Goal: Task Accomplishment & Management: Complete application form

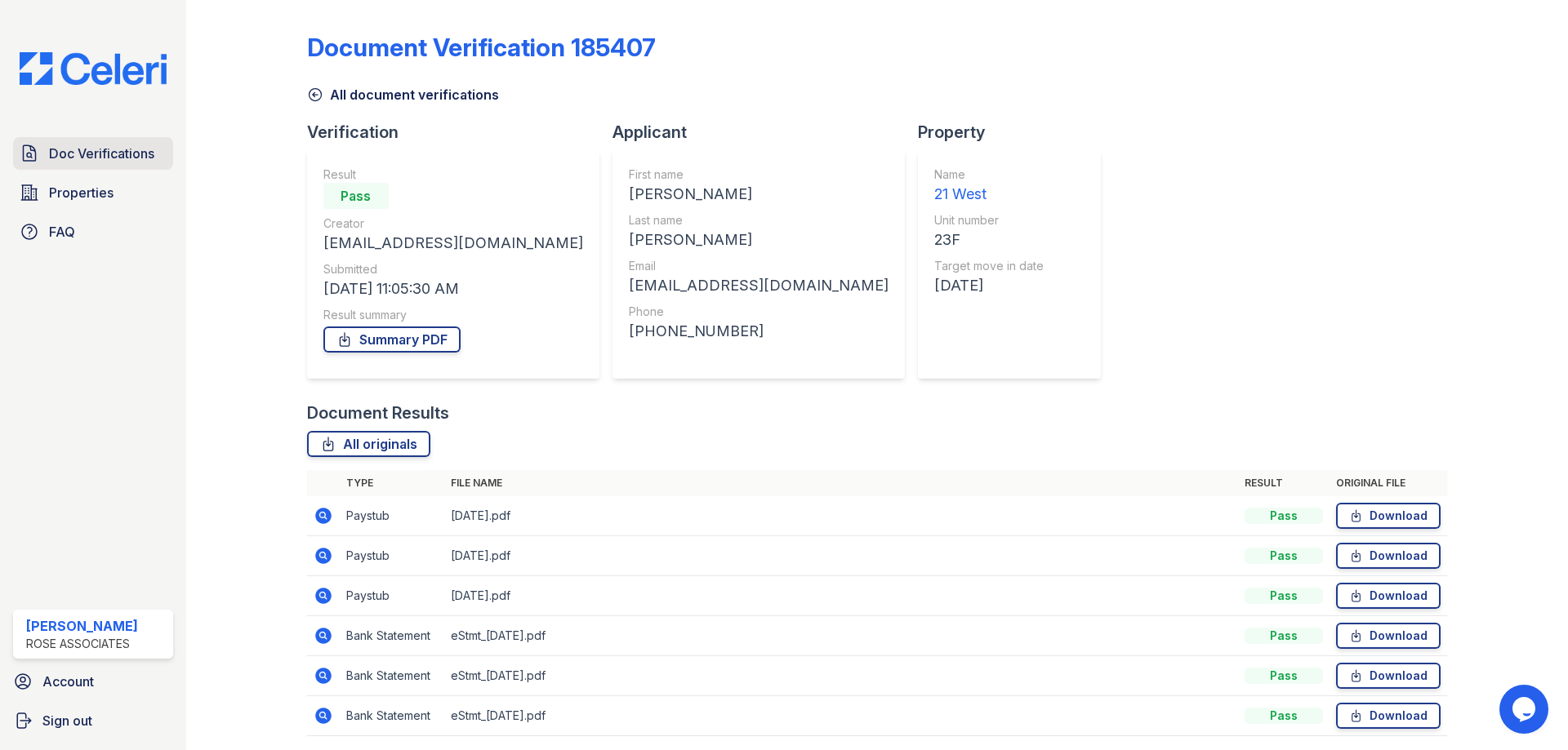
click at [101, 156] on span "Doc Verifications" at bounding box center [101, 153] width 105 height 20
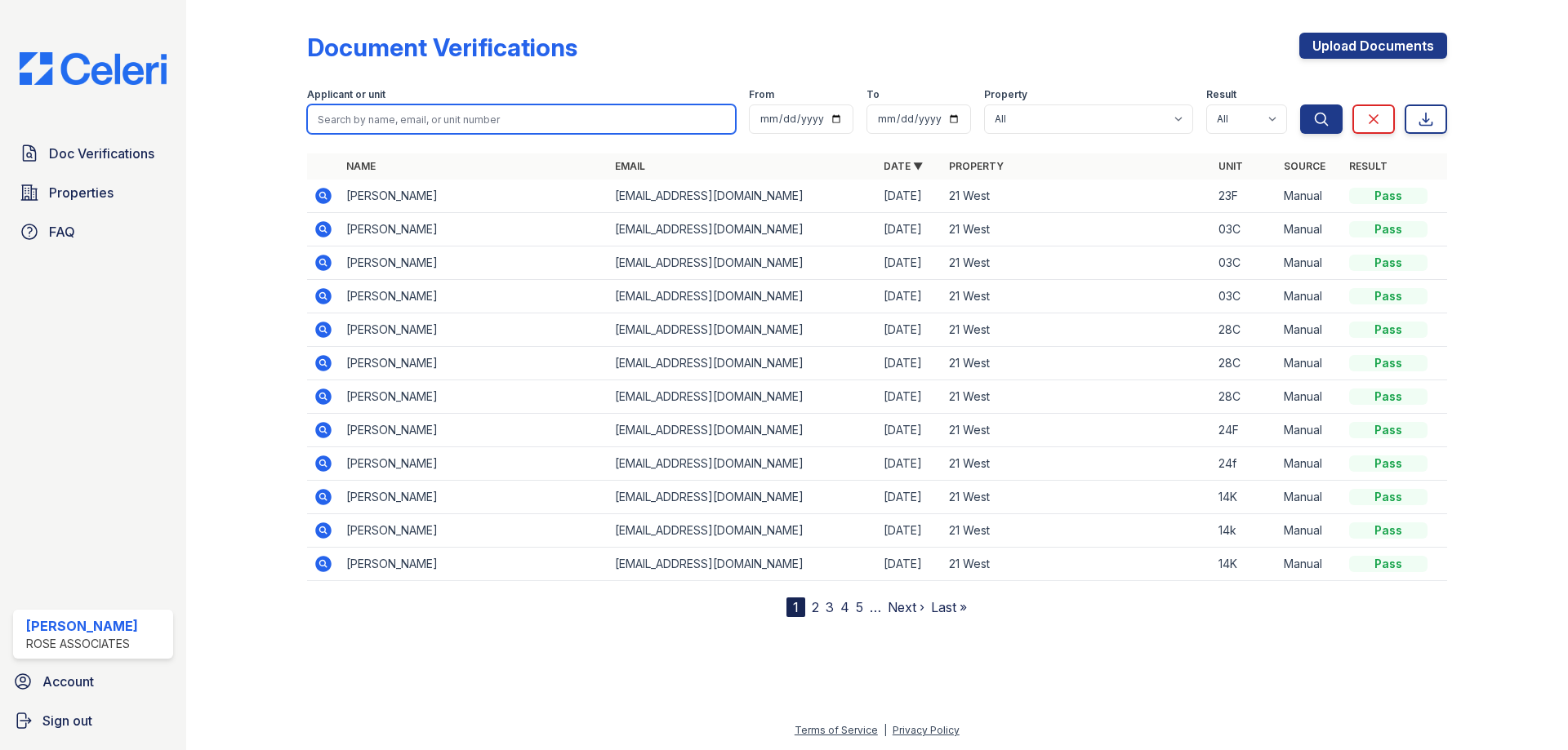
click at [561, 116] on input "search" at bounding box center [521, 118] width 429 height 29
type input "kevin"
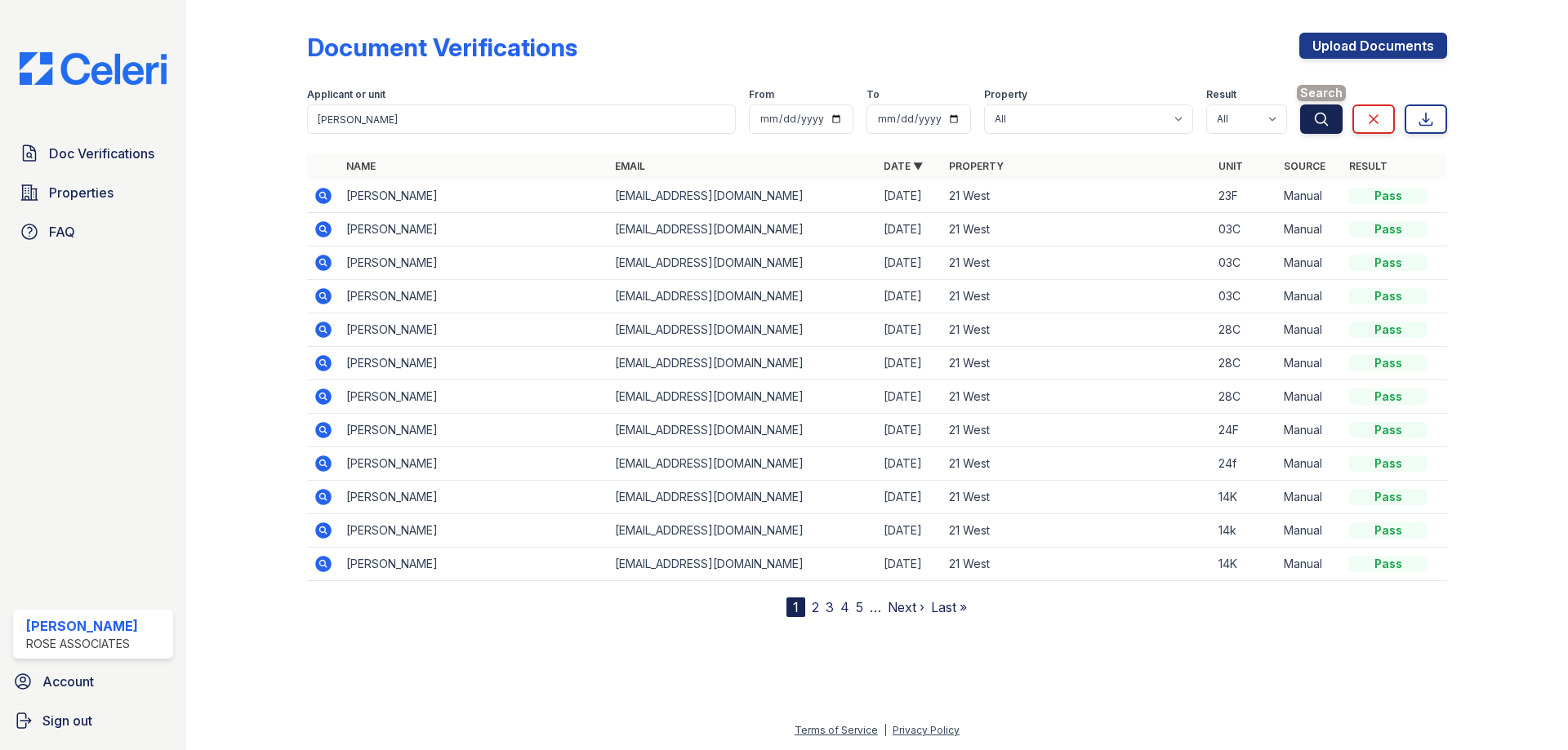
click at [1309, 110] on button "Search" at bounding box center [1321, 118] width 43 height 29
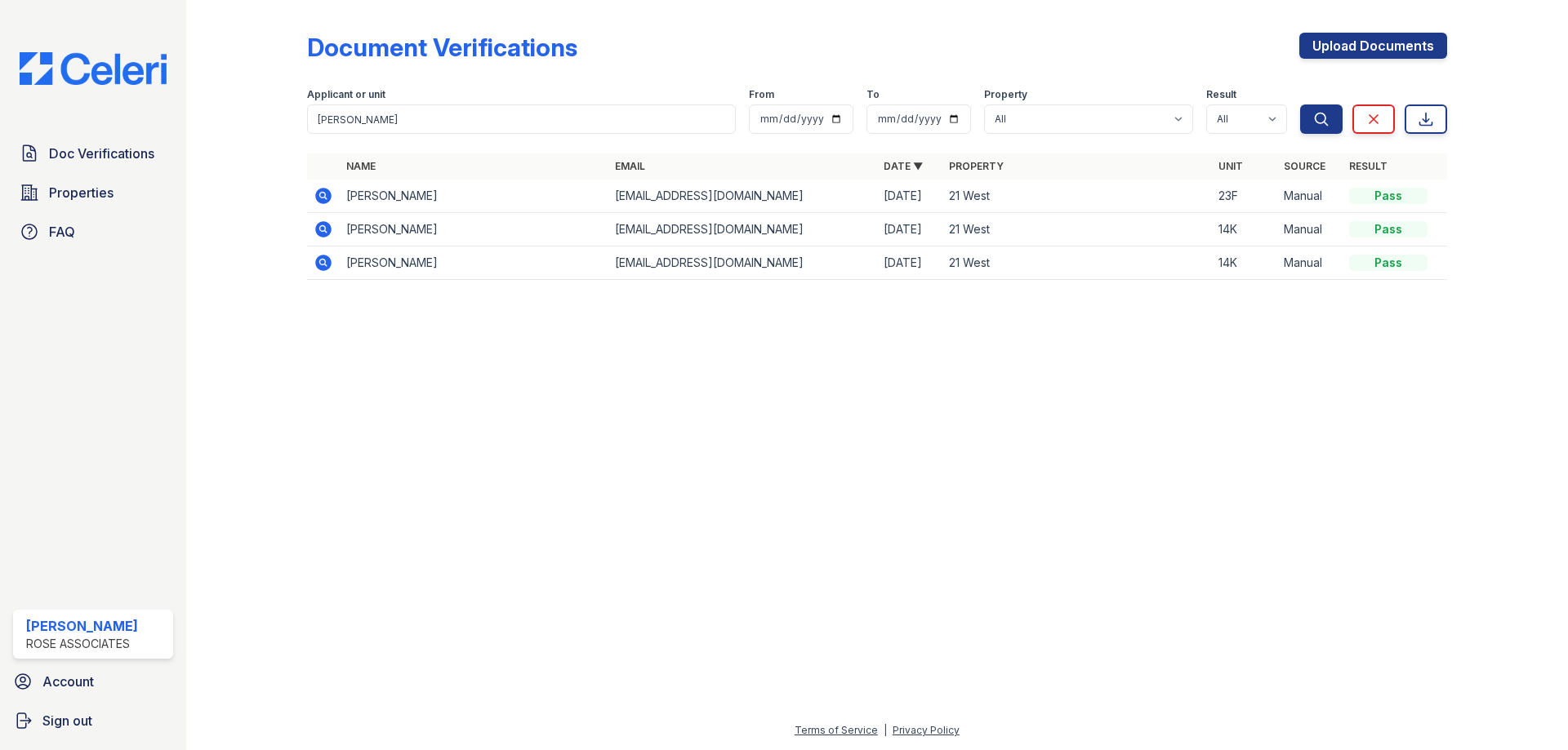
click at [318, 196] on icon at bounding box center [323, 195] width 16 height 16
click at [112, 151] on span "Doc Verifications" at bounding box center [101, 153] width 105 height 20
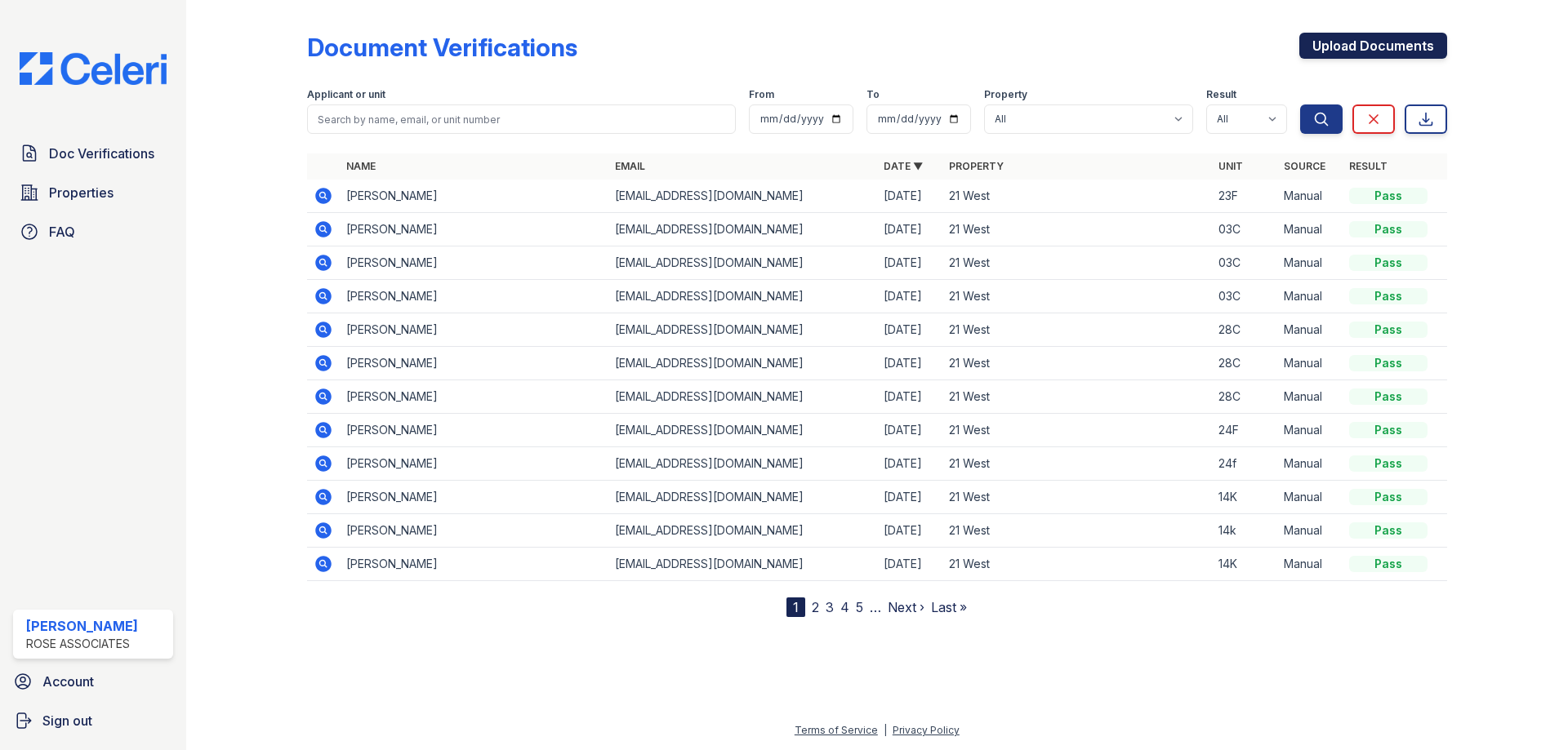
click at [1357, 42] on link "Upload Documents" at bounding box center [1373, 45] width 148 height 27
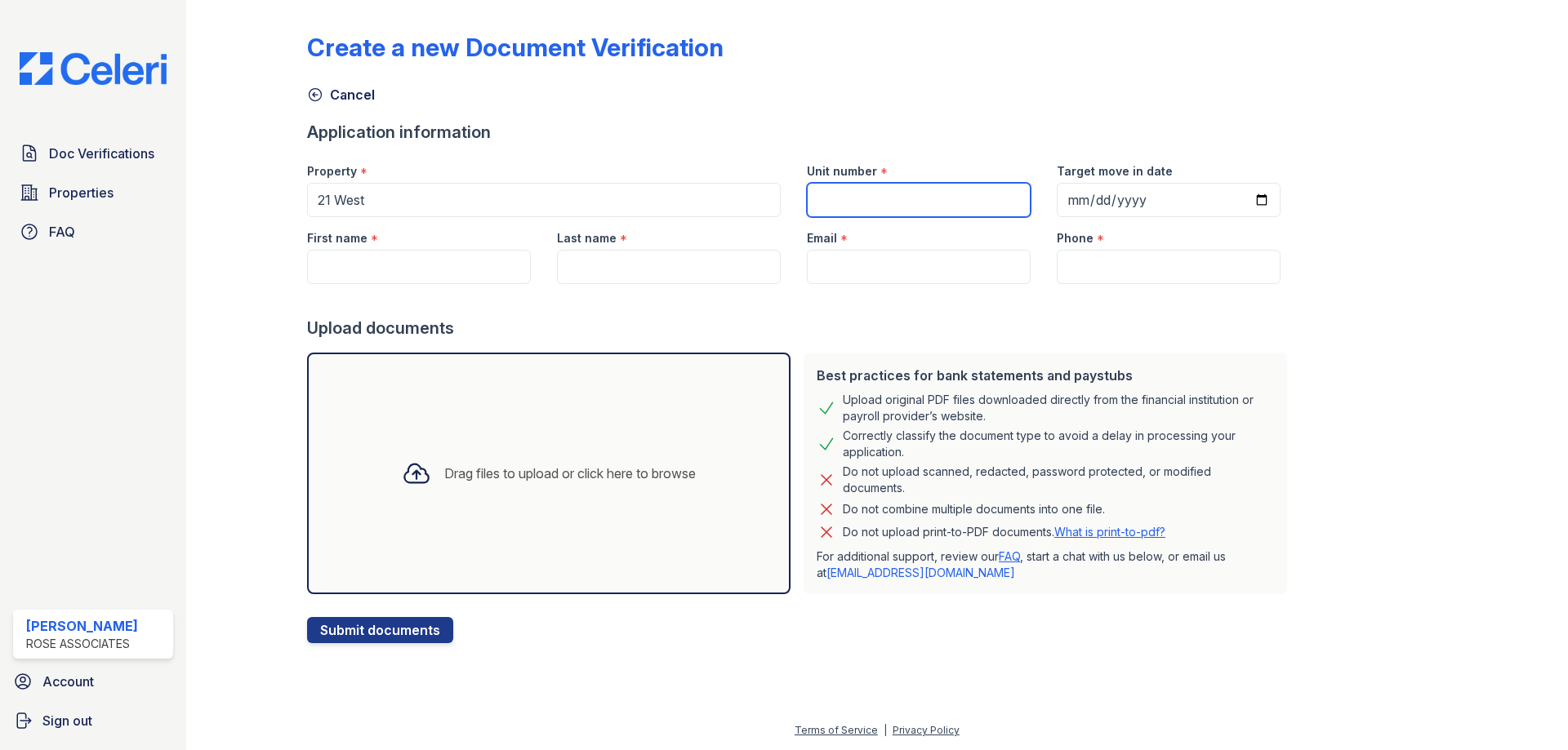
click at [845, 192] on input "Unit number" at bounding box center [918, 200] width 223 height 34
type input "19G"
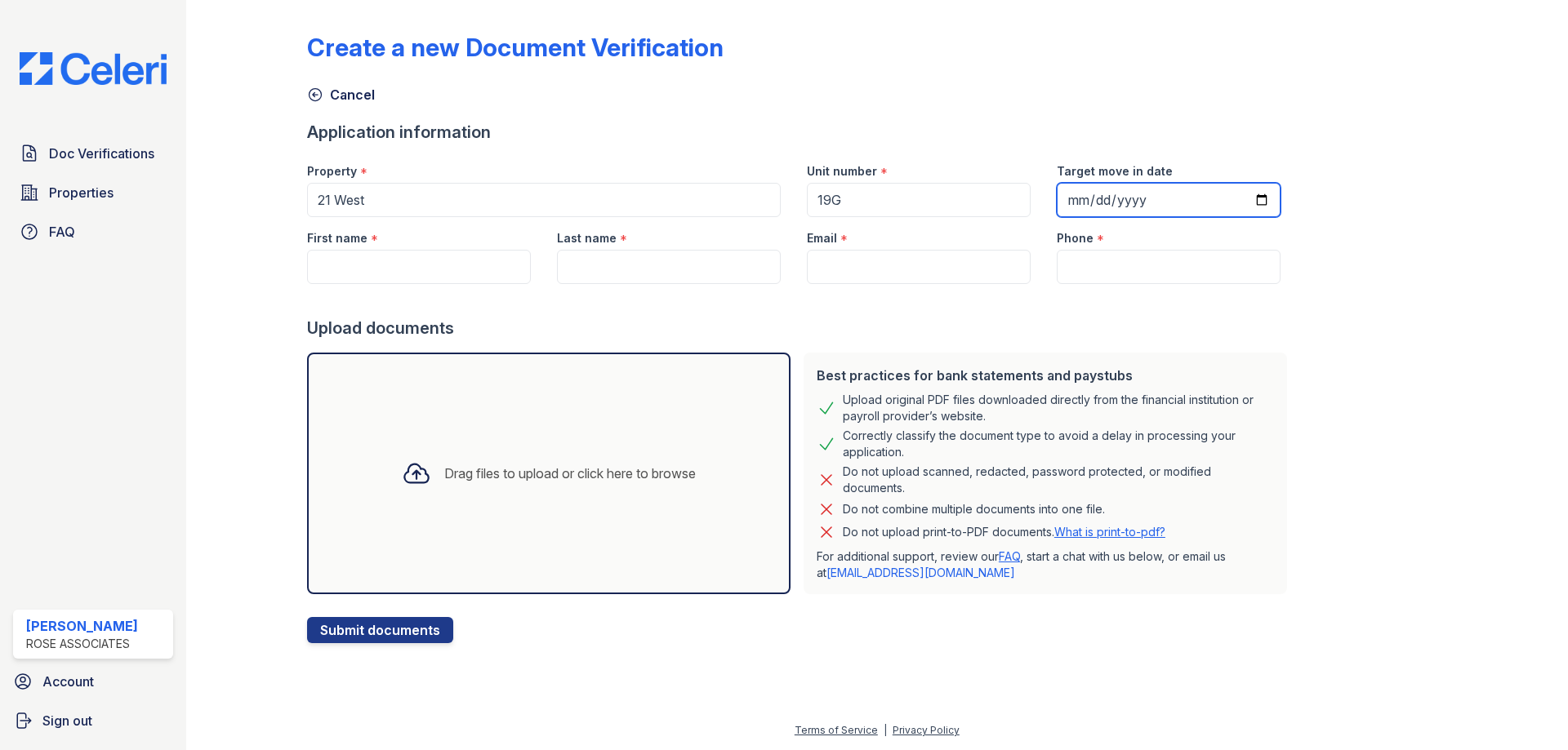
click at [1099, 204] on input "Target move in date" at bounding box center [1168, 200] width 223 height 34
click at [1242, 199] on input "Target move in date" at bounding box center [1168, 200] width 223 height 34
click at [1234, 205] on input "2025-10-09" at bounding box center [1168, 200] width 223 height 34
type input "2025-09-09"
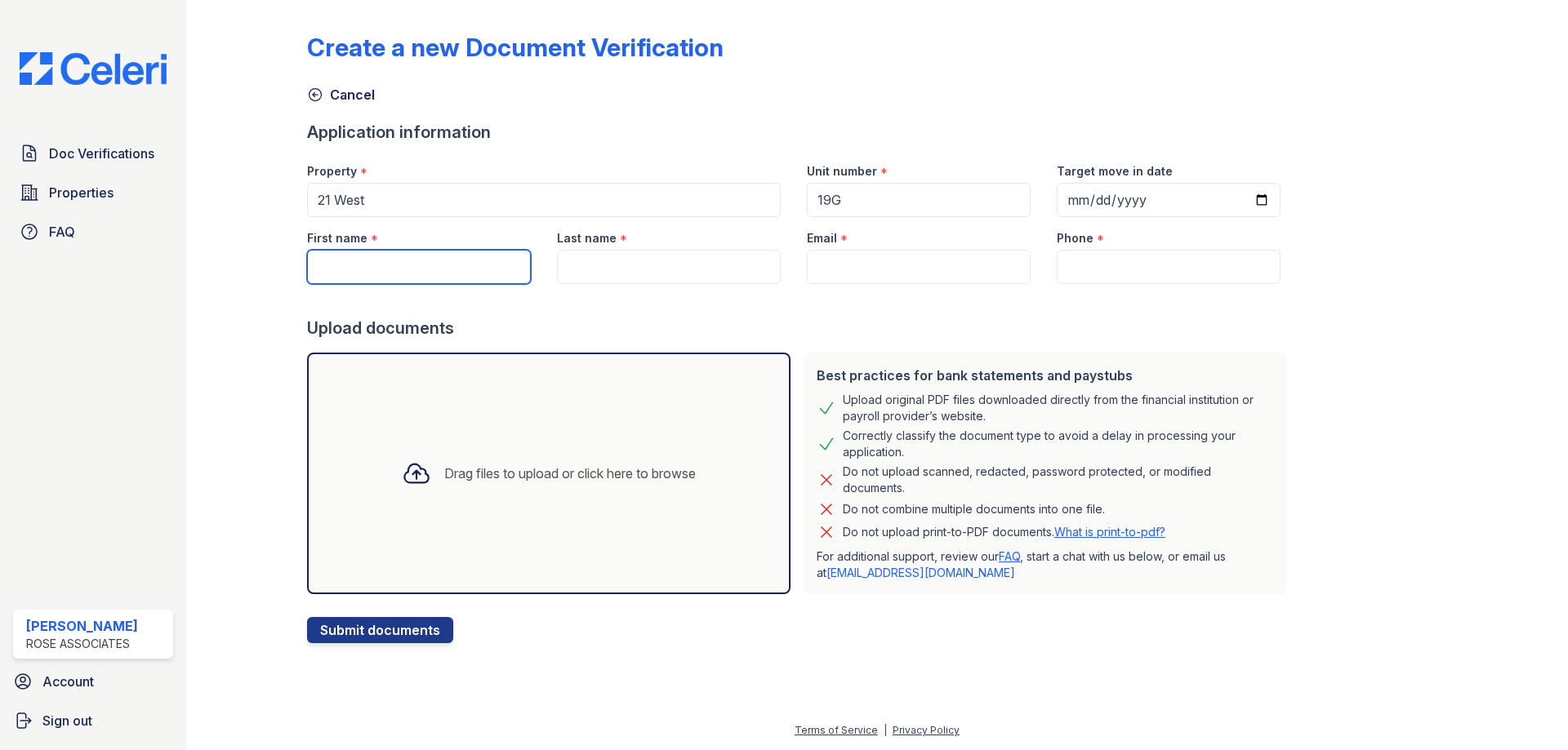
click at [459, 268] on input "First name" at bounding box center [419, 267] width 223 height 34
type input "Jack"
click at [663, 273] on input "Last name" at bounding box center [668, 267] width 223 height 34
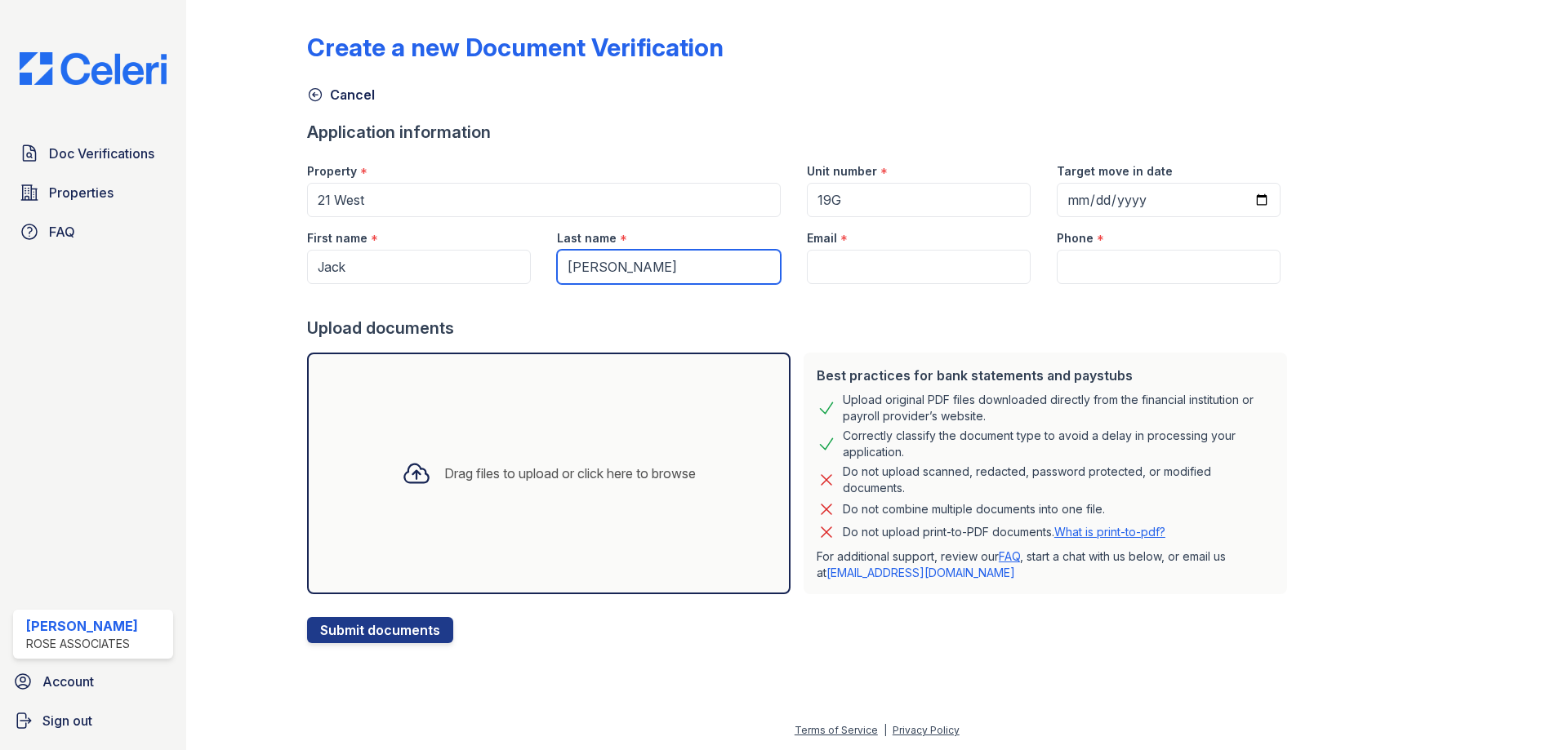
type input "Beatty"
paste input "(772) 341-8002"
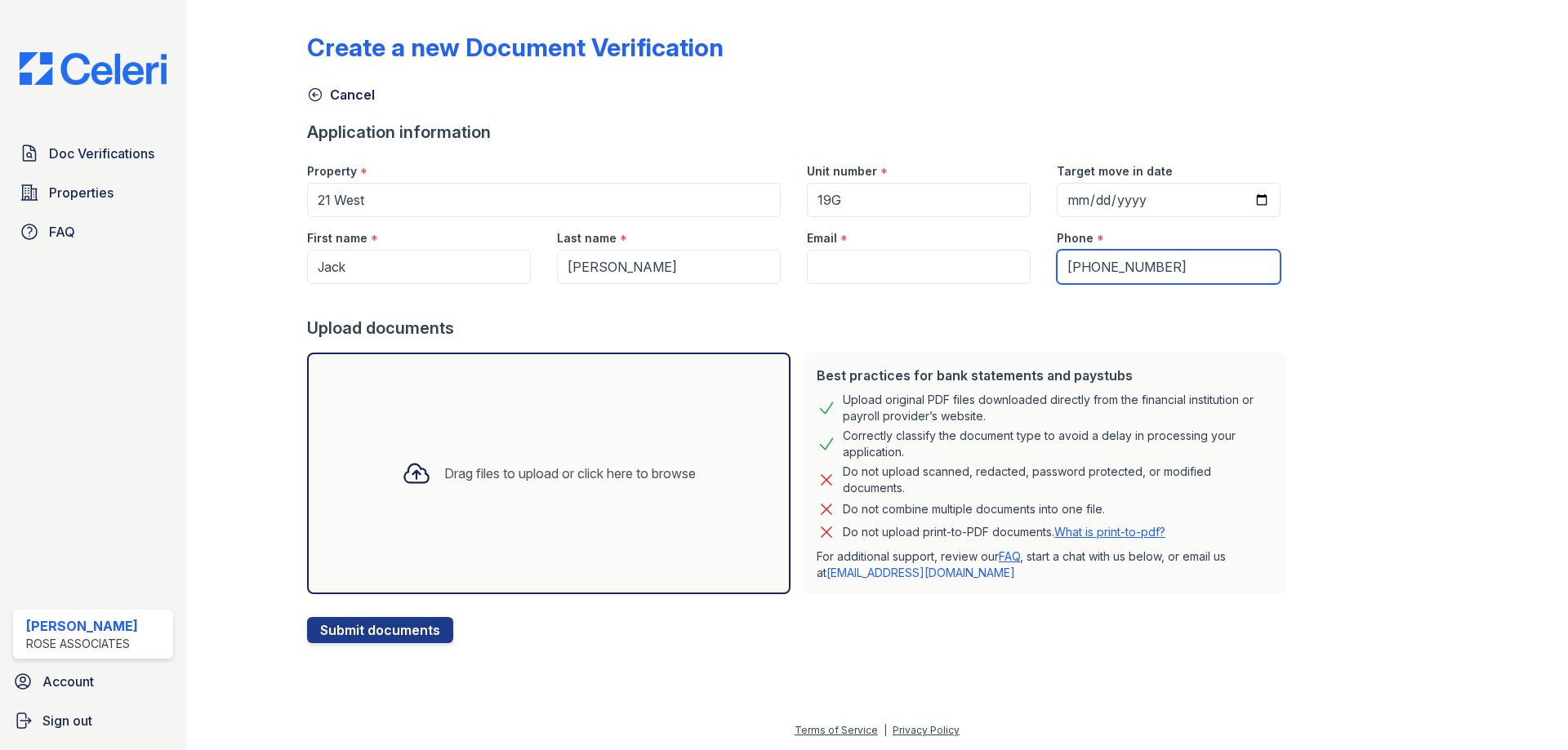
type input "(772) 341-8002"
paste input "jacksbeatty@gmail.com"
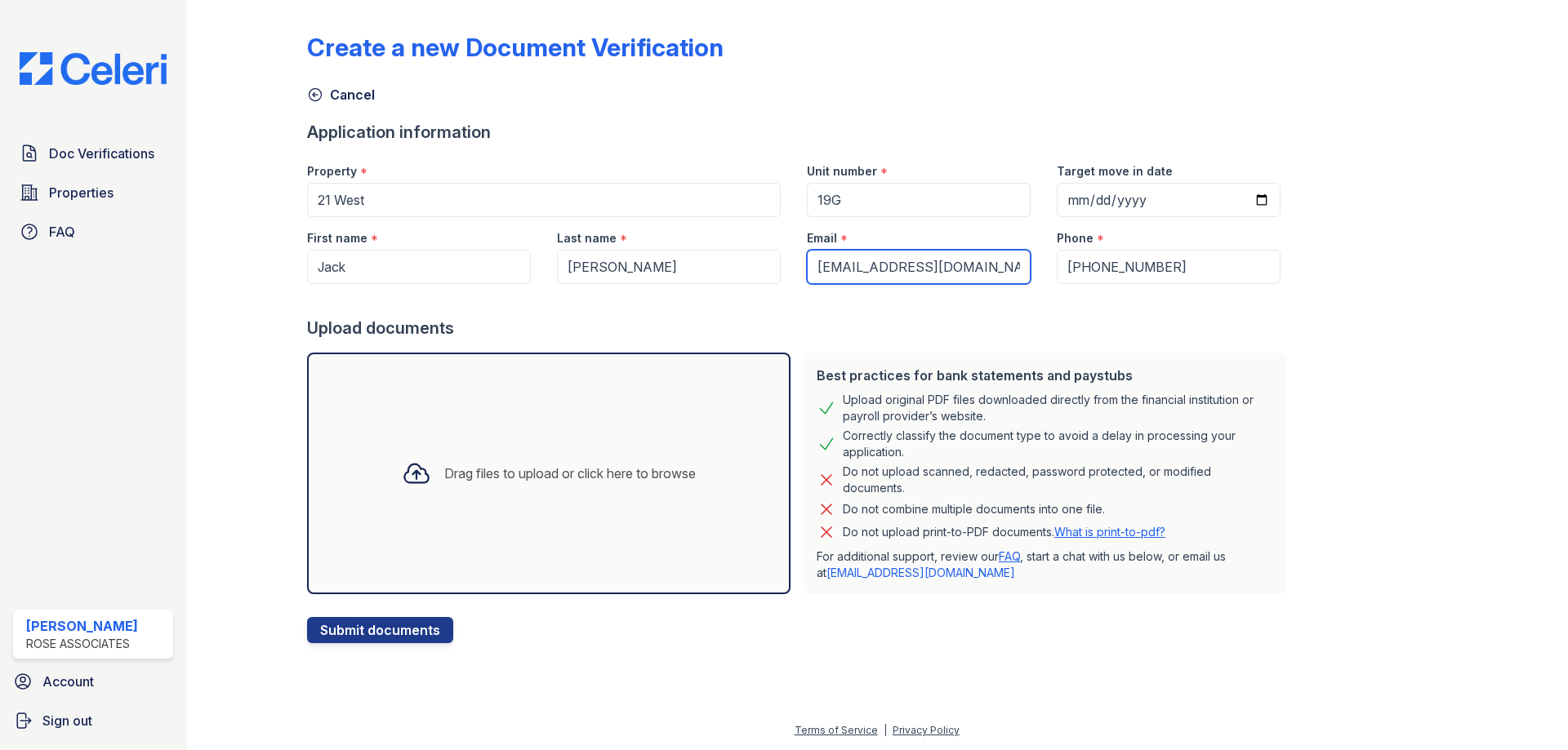
type input "jacksbeatty@gmail.com"
click at [404, 484] on icon at bounding box center [416, 474] width 24 height 19
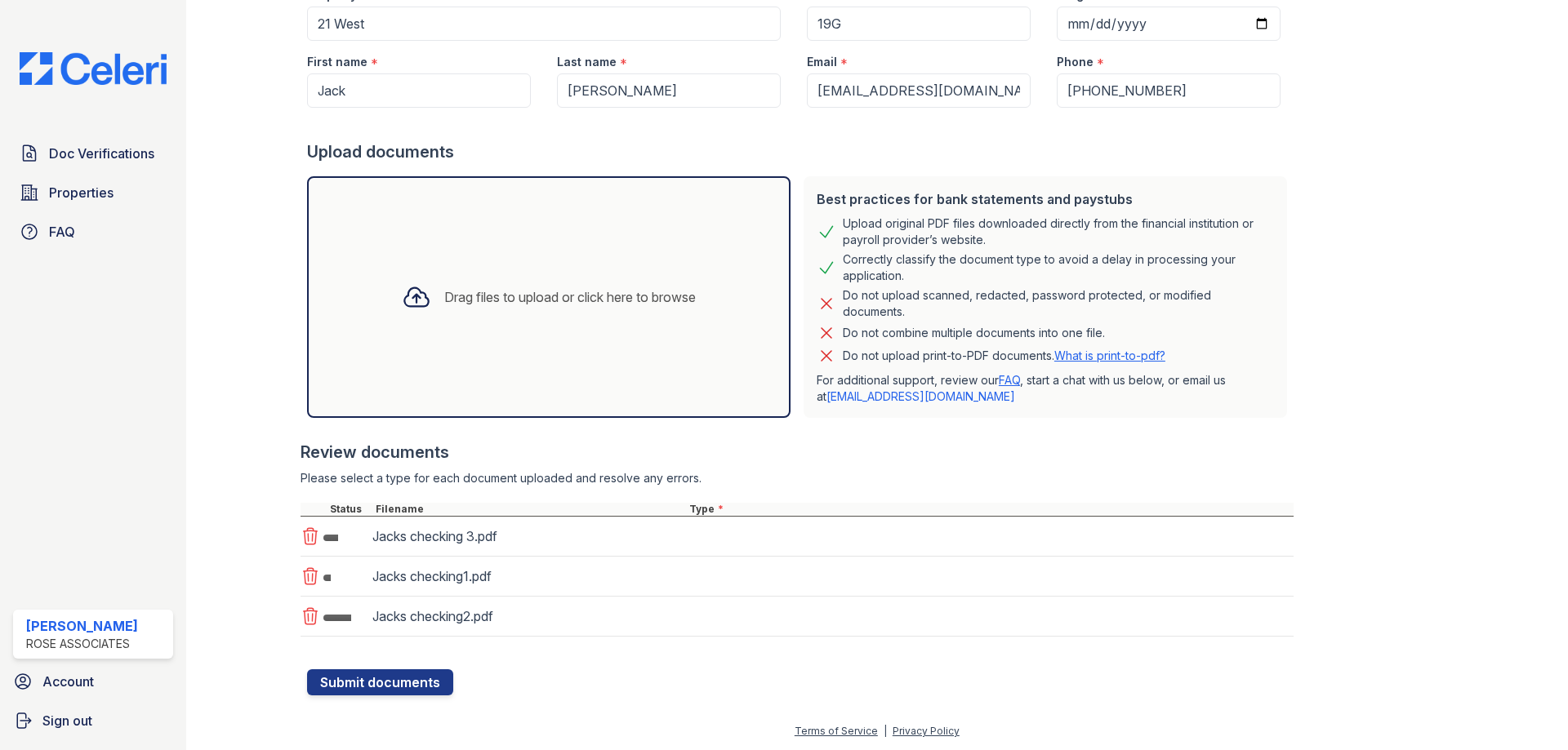
scroll to position [177, 0]
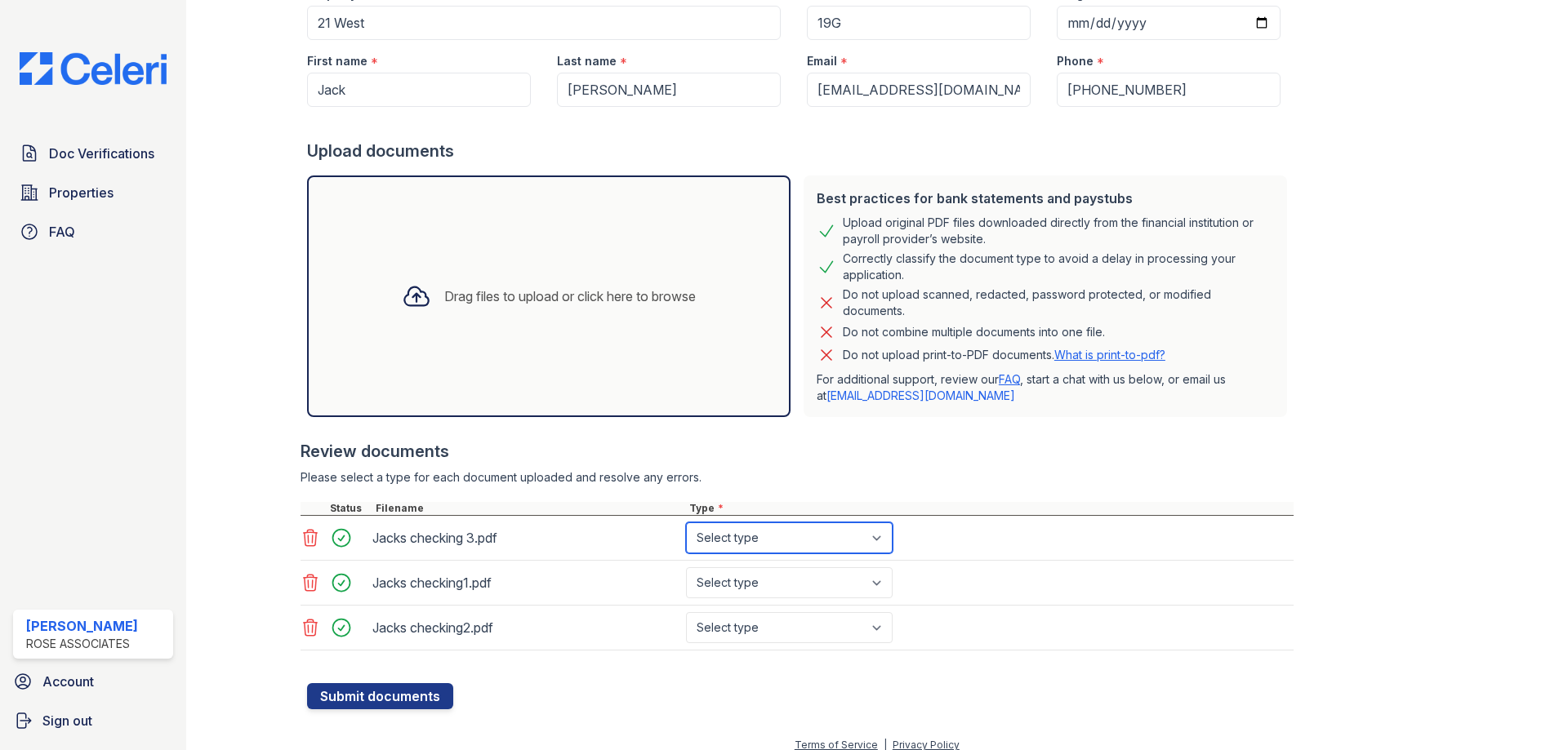
click at [731, 546] on select "Select type Paystub Bank Statement Offer Letter Tax Documents Benefit Award Let…" at bounding box center [789, 538] width 206 height 31
select select "bank_statement"
click at [686, 523] on select "Select type Paystub Bank Statement Offer Letter Tax Documents Benefit Award Let…" at bounding box center [789, 538] width 206 height 31
click at [726, 586] on select "Select type Paystub Bank Statement Offer Letter Tax Documents Benefit Award Let…" at bounding box center [789, 582] width 206 height 31
select select "bank_statement"
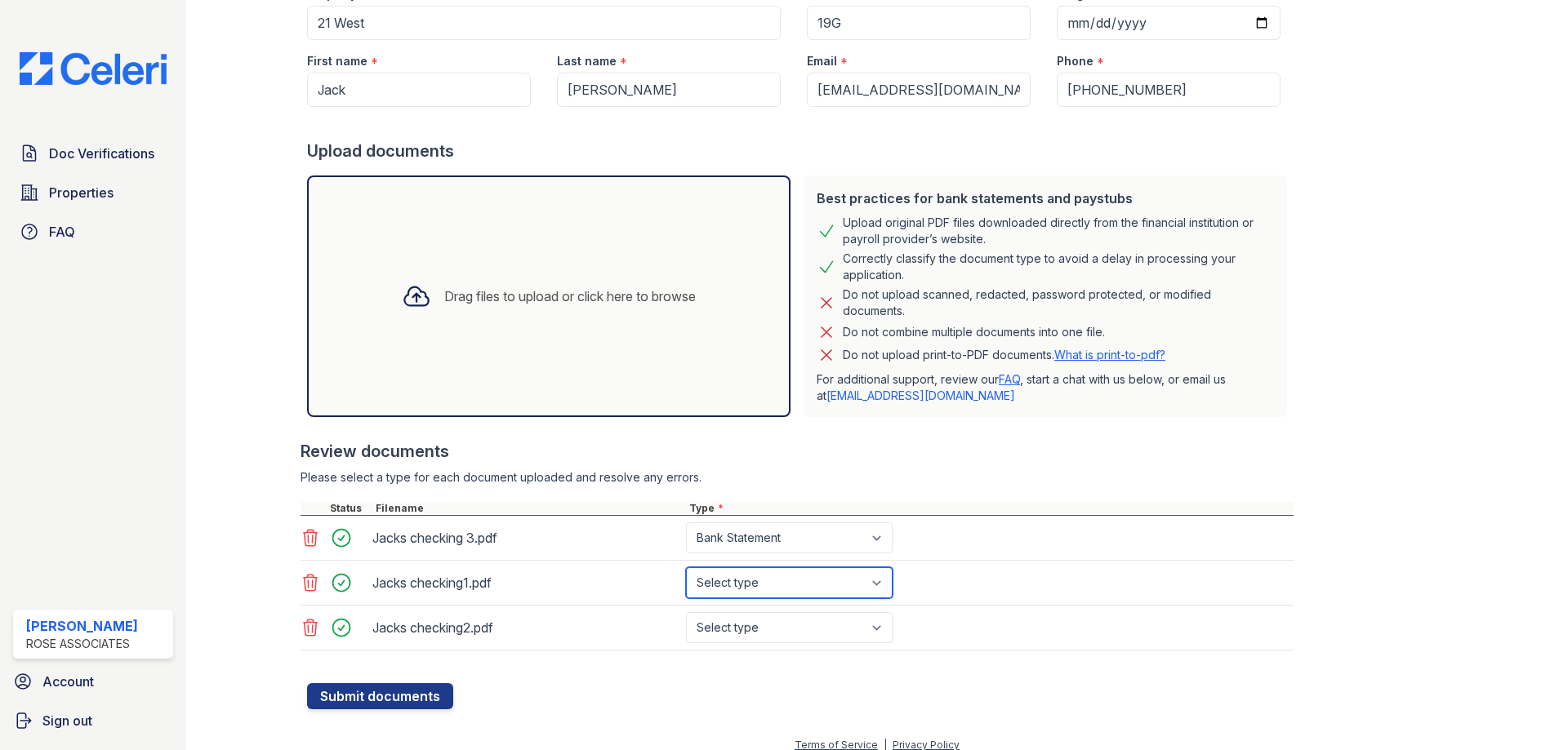
click at [686, 567] on select "Select type Paystub Bank Statement Offer Letter Tax Documents Benefit Award Let…" at bounding box center [789, 582] width 206 height 31
click at [749, 639] on select "Select type Paystub Bank Statement Offer Letter Tax Documents Benefit Award Let…" at bounding box center [789, 628] width 206 height 31
select select "bank_statement"
click at [686, 613] on select "Select type Paystub Bank Statement Offer Letter Tax Documents Benefit Award Let…" at bounding box center [789, 628] width 206 height 31
click at [401, 692] on button "Submit documents" at bounding box center [380, 697] width 146 height 27
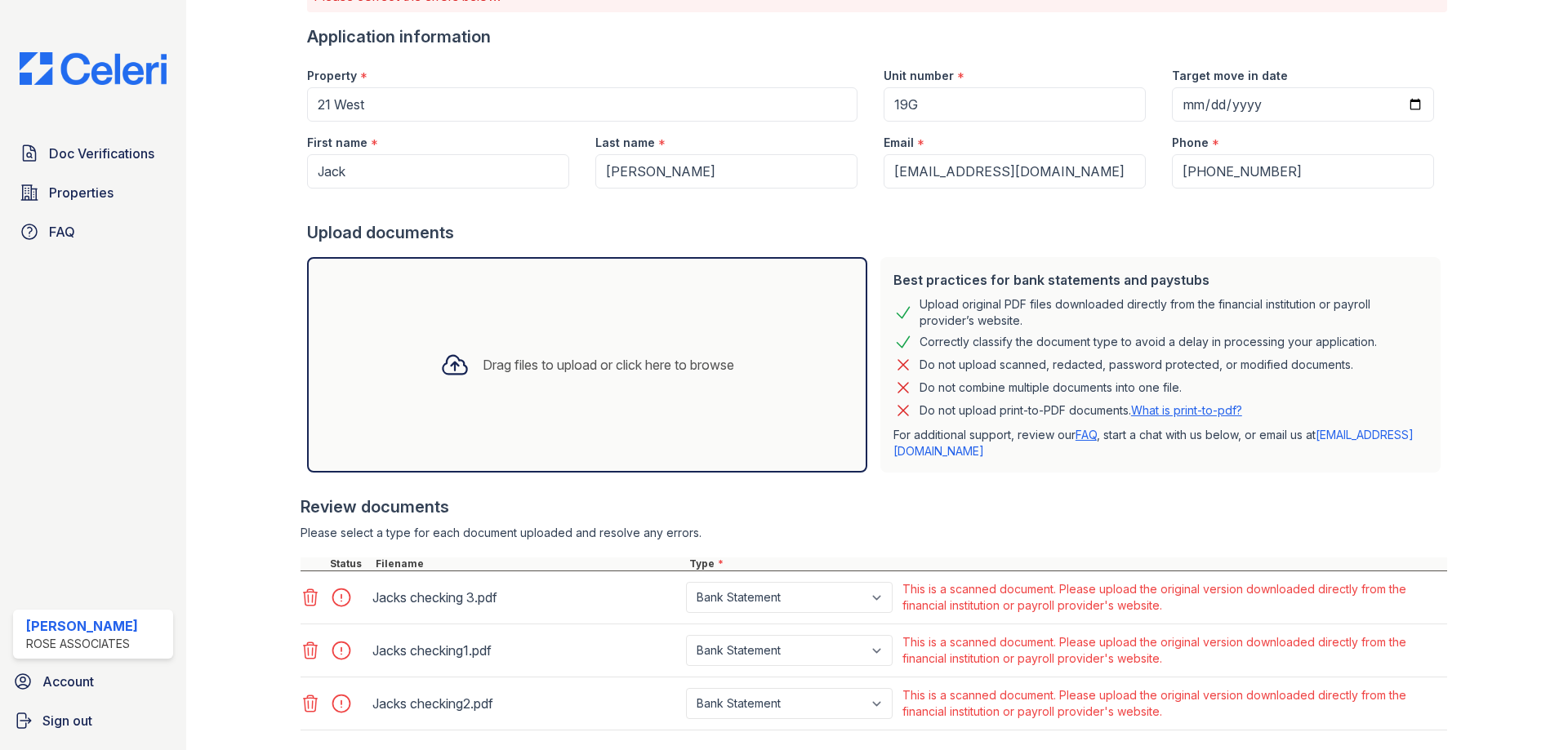
scroll to position [163, 0]
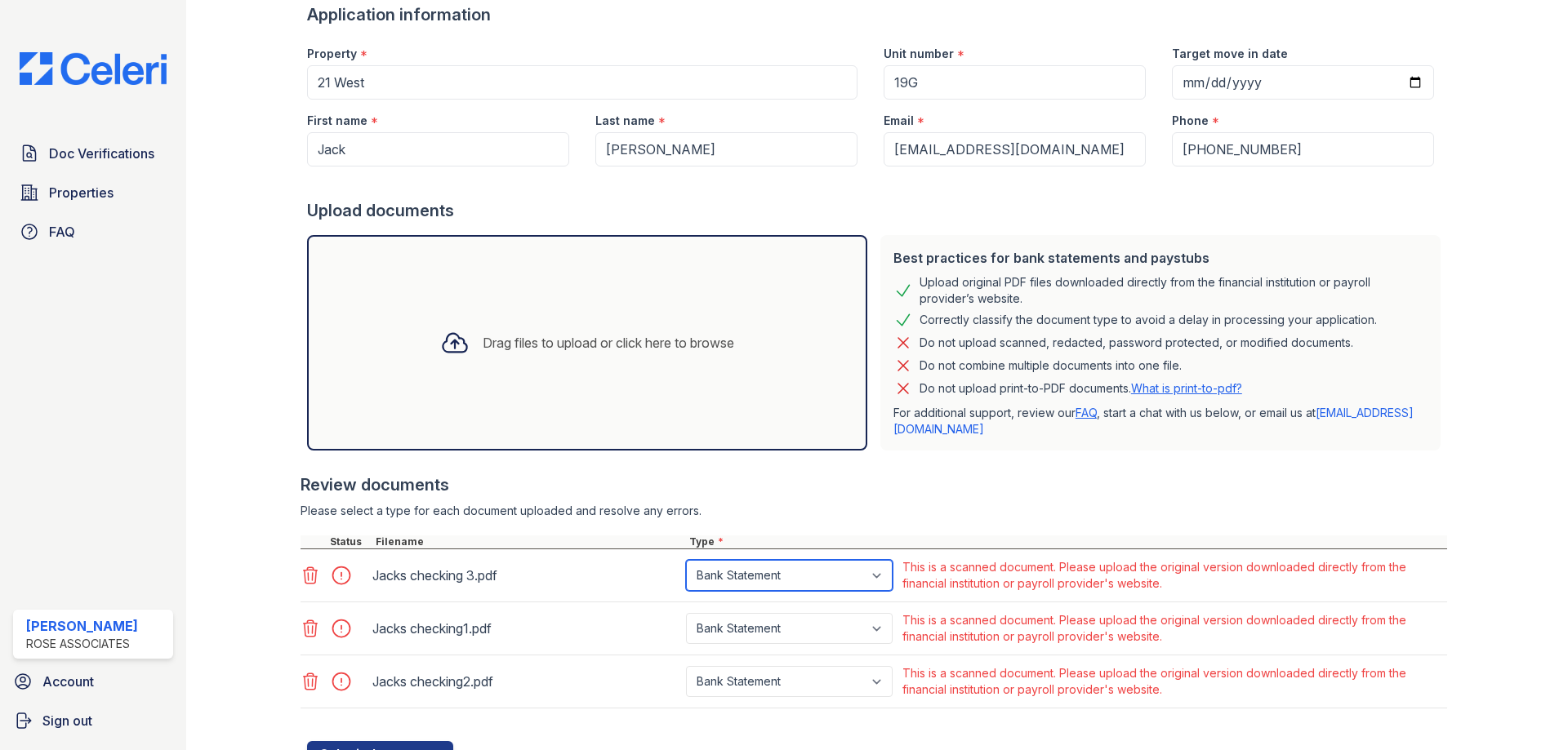
click at [822, 580] on select "Paystub Bank Statement Offer Letter Tax Documents Benefit Award Letter Investme…" at bounding box center [789, 576] width 206 height 31
click at [686, 561] on select "Paystub Bank Statement Offer Letter Tax Documents Benefit Award Letter Investme…" at bounding box center [789, 576] width 206 height 31
click at [796, 101] on div "Last name *" at bounding box center [726, 116] width 262 height 32
click at [755, 577] on select "Paystub Bank Statement Offer Letter Tax Documents Benefit Award Letter Investme…" at bounding box center [789, 576] width 206 height 31
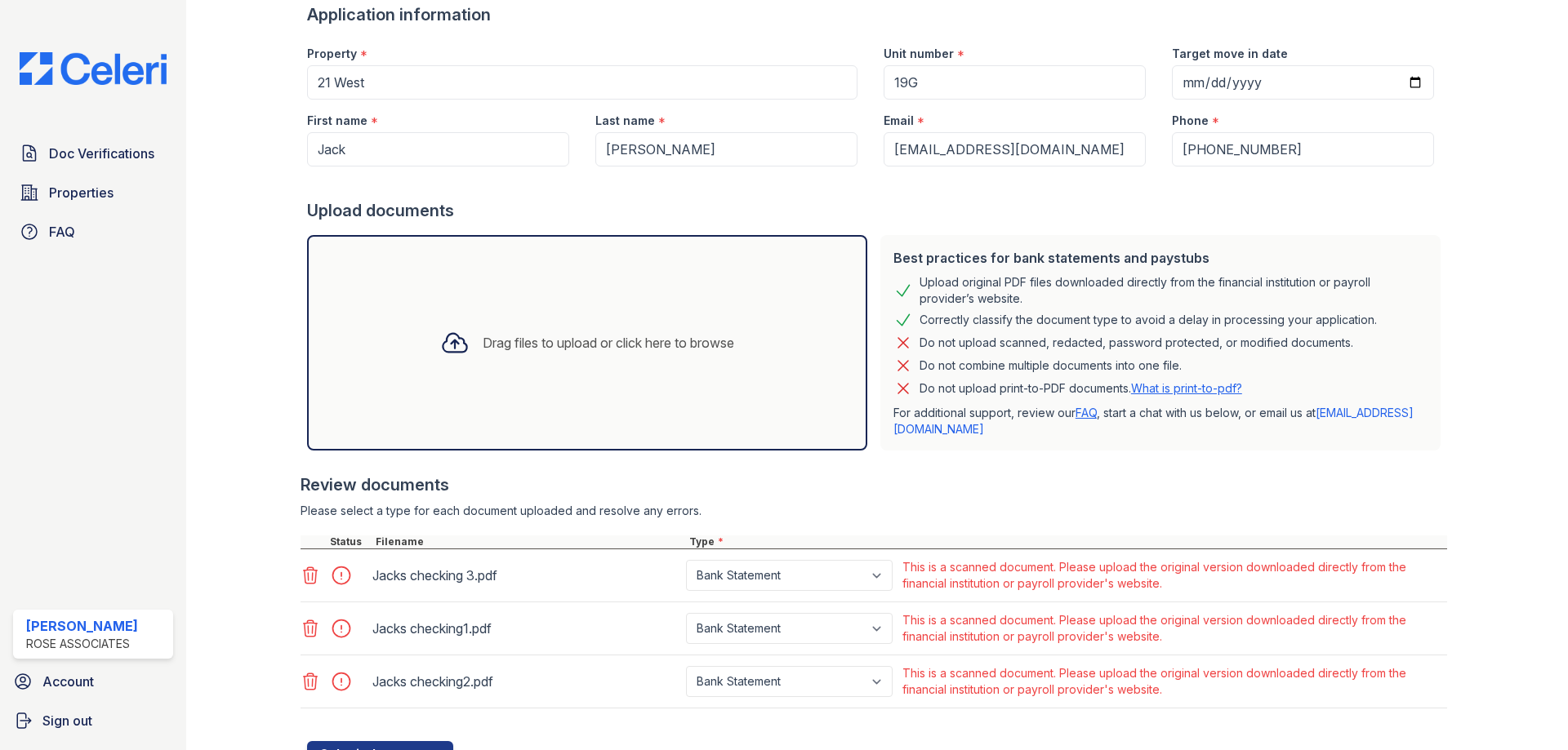
click at [892, 508] on div "Please select a type for each document uploaded and resolve any errors." at bounding box center [873, 510] width 1147 height 16
click at [442, 336] on icon at bounding box center [454, 343] width 29 height 29
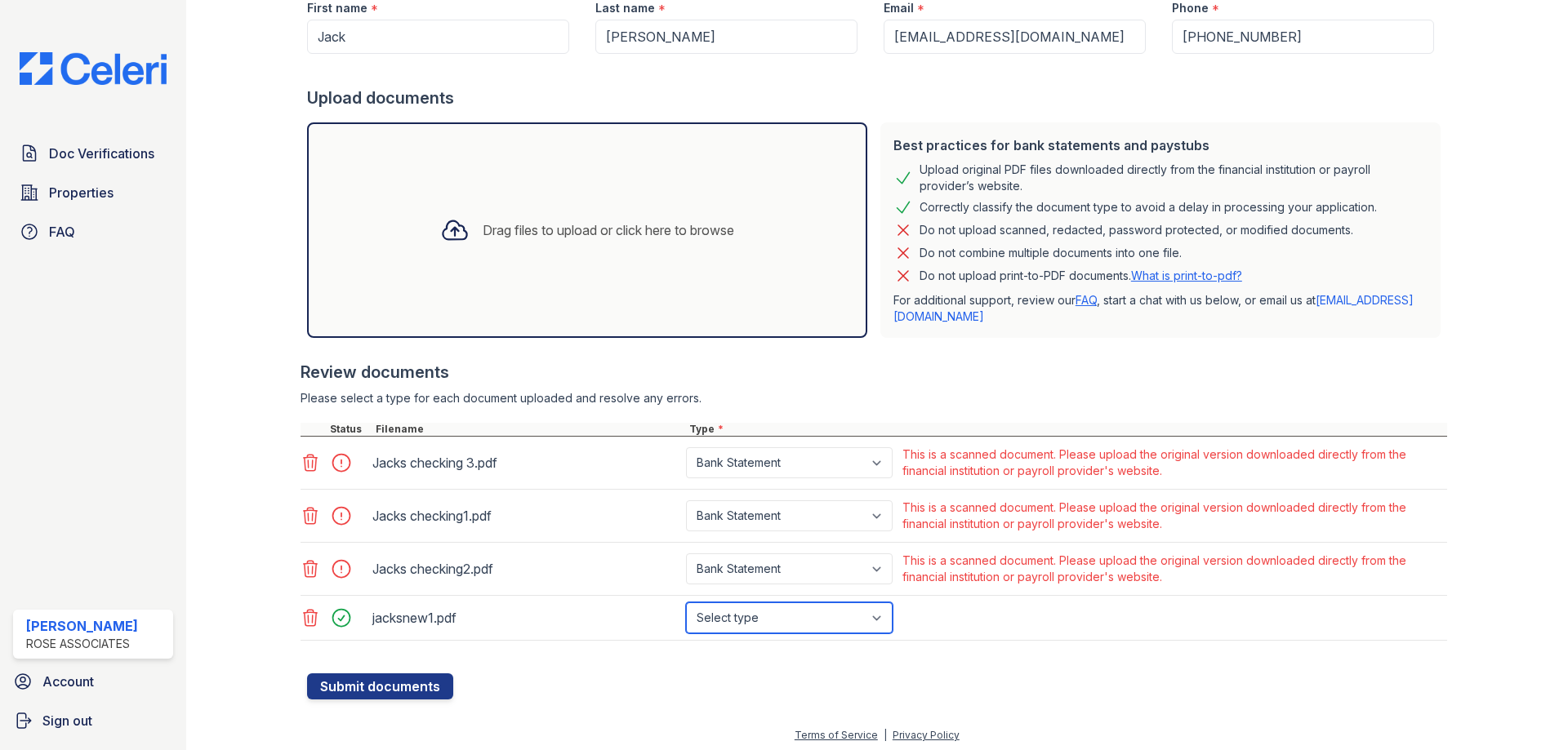
click at [775, 615] on select "Select type Paystub Bank Statement Offer Letter Tax Documents Benefit Award Let…" at bounding box center [789, 617] width 206 height 31
select select "bank_statement"
click at [686, 602] on select "Select type Paystub Bank Statement Offer Letter Tax Documents Benefit Award Let…" at bounding box center [789, 617] width 206 height 31
click at [360, 685] on button "Submit documents" at bounding box center [380, 687] width 146 height 27
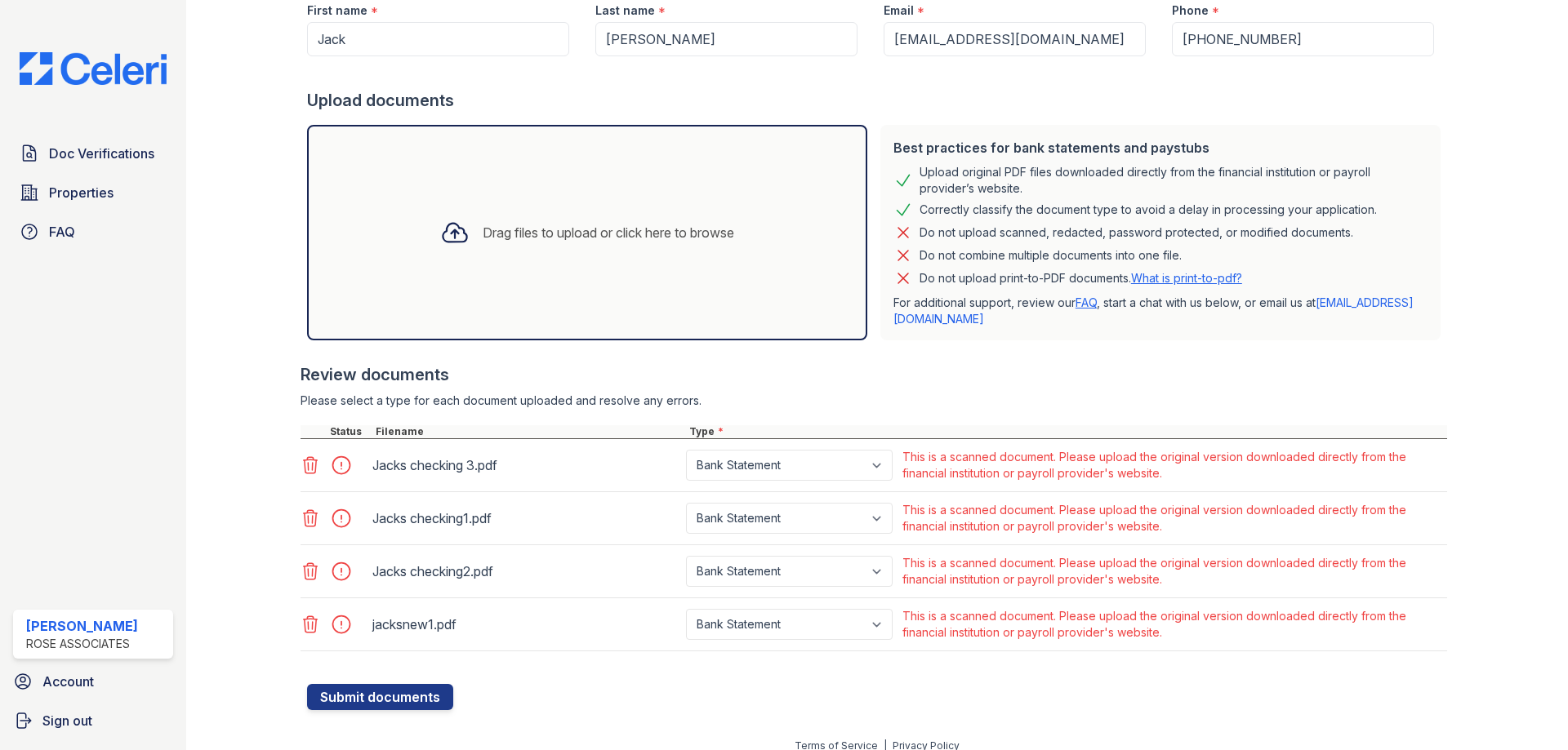
scroll to position [289, 0]
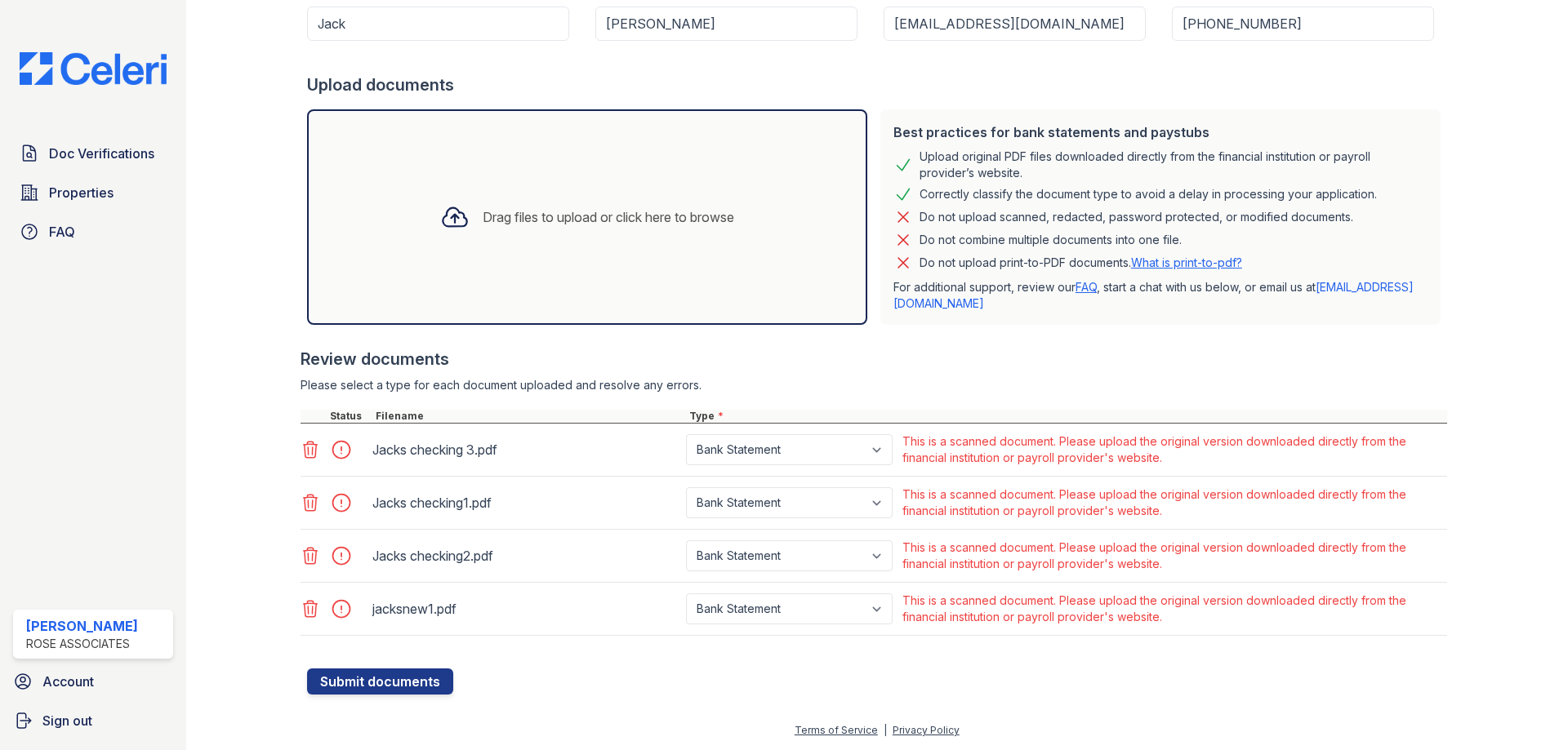
click at [315, 606] on icon at bounding box center [311, 609] width 14 height 16
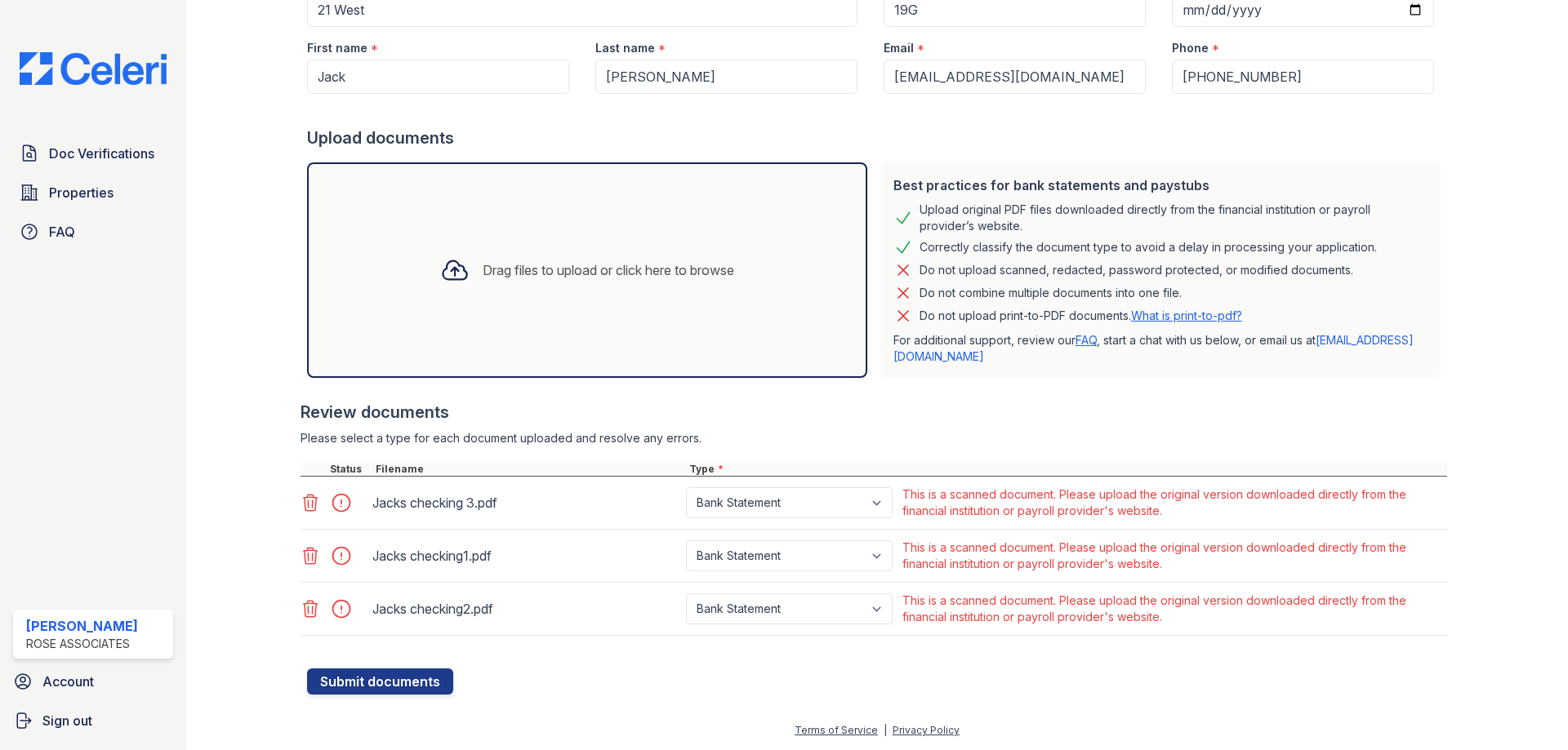
click at [631, 310] on div "Drag files to upload or click here to browse" at bounding box center [587, 271] width 561 height 216
click at [440, 269] on icon at bounding box center [454, 270] width 29 height 29
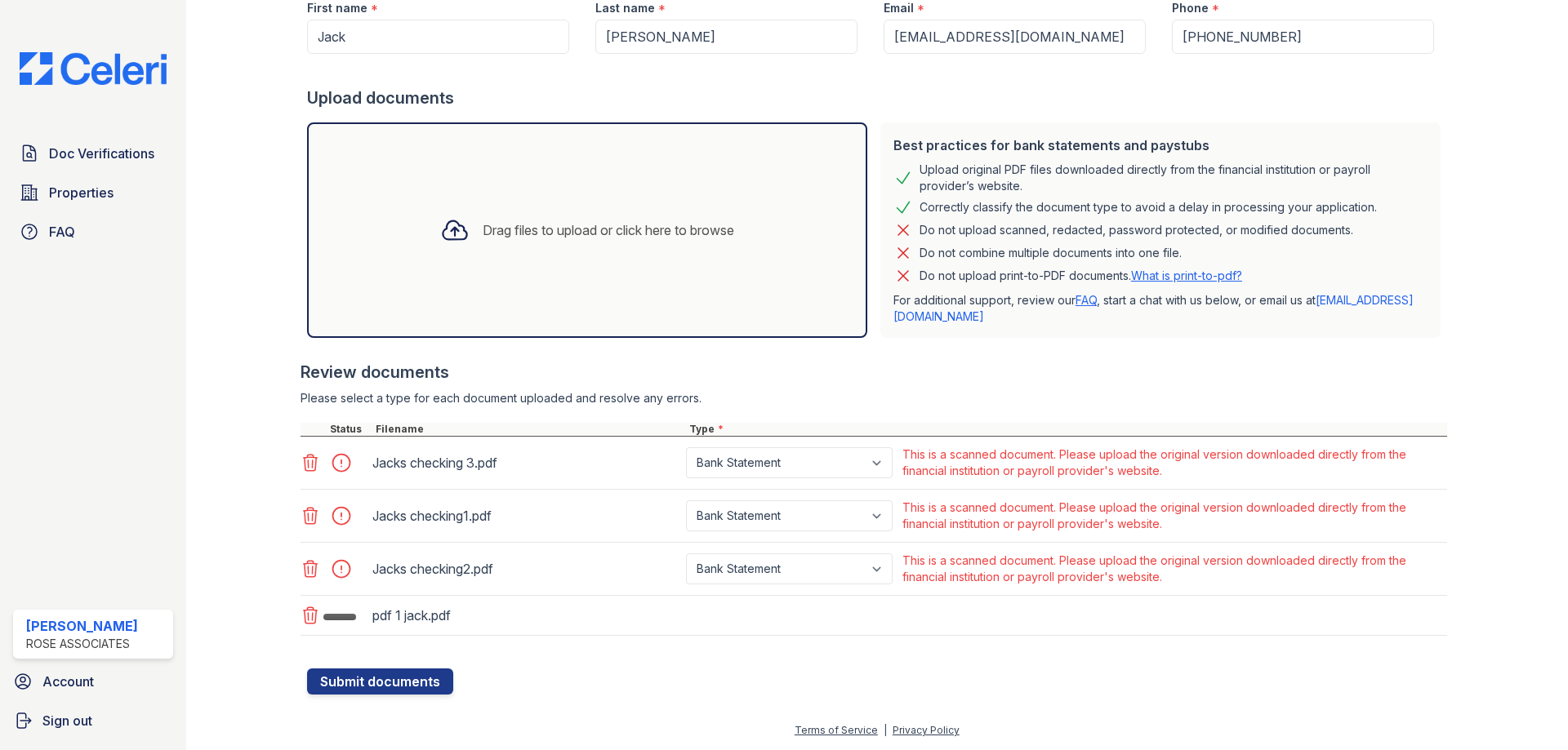
scroll to position [281, 0]
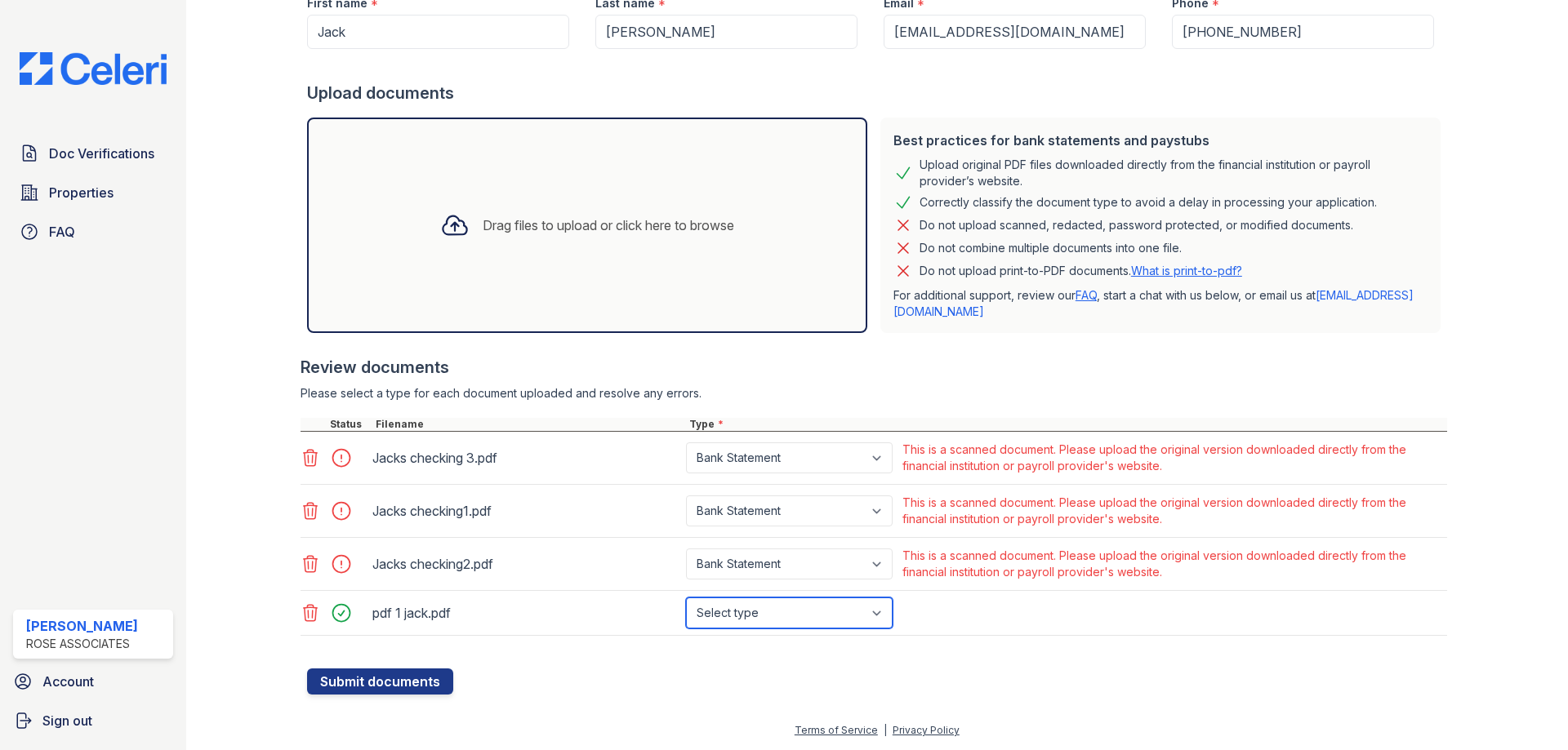
click at [782, 609] on select "Select type Paystub Bank Statement Offer Letter Tax Documents Benefit Award Let…" at bounding box center [789, 613] width 206 height 31
select select "bank_statement"
click at [686, 598] on select "Select type Paystub Bank Statement Offer Letter Tax Documents Benefit Award Let…" at bounding box center [789, 613] width 206 height 31
click at [441, 687] on button "Submit documents" at bounding box center [380, 682] width 146 height 27
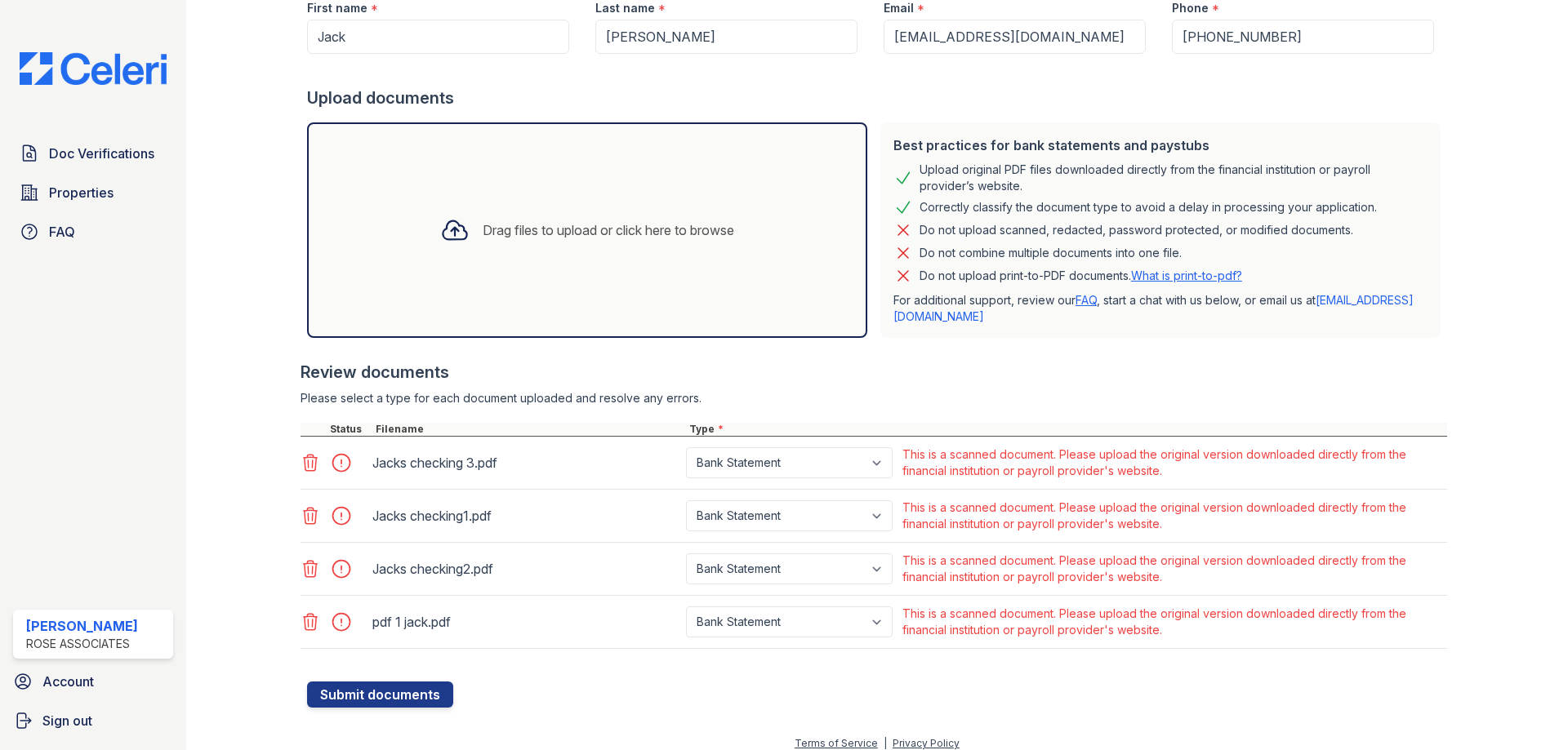
scroll to position [289, 0]
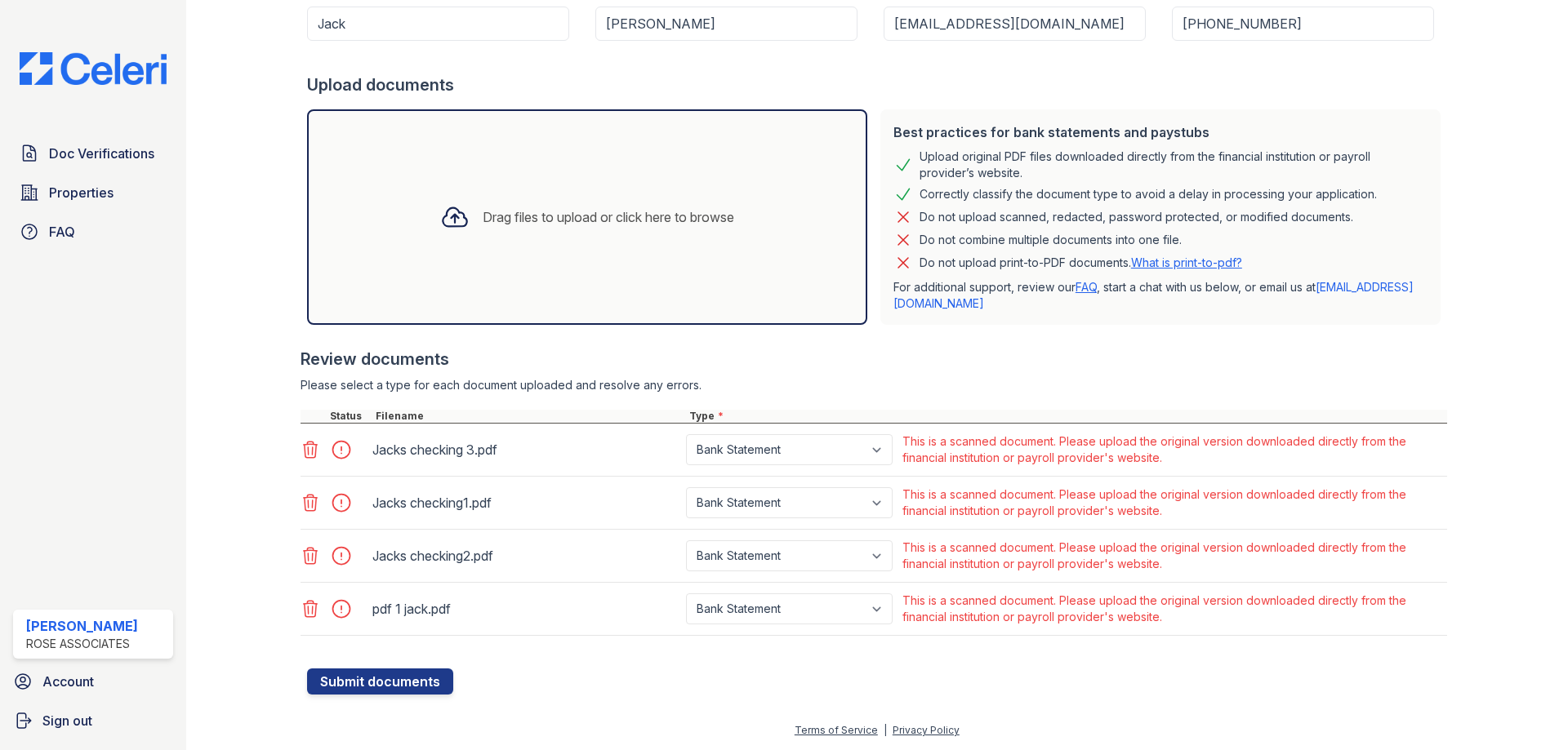
click at [308, 499] on icon at bounding box center [310, 503] width 20 height 20
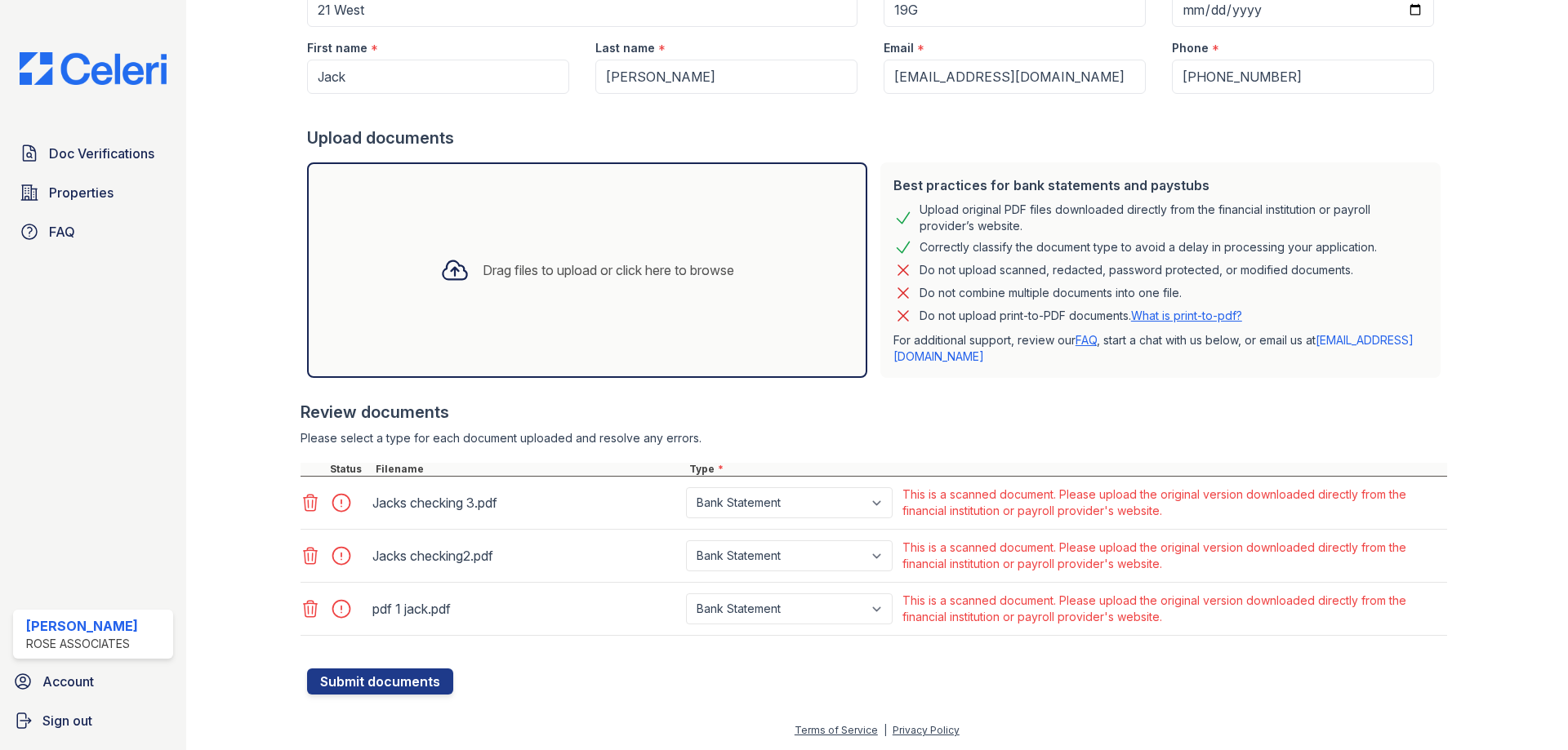
scroll to position [236, 0]
click at [312, 504] on icon at bounding box center [310, 503] width 20 height 20
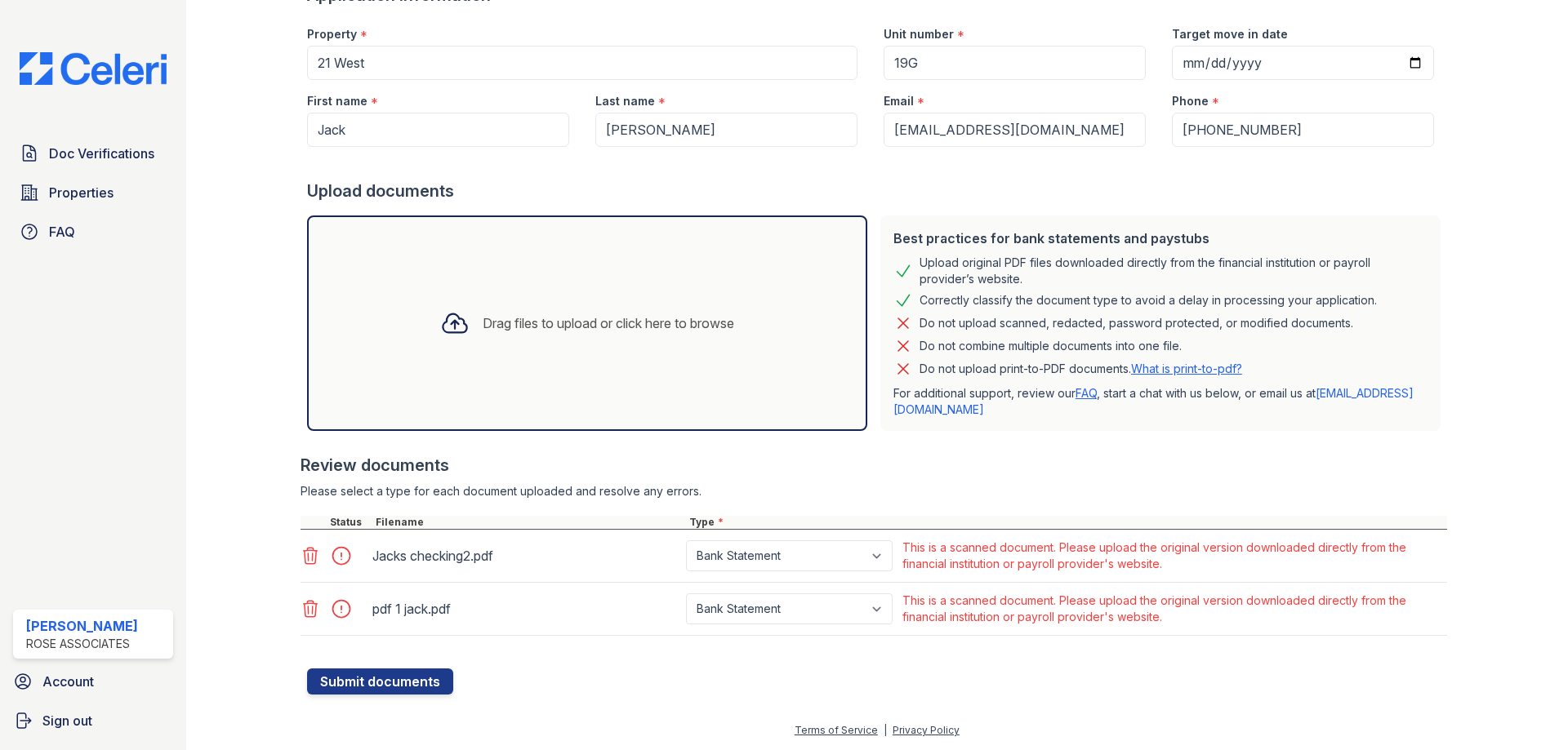
click at [312, 553] on icon at bounding box center [310, 556] width 20 height 20
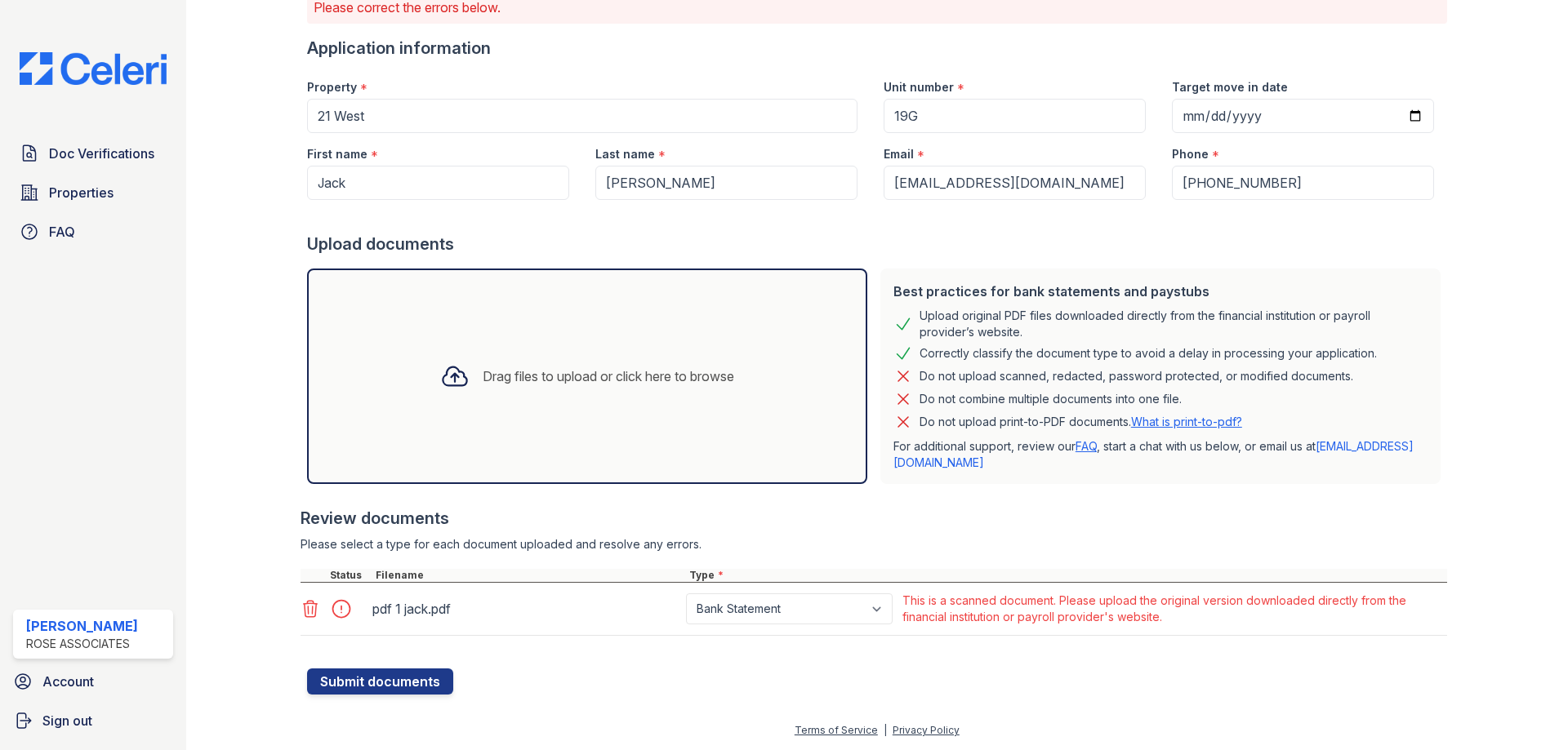
scroll to position [130, 0]
click at [440, 378] on icon at bounding box center [454, 376] width 29 height 29
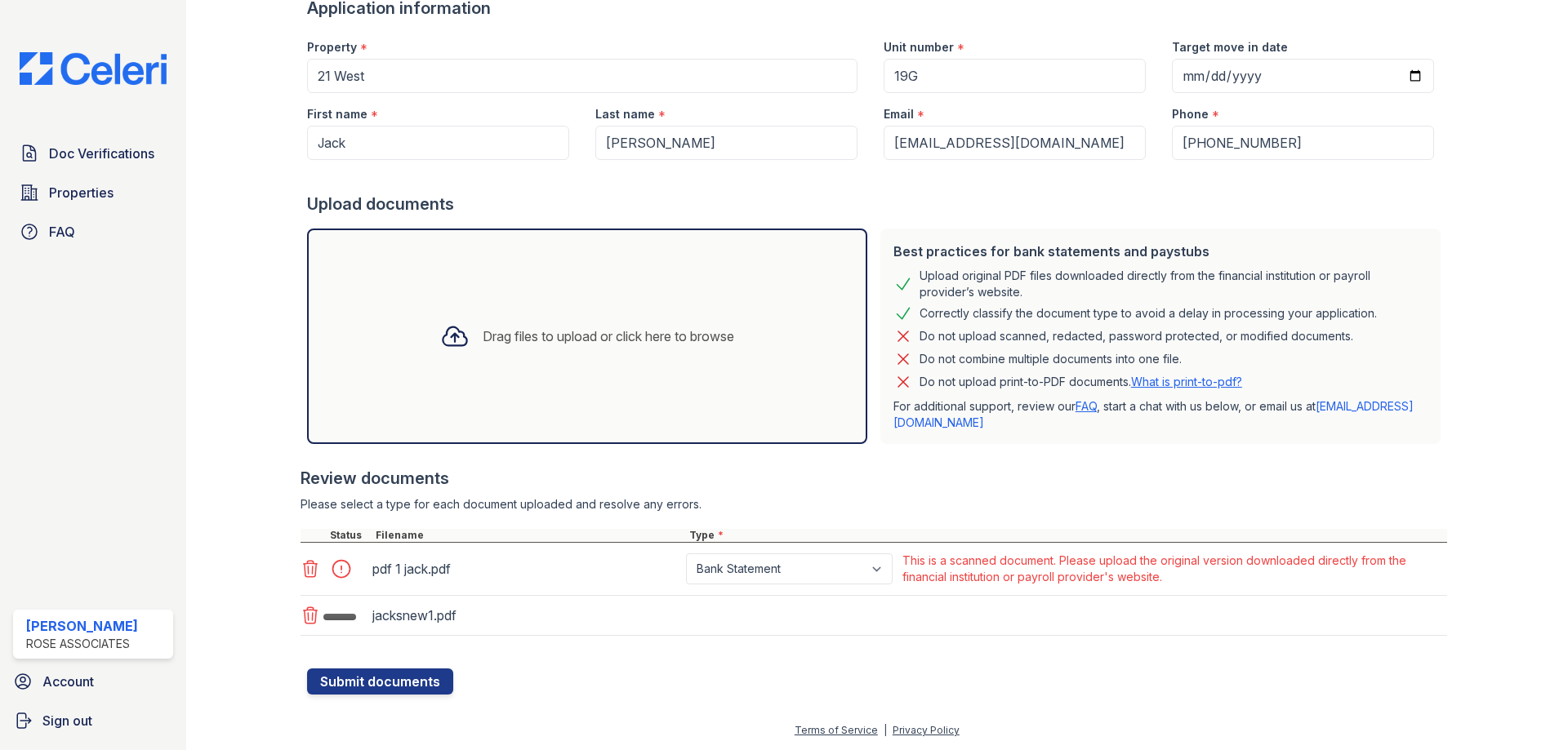
scroll to position [175, 0]
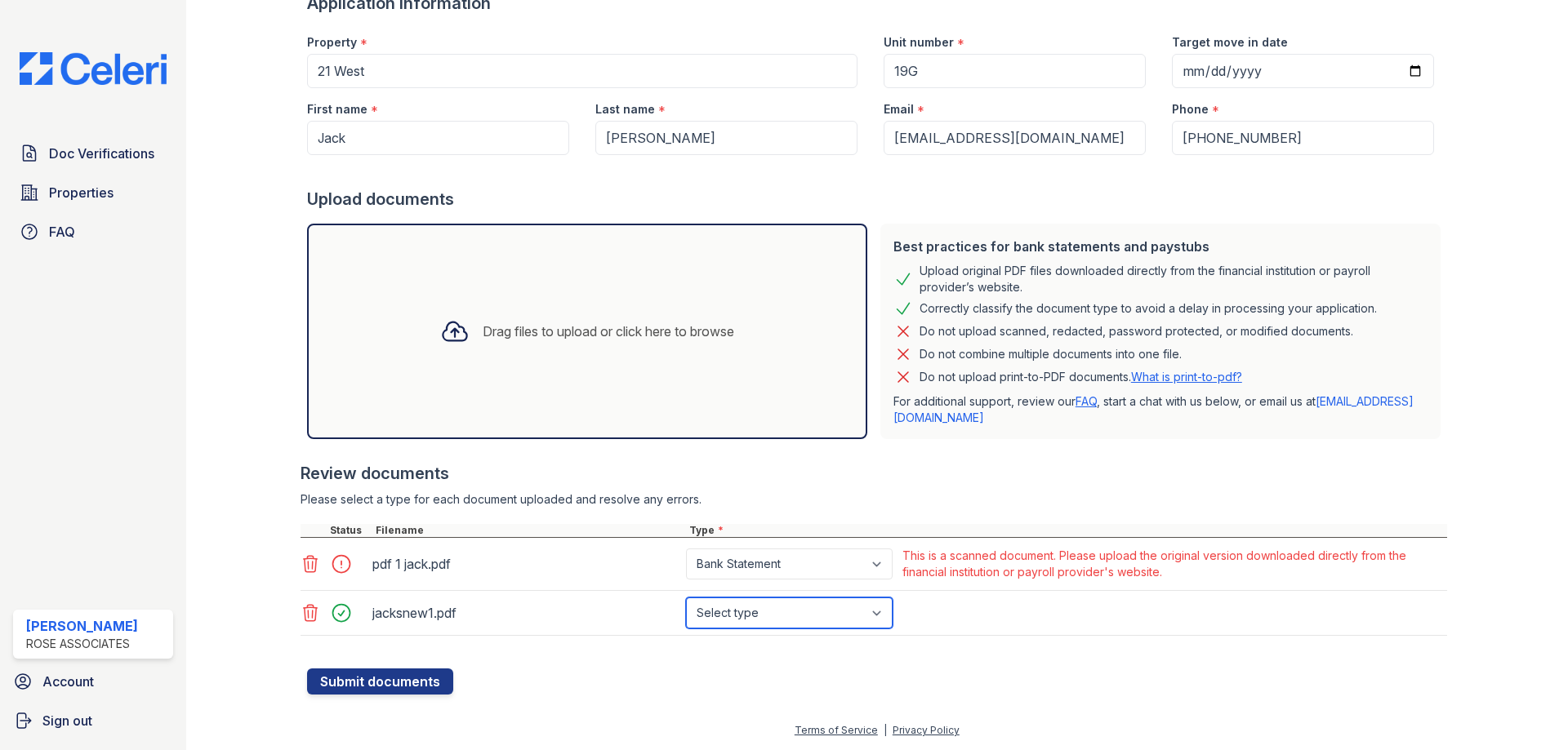
click at [815, 616] on select "Select type Paystub Bank Statement Offer Letter Tax Documents Benefit Award Let…" at bounding box center [789, 613] width 206 height 31
select select "bank_statement"
click at [686, 598] on select "Select type Paystub Bank Statement Offer Letter Tax Documents Benefit Award Let…" at bounding box center [789, 613] width 206 height 31
click at [620, 679] on form "Application information Property * 21 West Unit number * 19G Target move in dat…" at bounding box center [877, 343] width 1140 height 703
click at [404, 679] on button "Submit documents" at bounding box center [380, 682] width 146 height 27
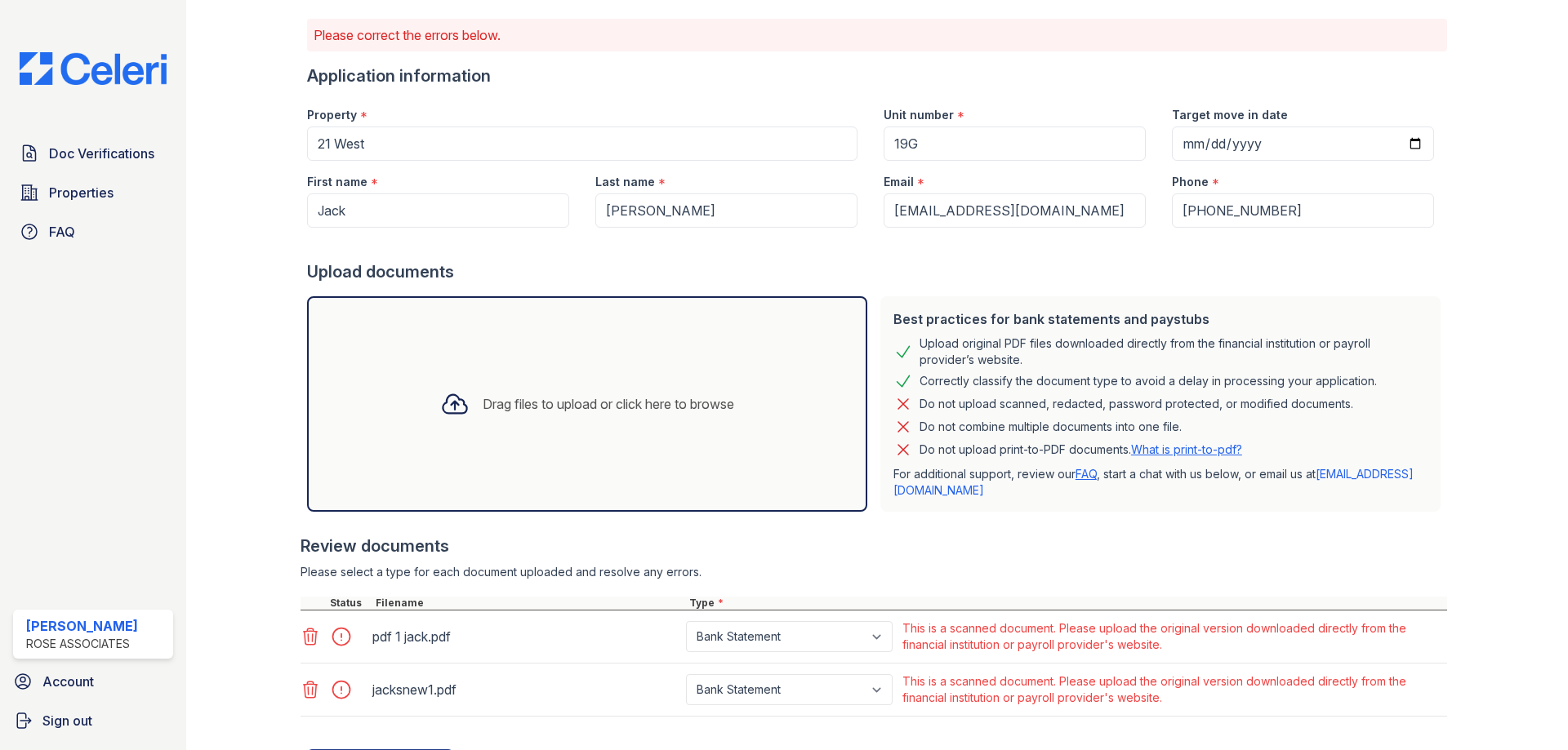
scroll to position [0, 0]
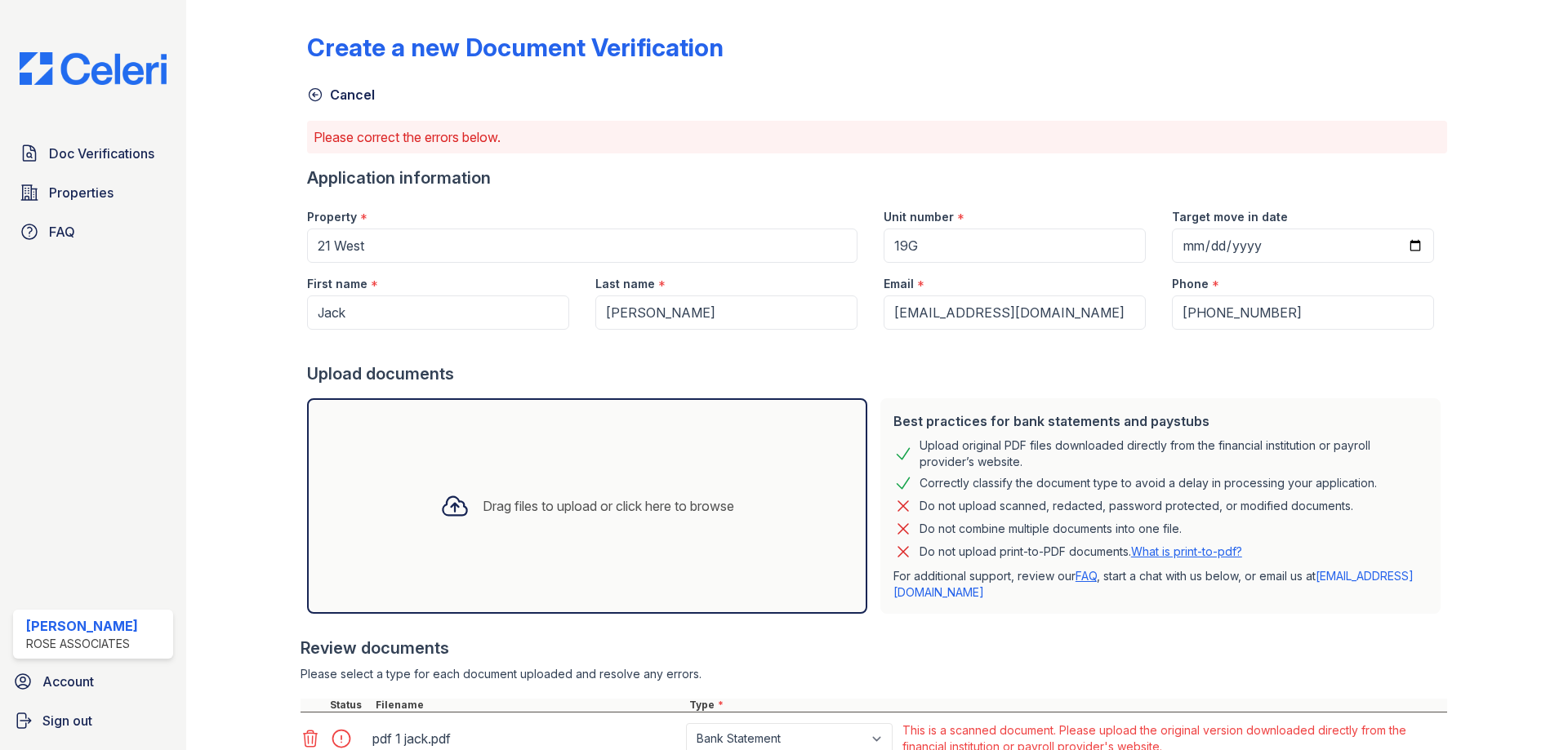
click at [312, 92] on icon at bounding box center [314, 94] width 16 height 16
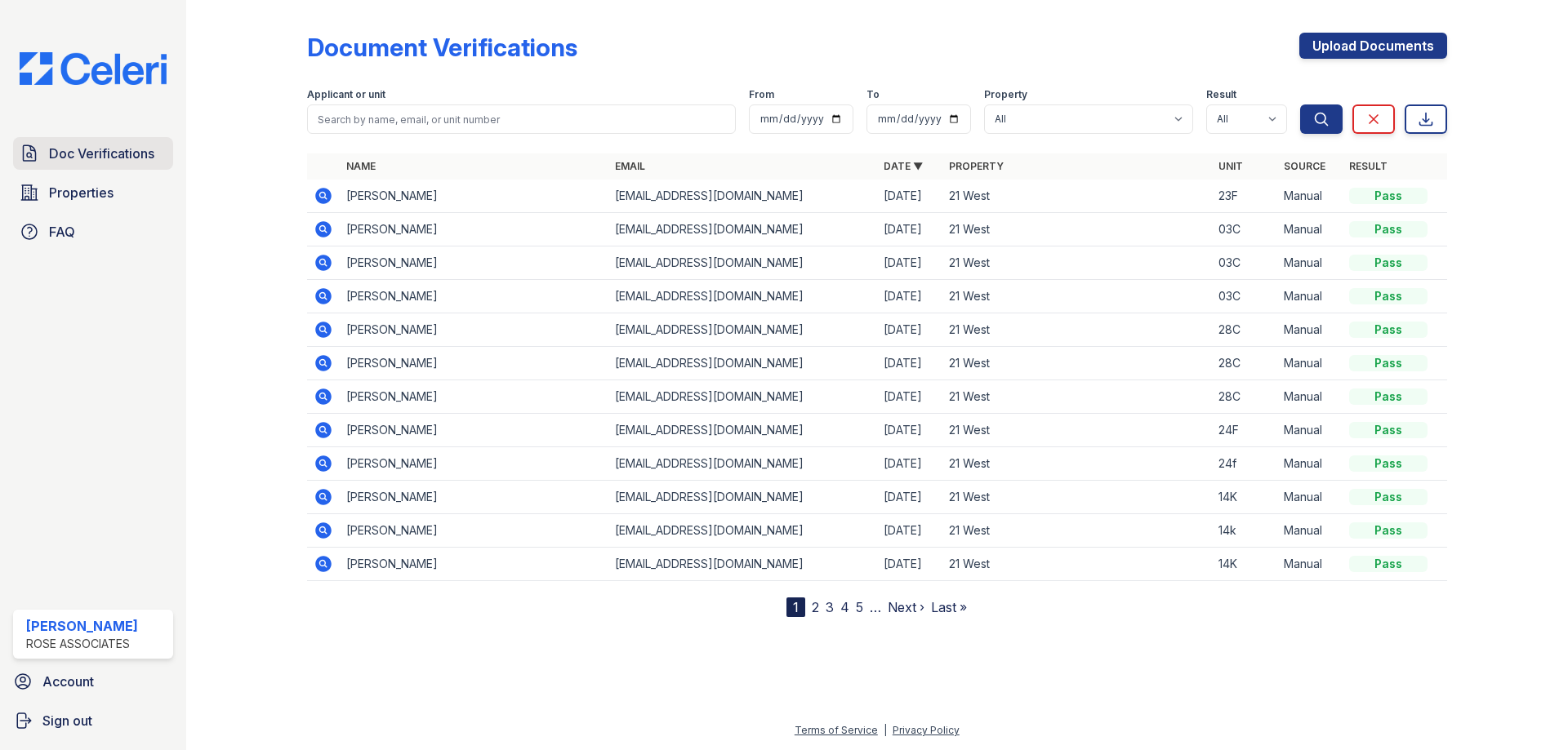
click at [79, 157] on span "Doc Verifications" at bounding box center [101, 153] width 105 height 20
click at [125, 142] on link "Doc Verifications" at bounding box center [93, 153] width 160 height 32
click at [1341, 45] on link "Upload Documents" at bounding box center [1373, 45] width 148 height 27
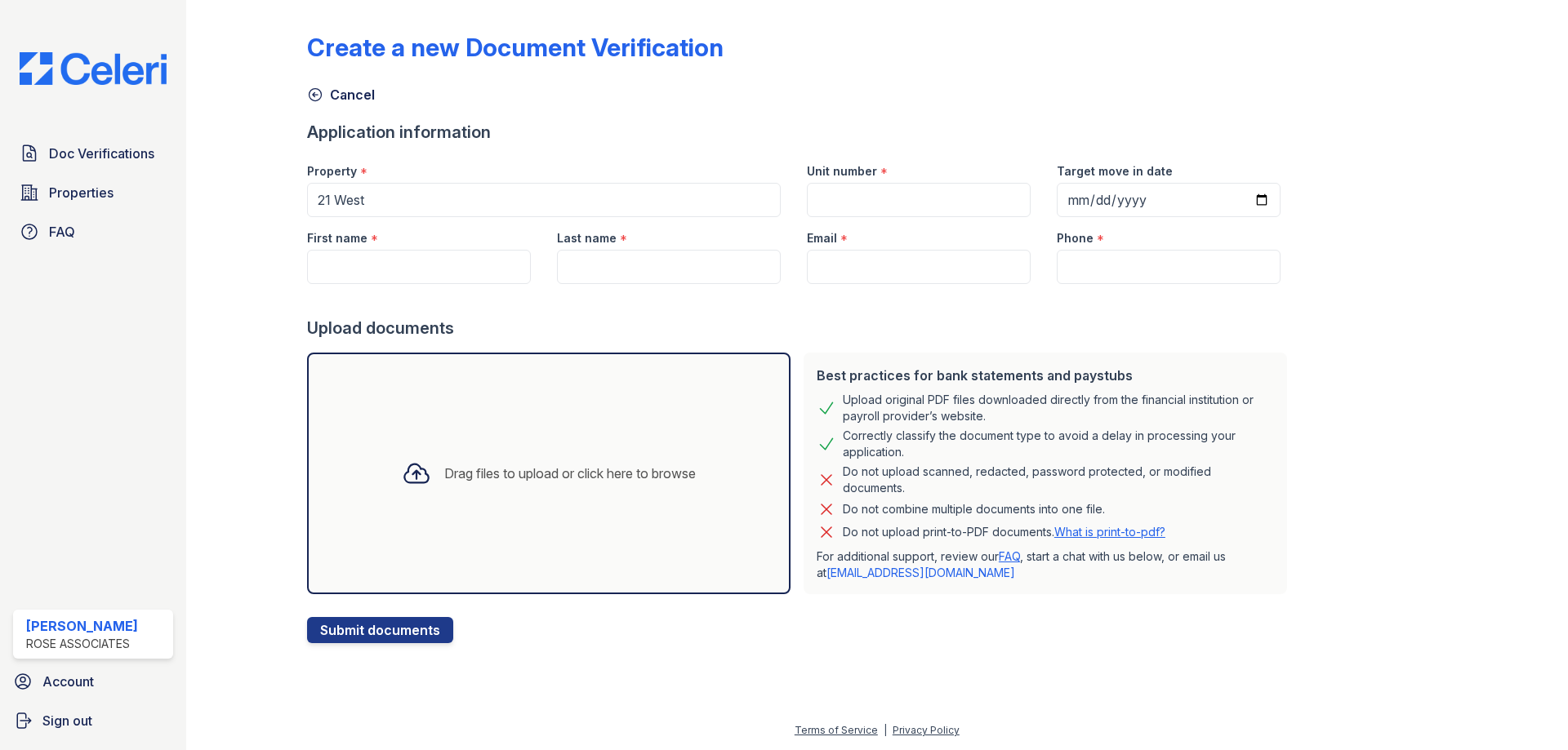
click at [870, 574] on link "support@getceleri.com" at bounding box center [920, 573] width 188 height 14
click at [864, 196] on input "Unit number" at bounding box center [918, 200] width 223 height 34
type input "19G"
click at [1129, 197] on input "Target move in date" at bounding box center [1168, 200] width 223 height 34
click at [1240, 199] on input "Target move in date" at bounding box center [1168, 200] width 223 height 34
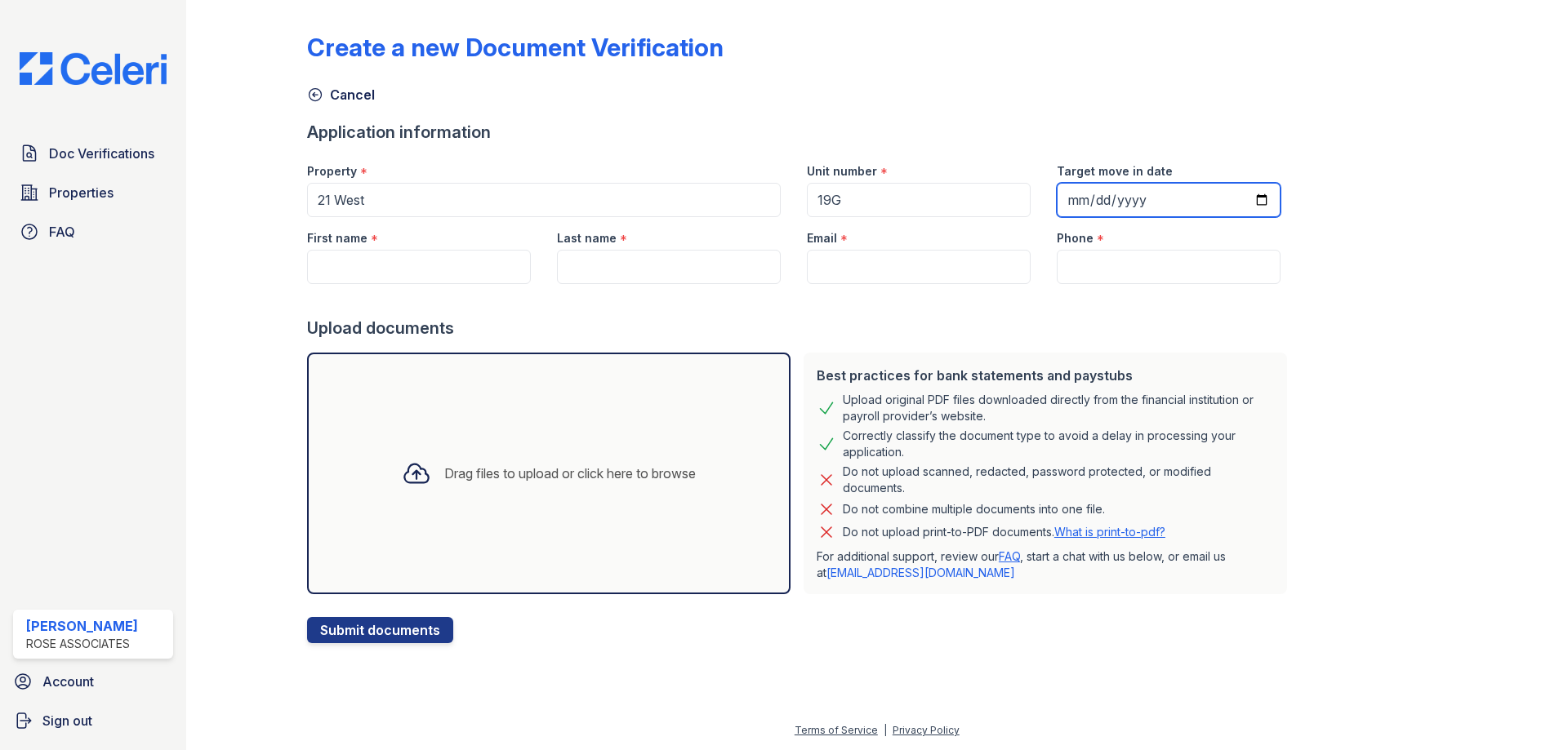
type input "2025-09-09"
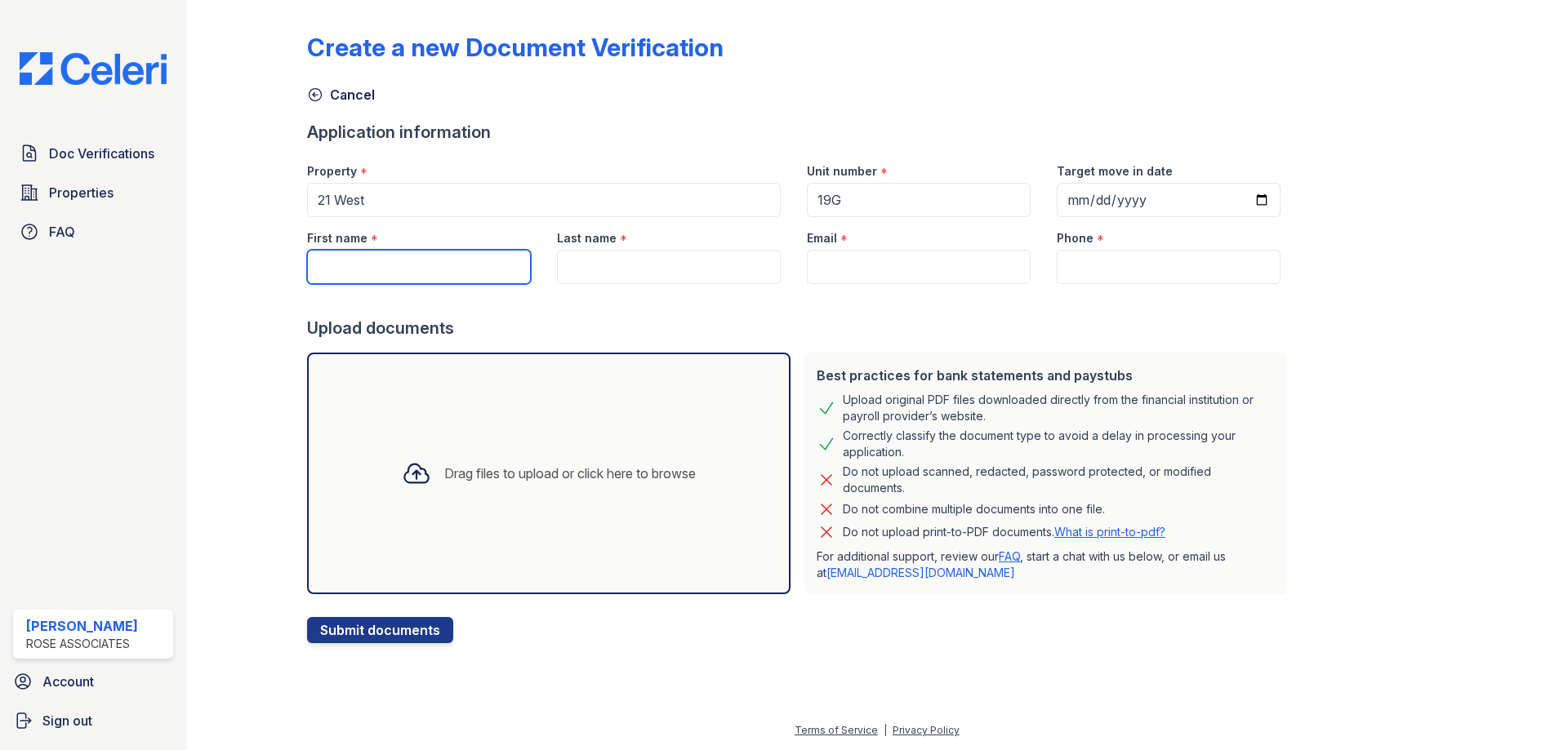
click at [437, 264] on input "First name" at bounding box center [419, 267] width 223 height 34
type input "Jack"
click at [543, 258] on div "Last name *" at bounding box center [668, 250] width 250 height 67
click at [564, 269] on input "Last name" at bounding box center [668, 267] width 223 height 34
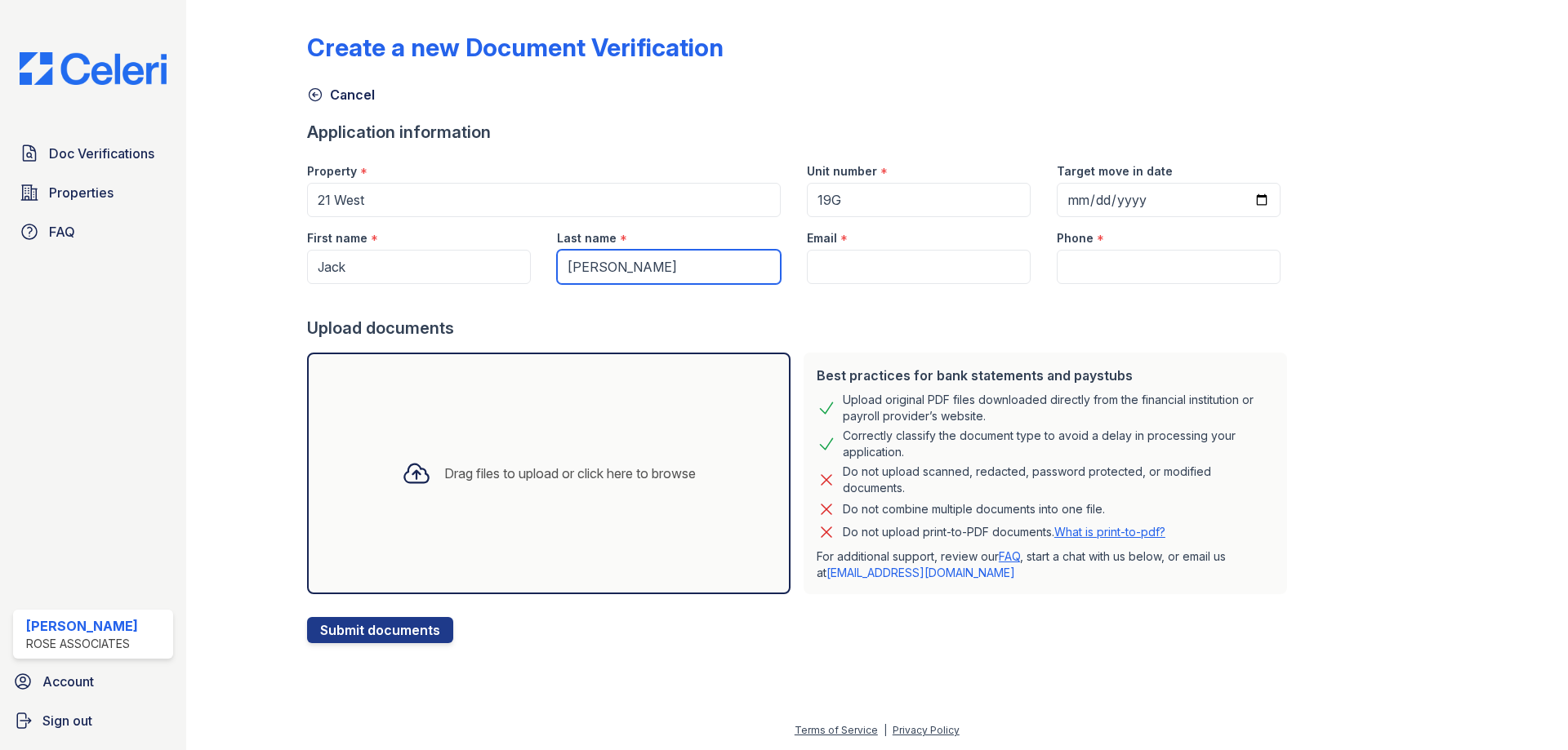
type input "Beatty"
click at [826, 257] on input "Email" at bounding box center [918, 267] width 223 height 34
paste input "jacksbeatty@gmail.com"
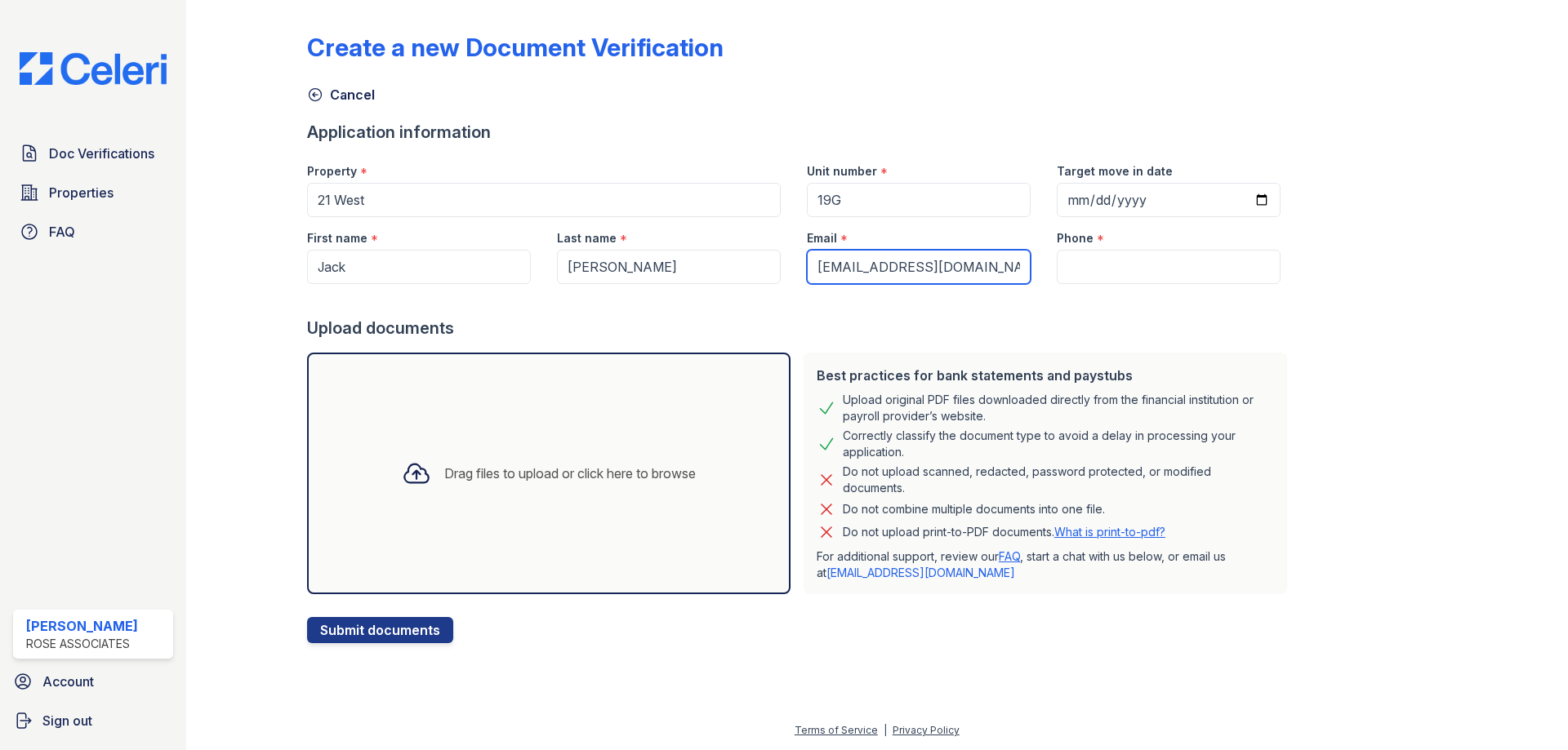
type input "jacksbeatty@gmail.com"
paste input "(772) 341-8002"
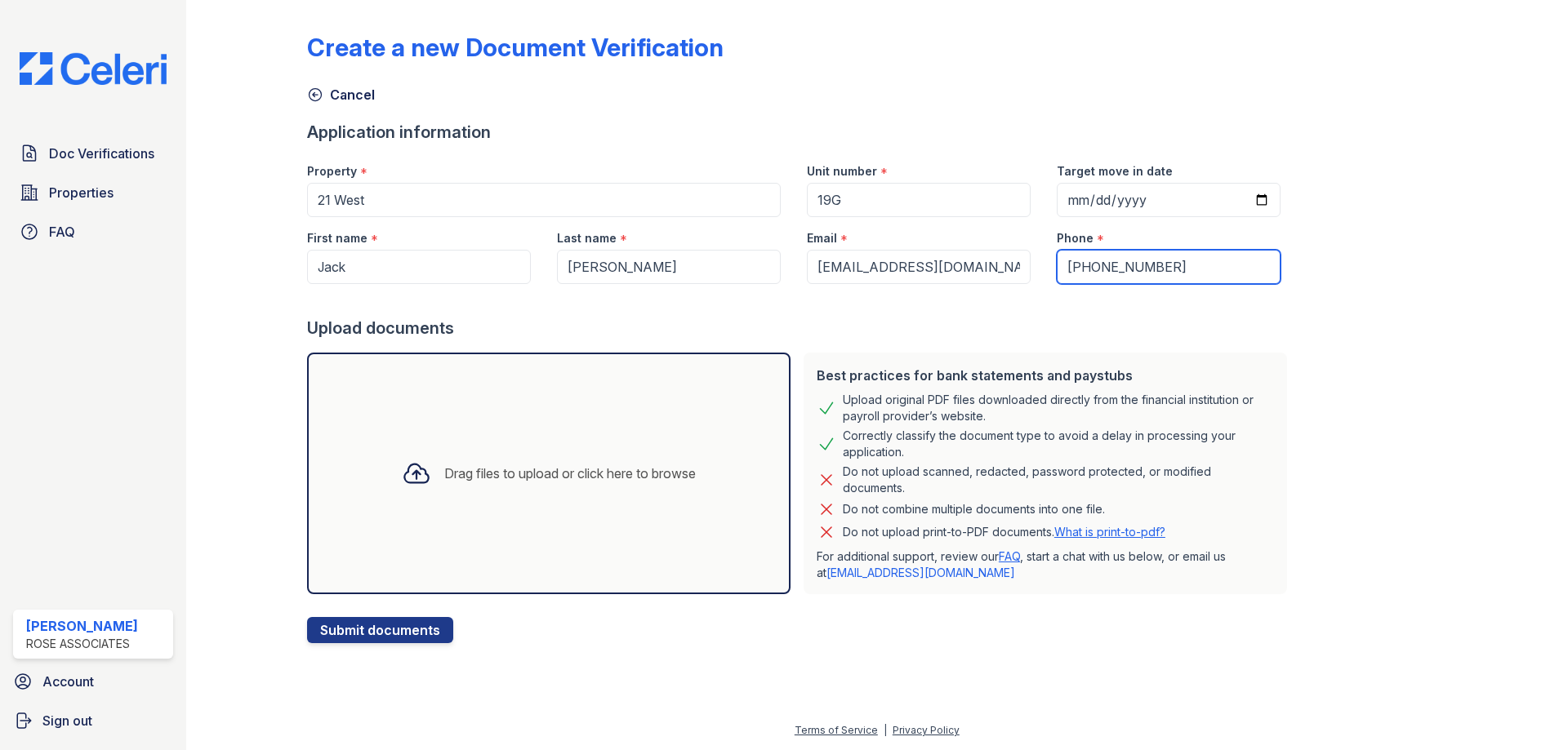
type input "(772) 341-8002"
click at [922, 347] on div "Best practices for bank statements and paystubs Upload original PDF files downl…" at bounding box center [1045, 473] width 496 height 255
click at [402, 477] on icon at bounding box center [416, 473] width 29 height 29
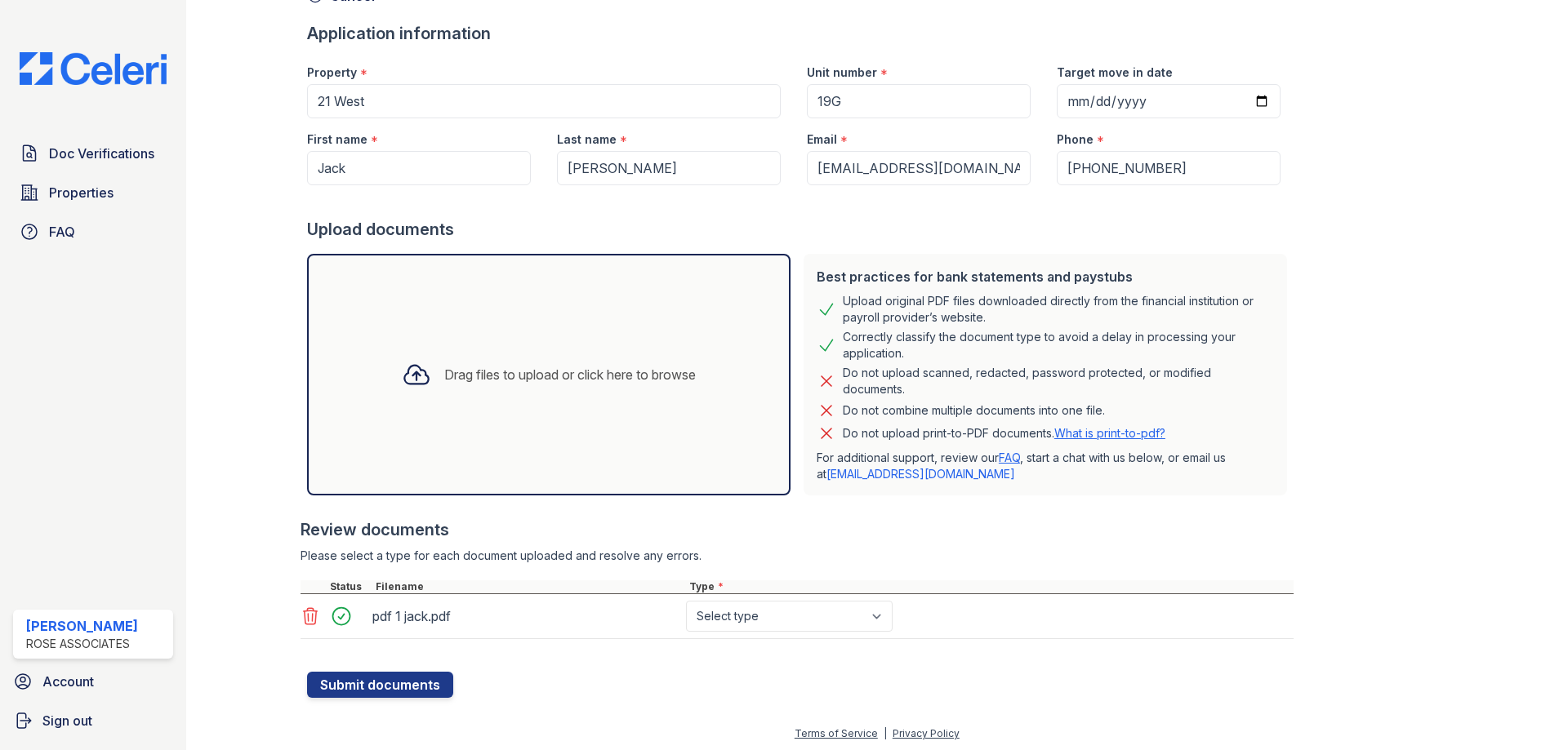
scroll to position [102, 0]
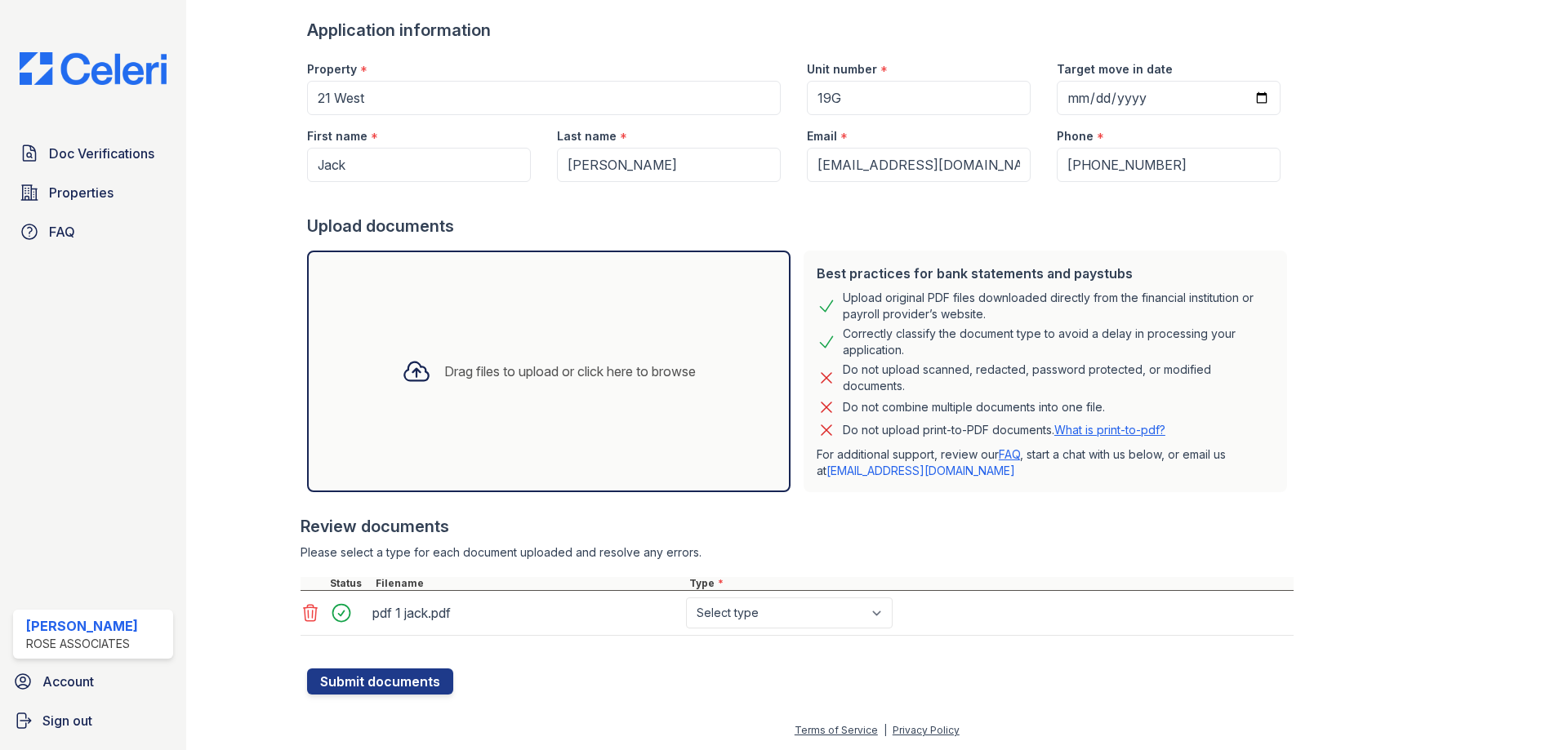
click at [415, 375] on icon at bounding box center [416, 371] width 29 height 29
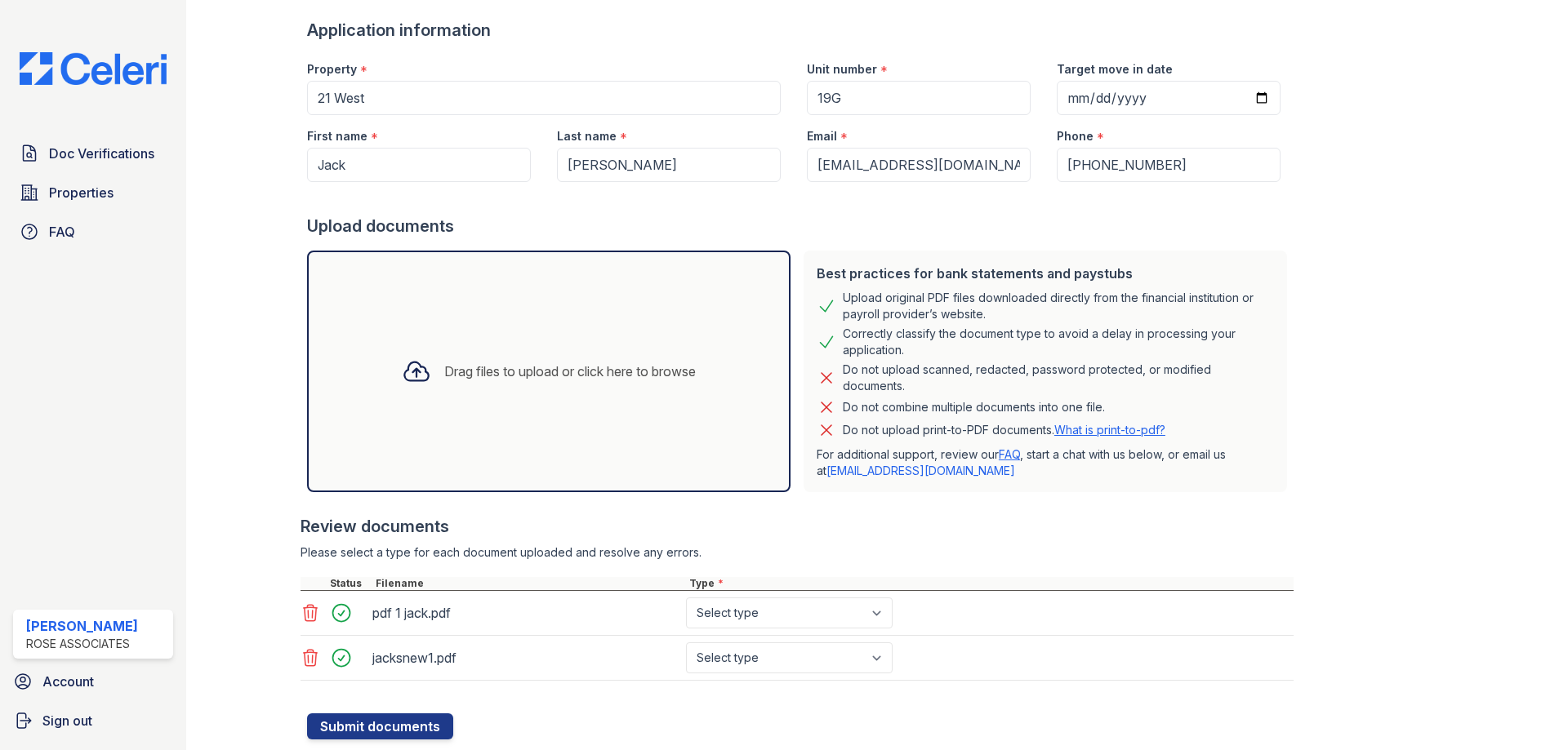
click at [1447, 243] on div at bounding box center [1494, 322] width 95 height 835
click at [404, 371] on icon at bounding box center [416, 372] width 24 height 19
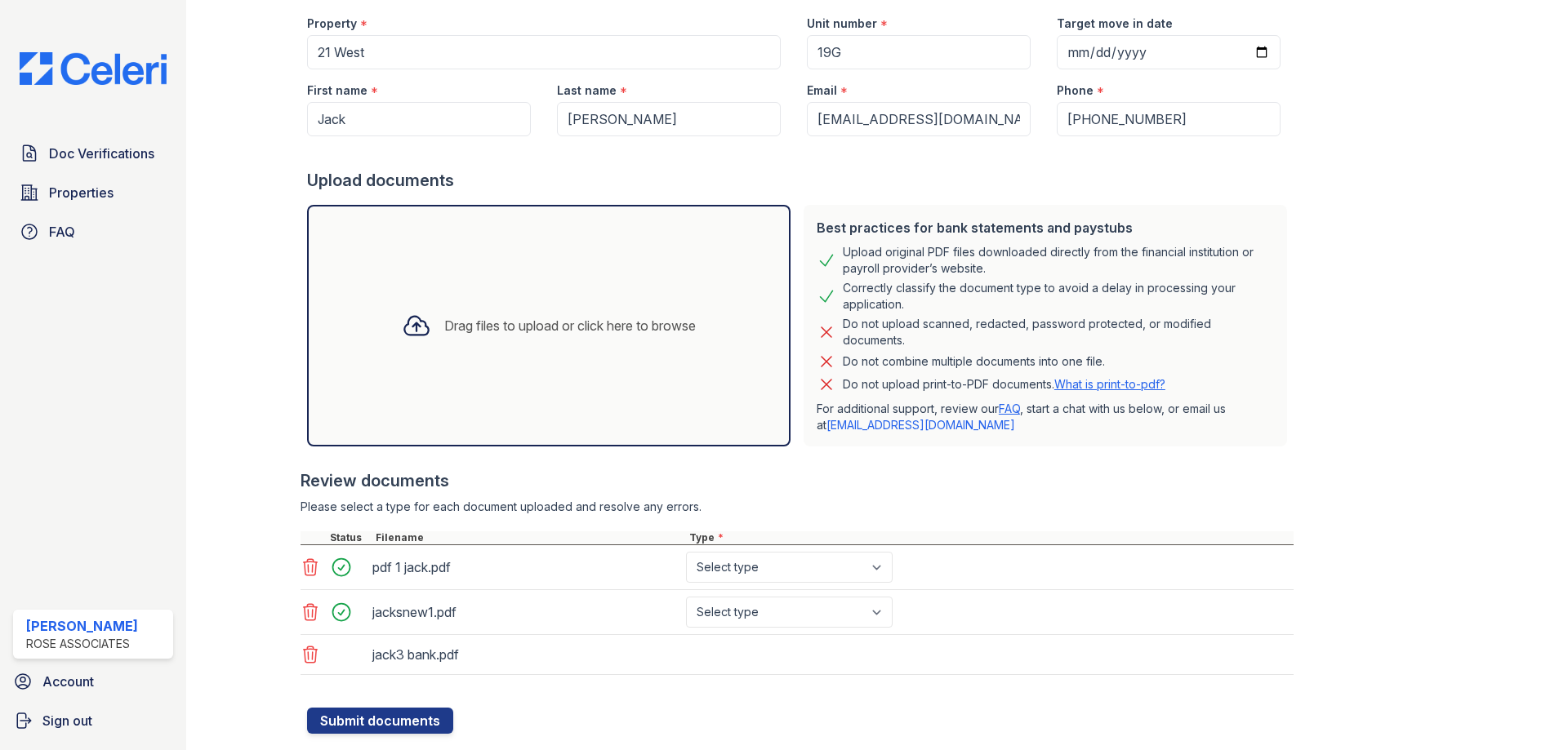
scroll to position [187, 0]
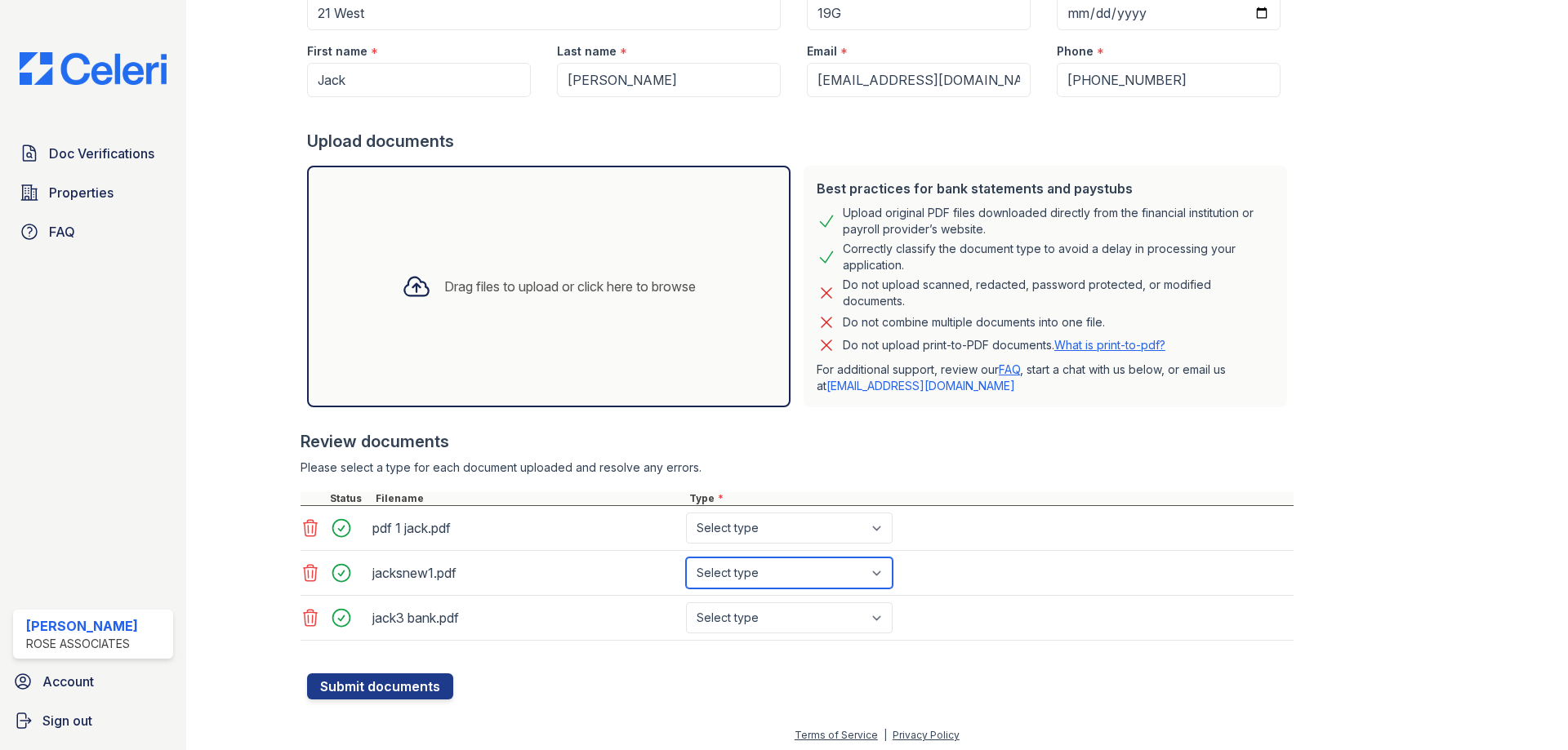
click at [747, 577] on select "Select type Paystub Bank Statement Offer Letter Tax Documents Benefit Award Let…" at bounding box center [789, 573] width 206 height 31
select select "bank_statement"
click at [686, 558] on select "Select type Paystub Bank Statement Offer Letter Tax Documents Benefit Award Let…" at bounding box center [789, 573] width 206 height 31
click at [740, 529] on select "Select type Paystub Bank Statement Offer Letter Tax Documents Benefit Award Let…" at bounding box center [789, 528] width 206 height 31
select select "bank_statement"
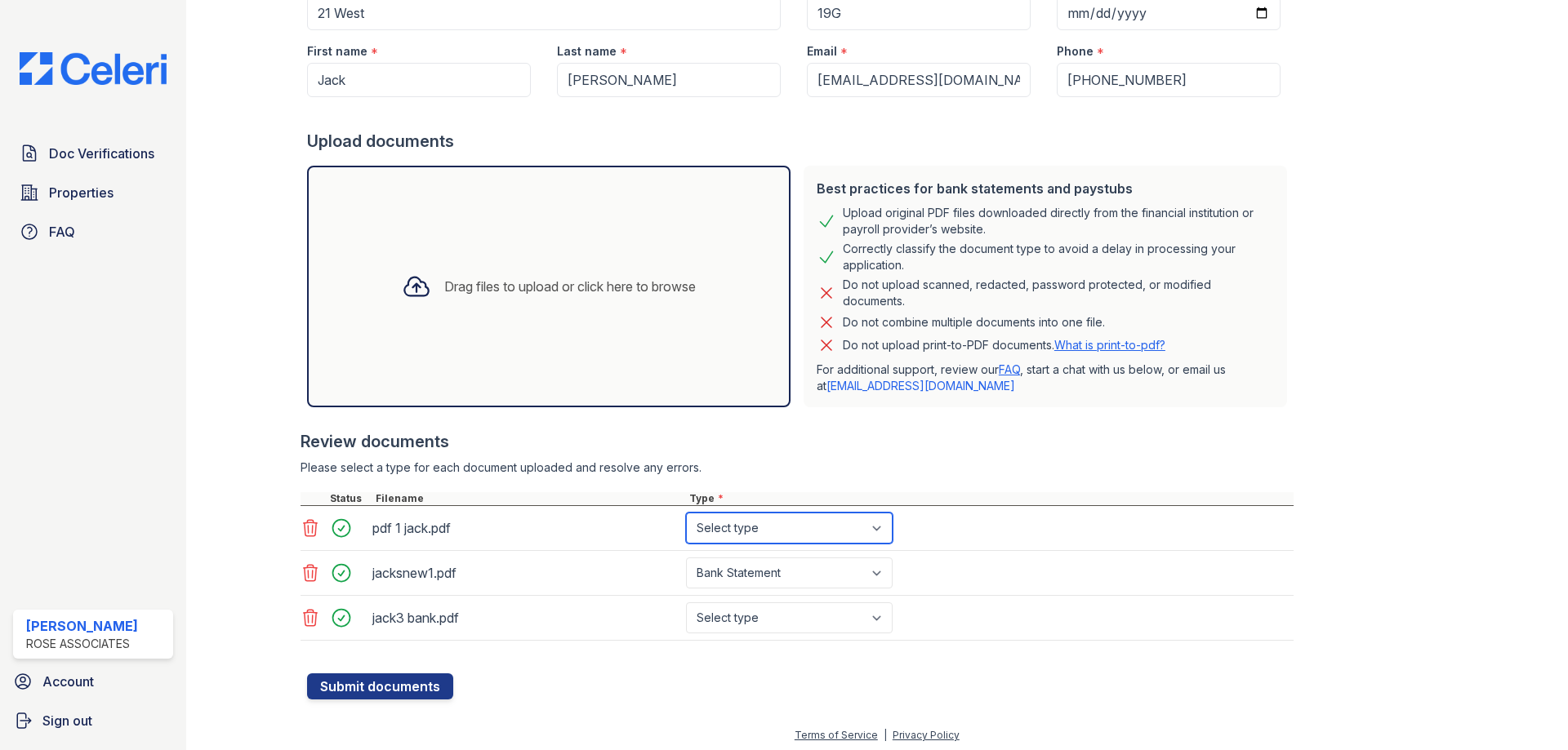
click at [686, 513] on select "Select type Paystub Bank Statement Offer Letter Tax Documents Benefit Award Let…" at bounding box center [789, 528] width 206 height 31
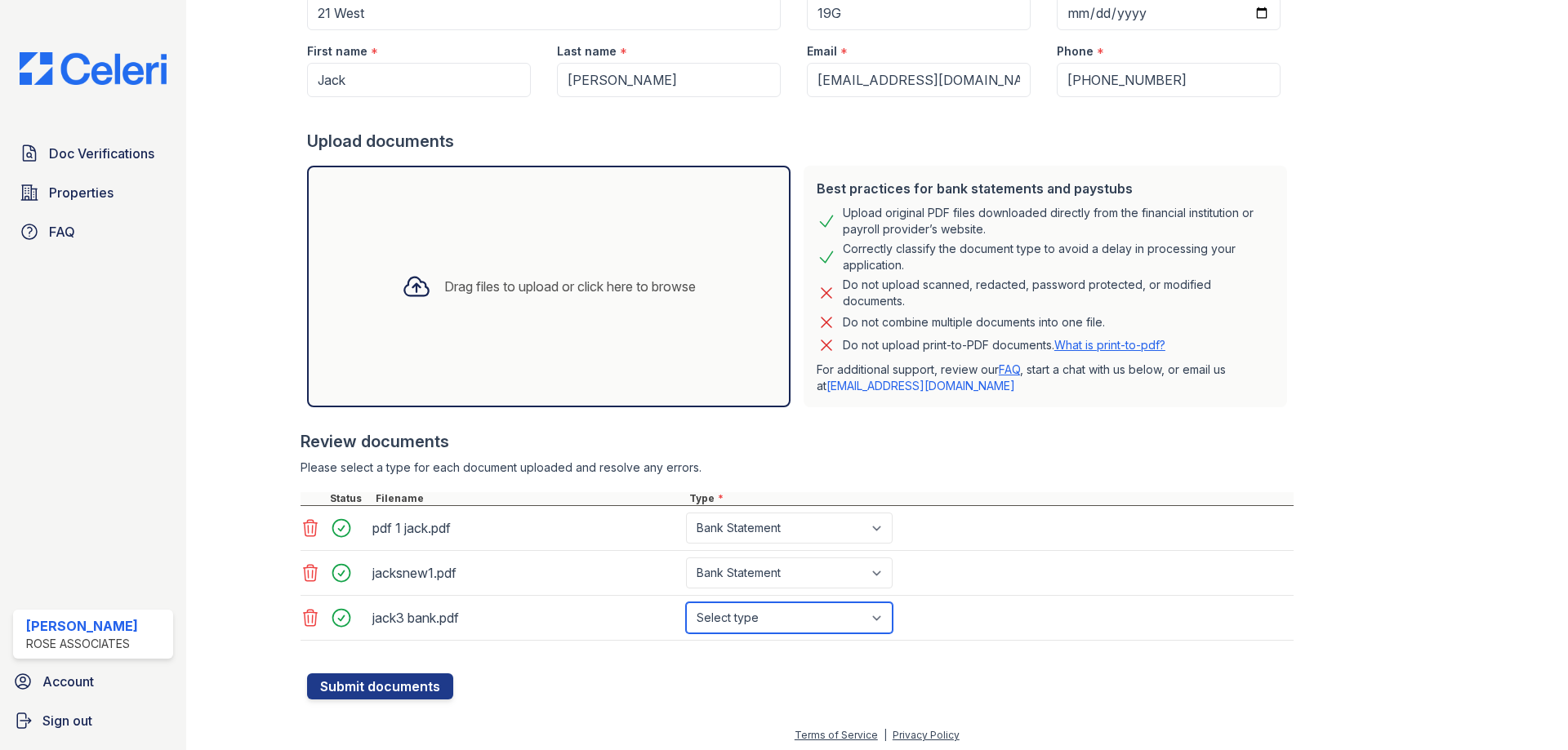
click at [764, 618] on select "Select type Paystub Bank Statement Offer Letter Tax Documents Benefit Award Let…" at bounding box center [789, 617] width 206 height 31
select select "bank_statement"
click at [686, 602] on select "Select type Paystub Bank Statement Offer Letter Tax Documents Benefit Award Let…" at bounding box center [789, 617] width 206 height 31
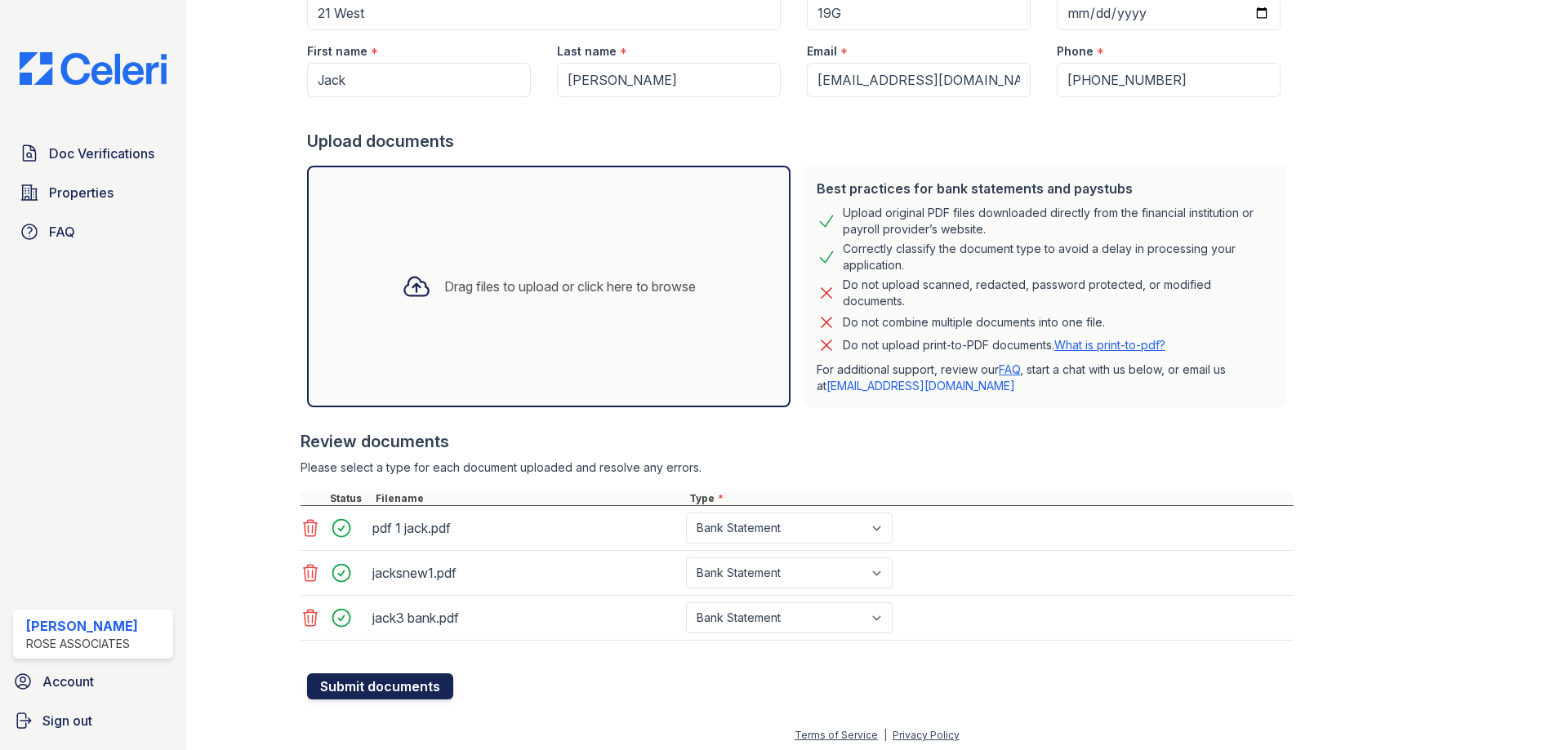
click at [397, 691] on button "Submit documents" at bounding box center [380, 687] width 146 height 27
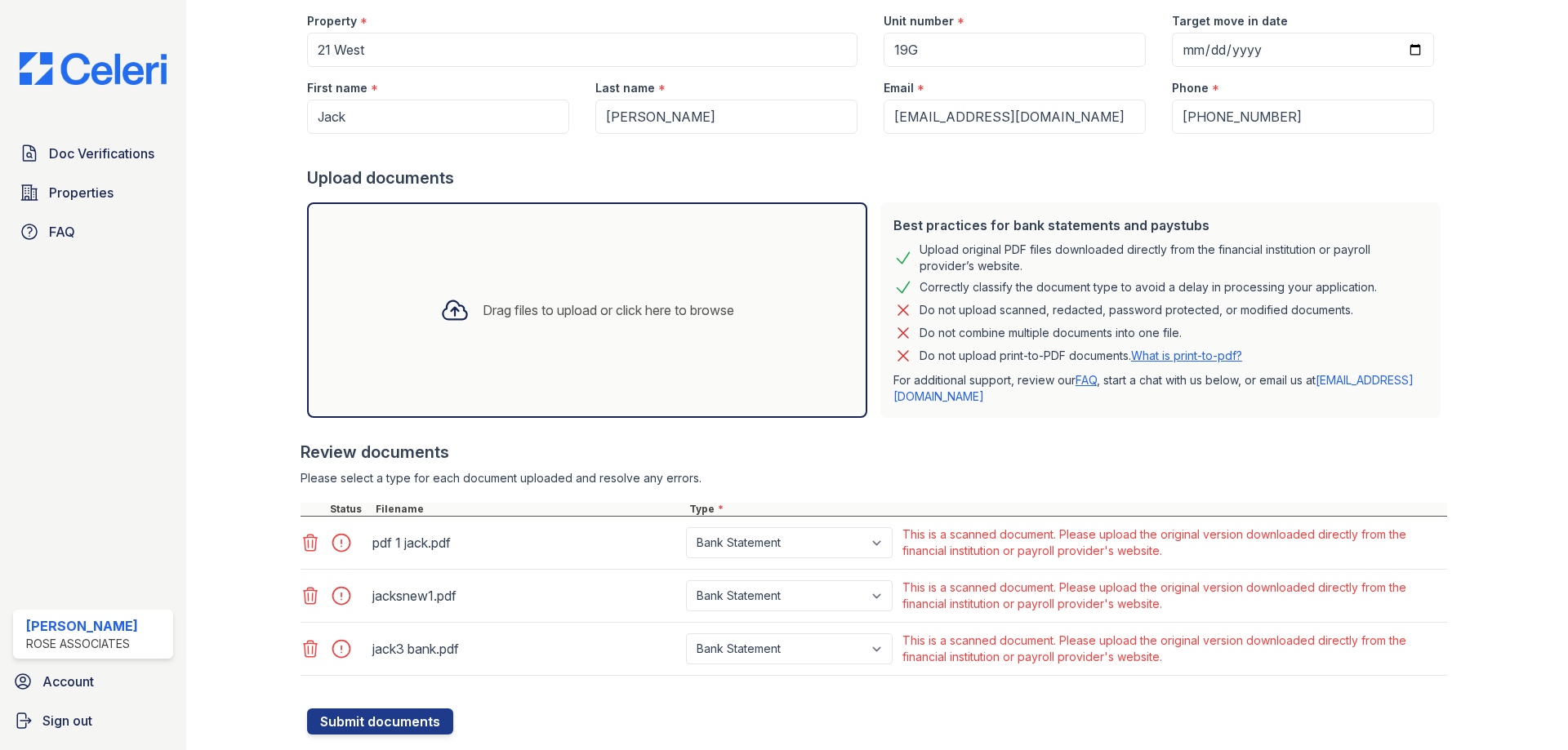
scroll to position [193, 0]
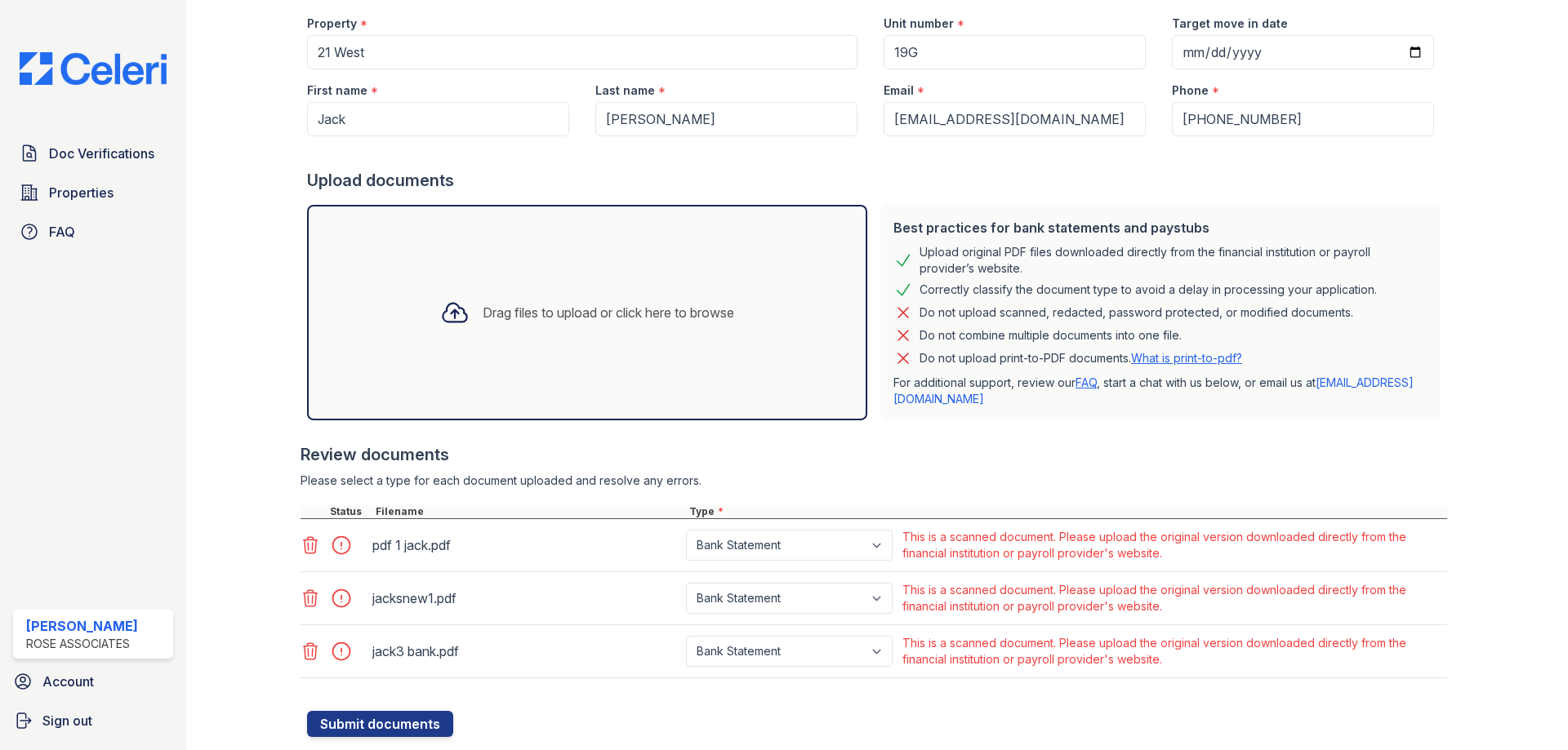
click at [975, 393] on link "support@getceleri.com" at bounding box center [1152, 391] width 520 height 30
click at [378, 132] on input "Jack" at bounding box center [437, 119] width 262 height 34
type input "J"
type input "Mark"
click at [312, 545] on icon at bounding box center [311, 545] width 14 height 16
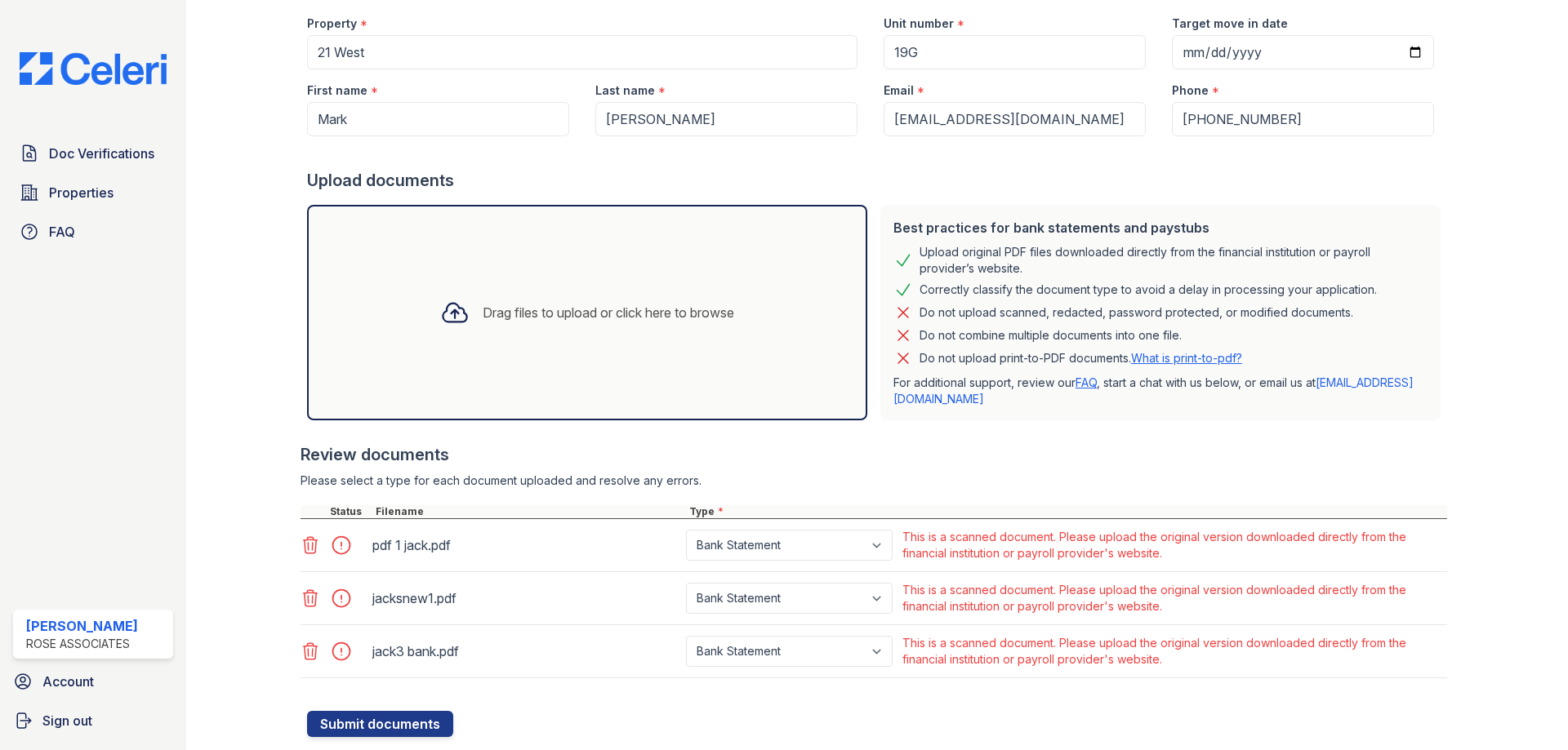
scroll to position [183, 0]
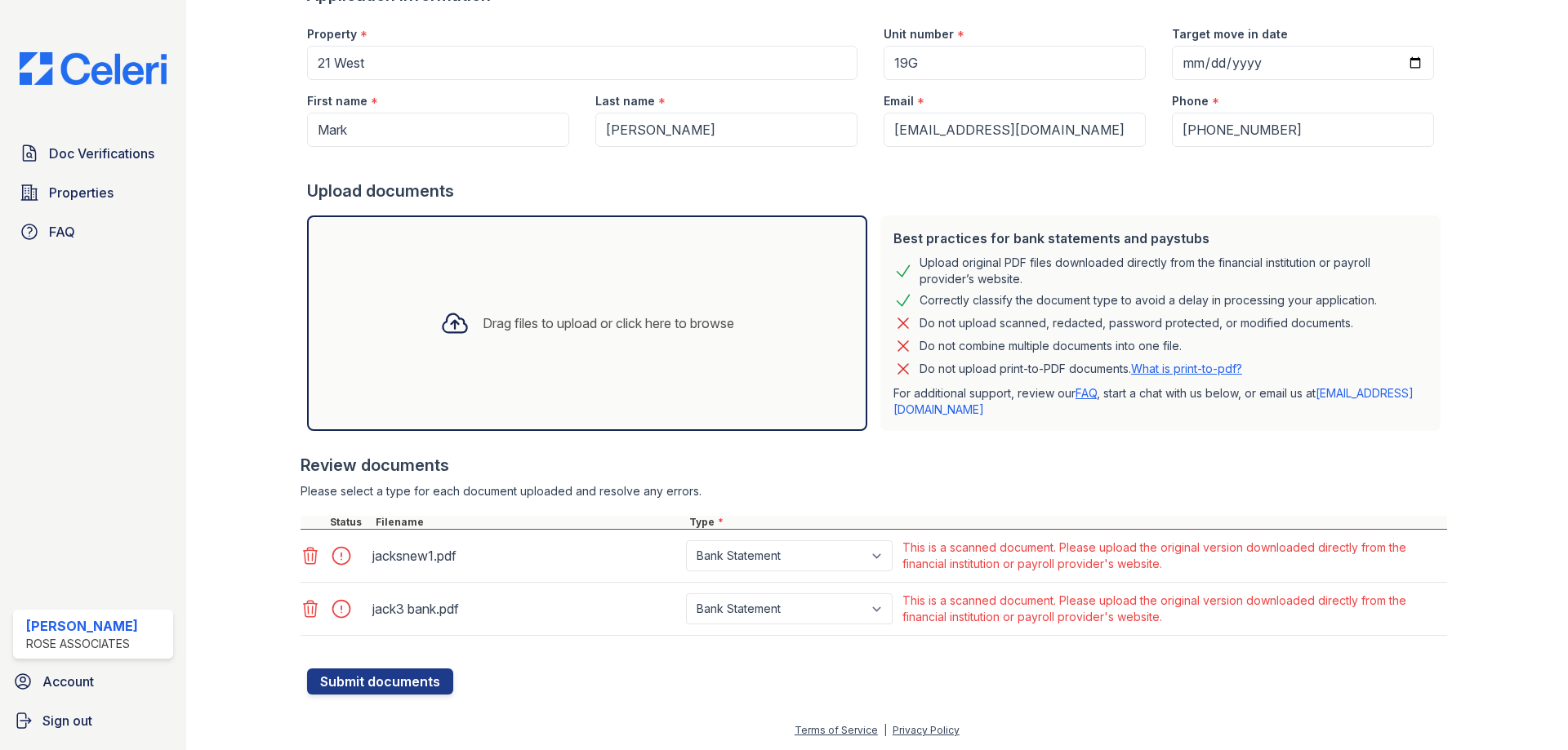
click at [304, 559] on icon at bounding box center [310, 556] width 20 height 20
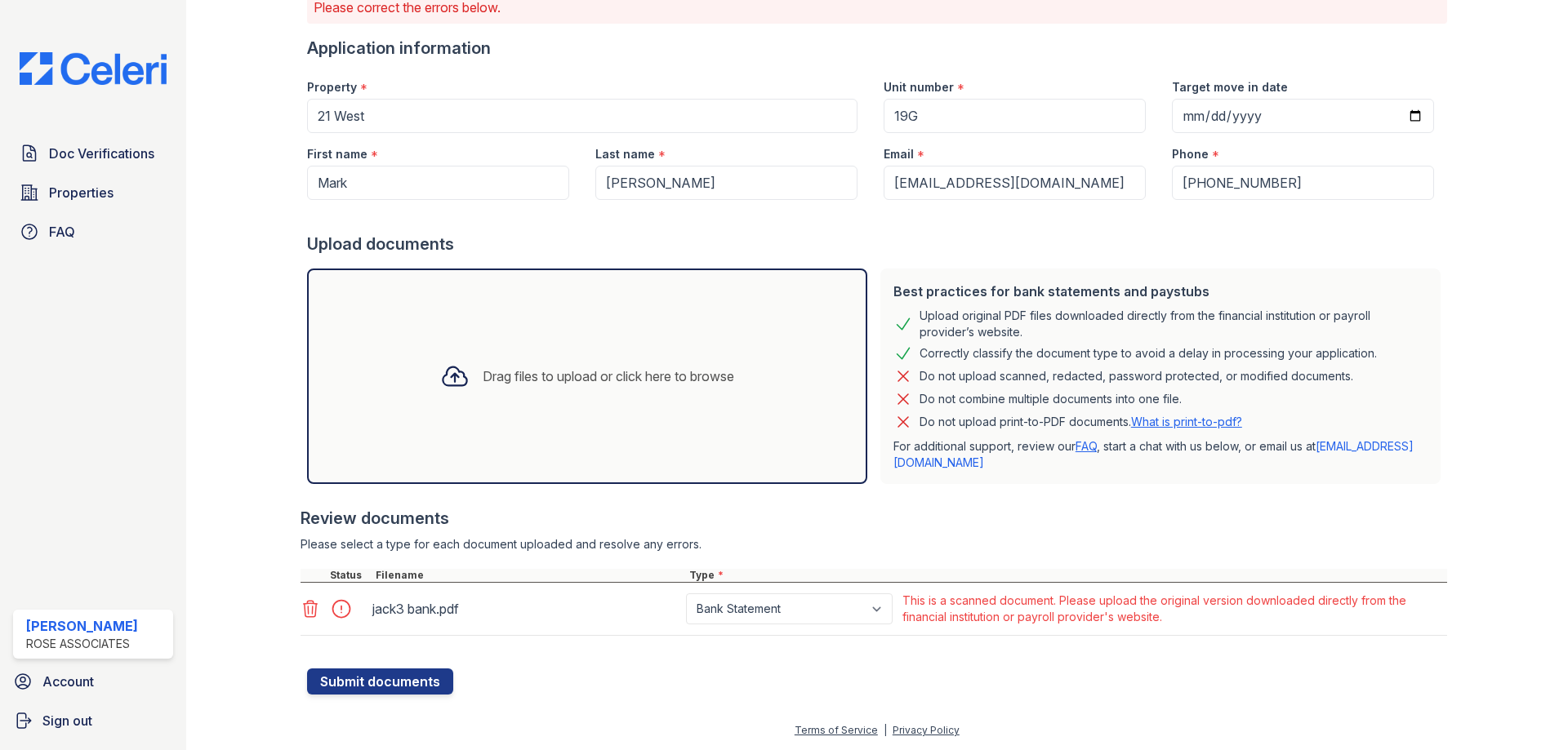
click at [310, 607] on icon at bounding box center [310, 609] width 20 height 20
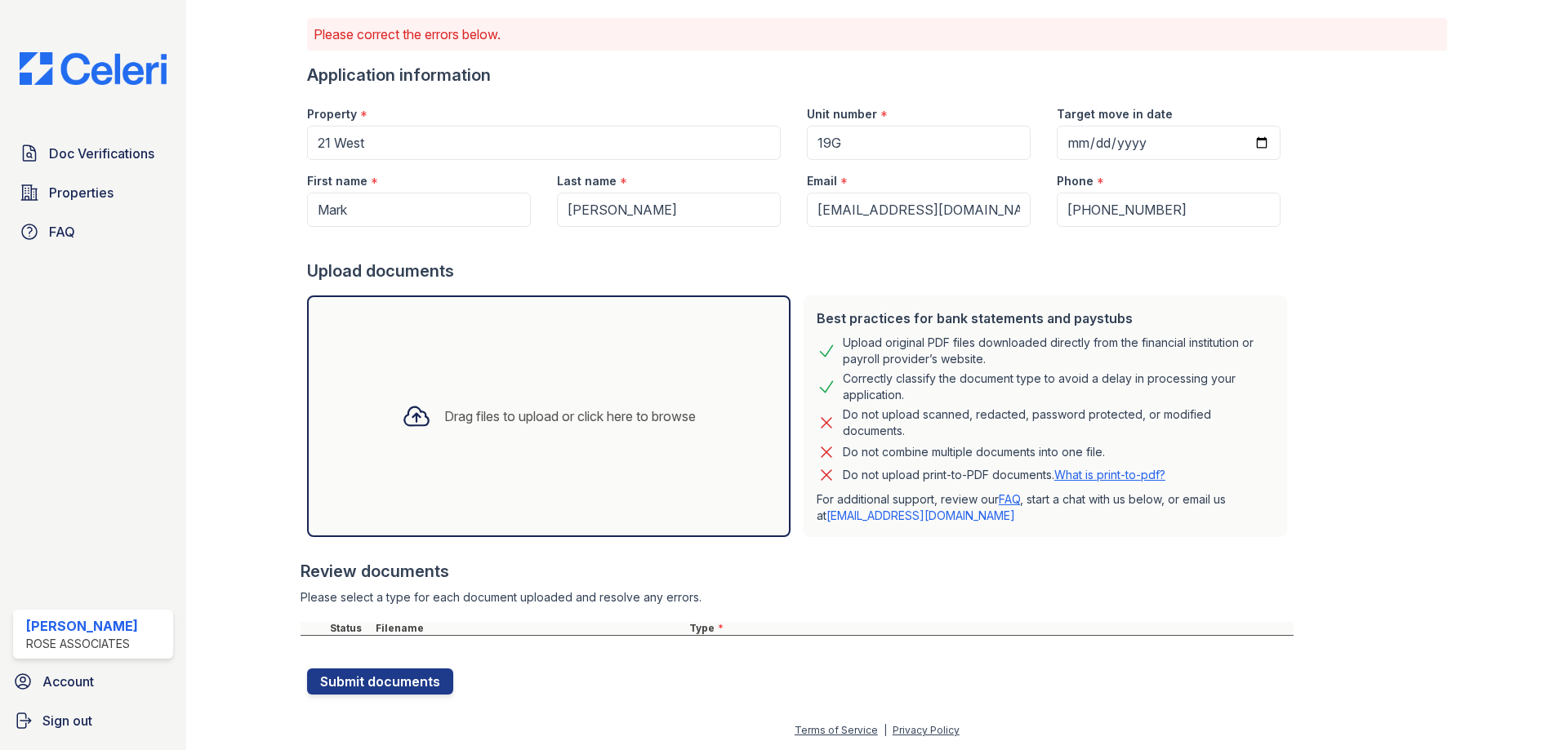
click at [403, 419] on icon at bounding box center [416, 416] width 29 height 29
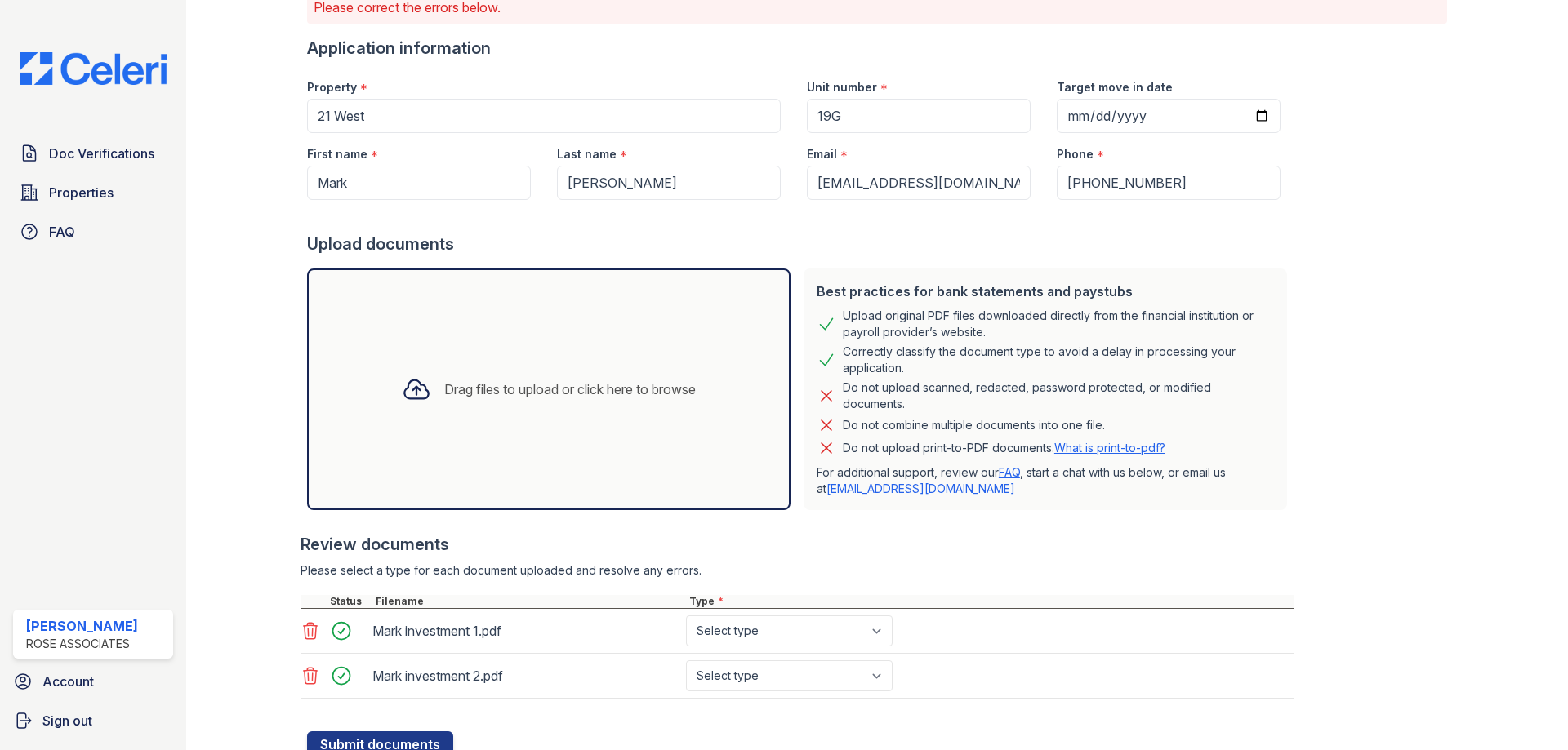
click at [416, 388] on icon at bounding box center [416, 389] width 29 height 29
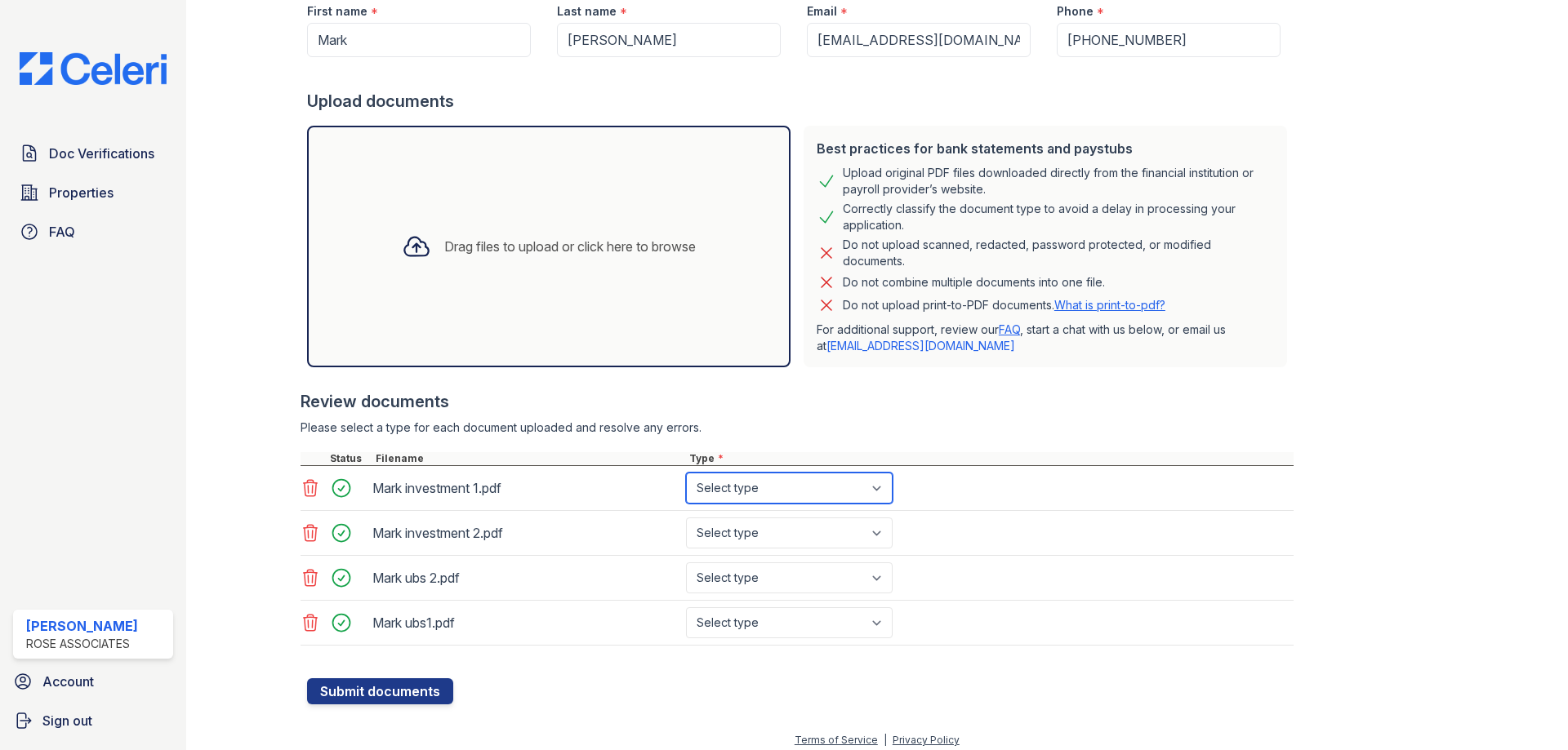
click at [765, 479] on select "Select type Paystub Bank Statement Offer Letter Tax Documents Benefit Award Let…" at bounding box center [789, 488] width 206 height 31
select select "investment_account_statement"
click at [686, 473] on select "Select type Paystub Bank Statement Offer Letter Tax Documents Benefit Award Let…" at bounding box center [789, 488] width 206 height 31
click at [750, 540] on select "Select type Paystub Bank Statement Offer Letter Tax Documents Benefit Award Let…" at bounding box center [789, 533] width 206 height 31
select select "investment_account_statement"
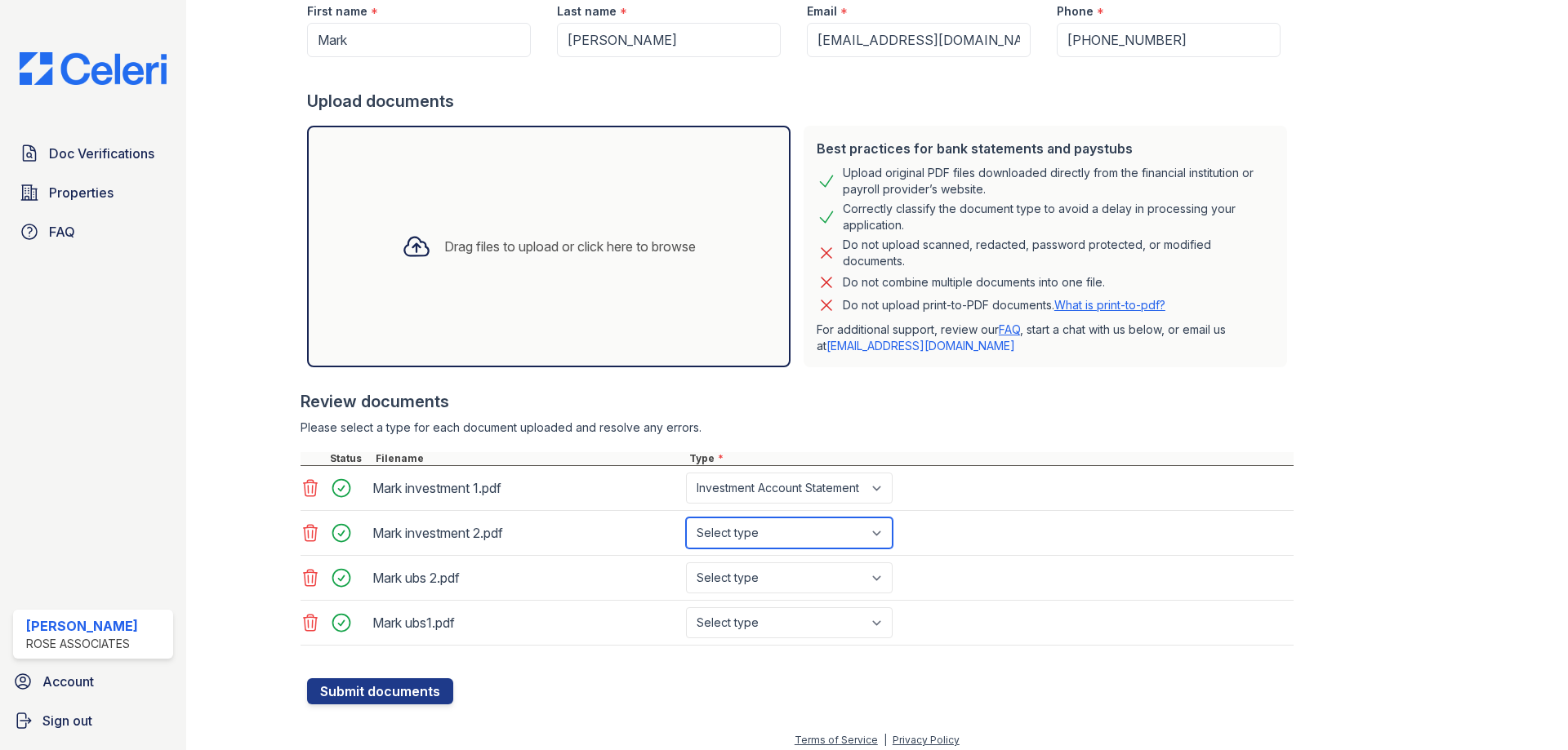
click at [686, 518] on select "Select type Paystub Bank Statement Offer Letter Tax Documents Benefit Award Let…" at bounding box center [789, 533] width 206 height 31
click at [737, 575] on select "Select type Paystub Bank Statement Offer Letter Tax Documents Benefit Award Let…" at bounding box center [789, 578] width 206 height 31
select select "bank_statement"
click at [686, 562] on select "Select type Paystub Bank Statement Offer Letter Tax Documents Benefit Award Let…" at bounding box center [789, 578] width 206 height 31
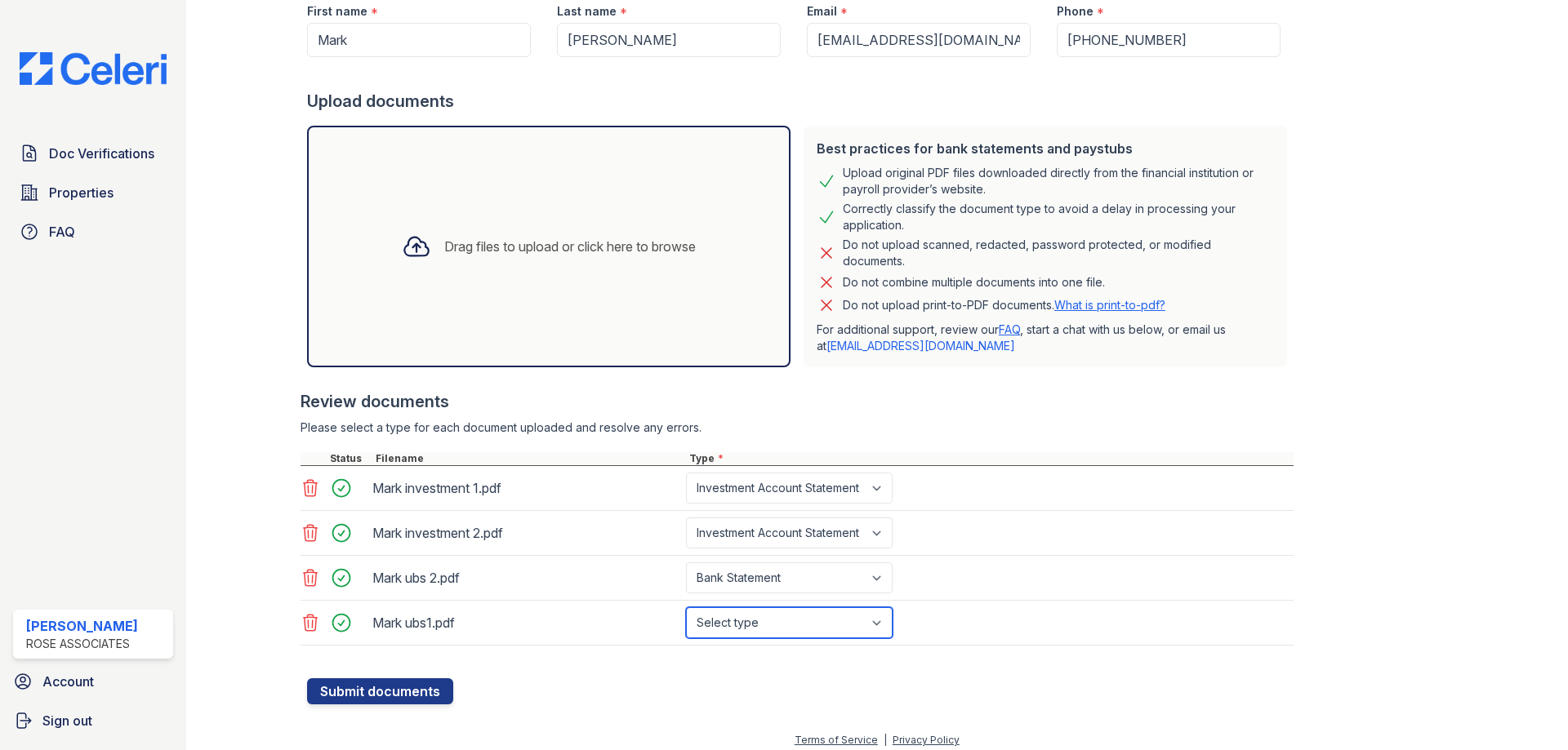
click at [767, 634] on select "Select type Paystub Bank Statement Offer Letter Tax Documents Benefit Award Let…" at bounding box center [789, 623] width 206 height 31
select select "bank_statement"
click at [686, 608] on select "Select type Paystub Bank Statement Offer Letter Tax Documents Benefit Award Let…" at bounding box center [789, 623] width 206 height 31
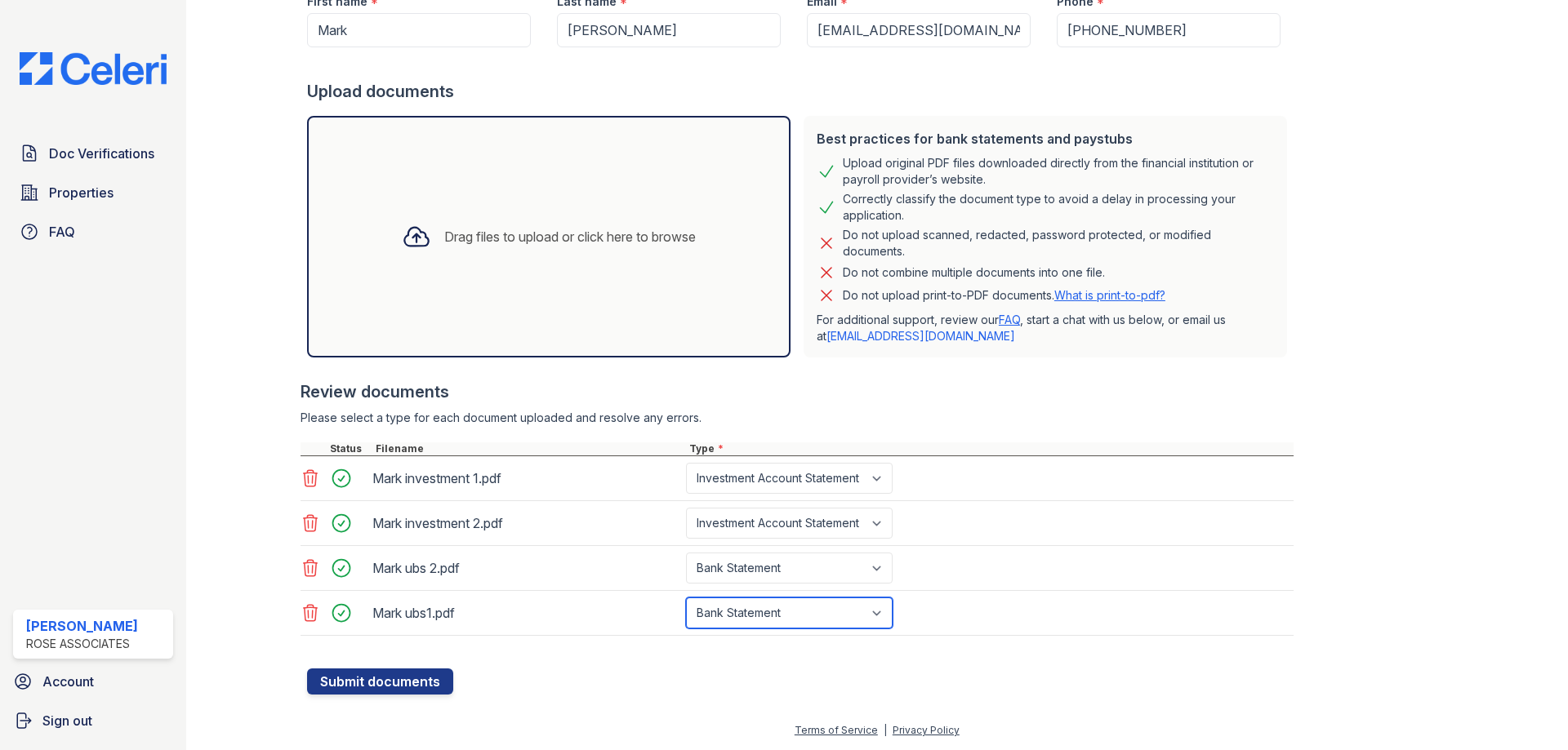
scroll to position [0, 0]
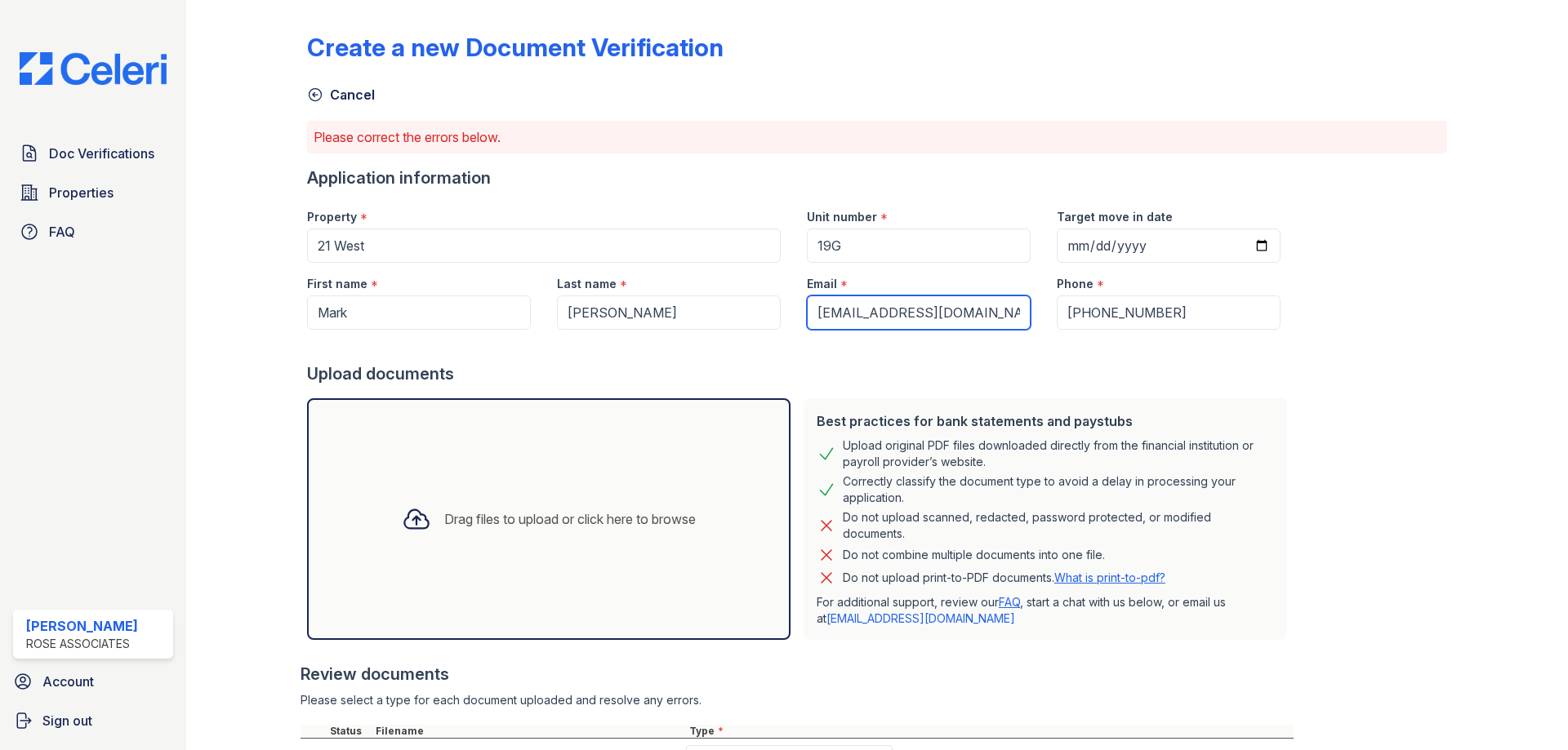
click at [887, 307] on input "jacksbeatty@gmail.com" at bounding box center [918, 312] width 223 height 34
drag, startPoint x: 960, startPoint y: 312, endPoint x: 750, endPoint y: 315, distance: 210.0
click at [755, 315] on div "First name * Mark Last name * Beatty Email * jacksbeatty@gmail.com Phone * +177…" at bounding box center [793, 296] width 999 height 67
paste input "msbeatty@bellsouth.net"
type input "msbeatty@bellsouth.net"
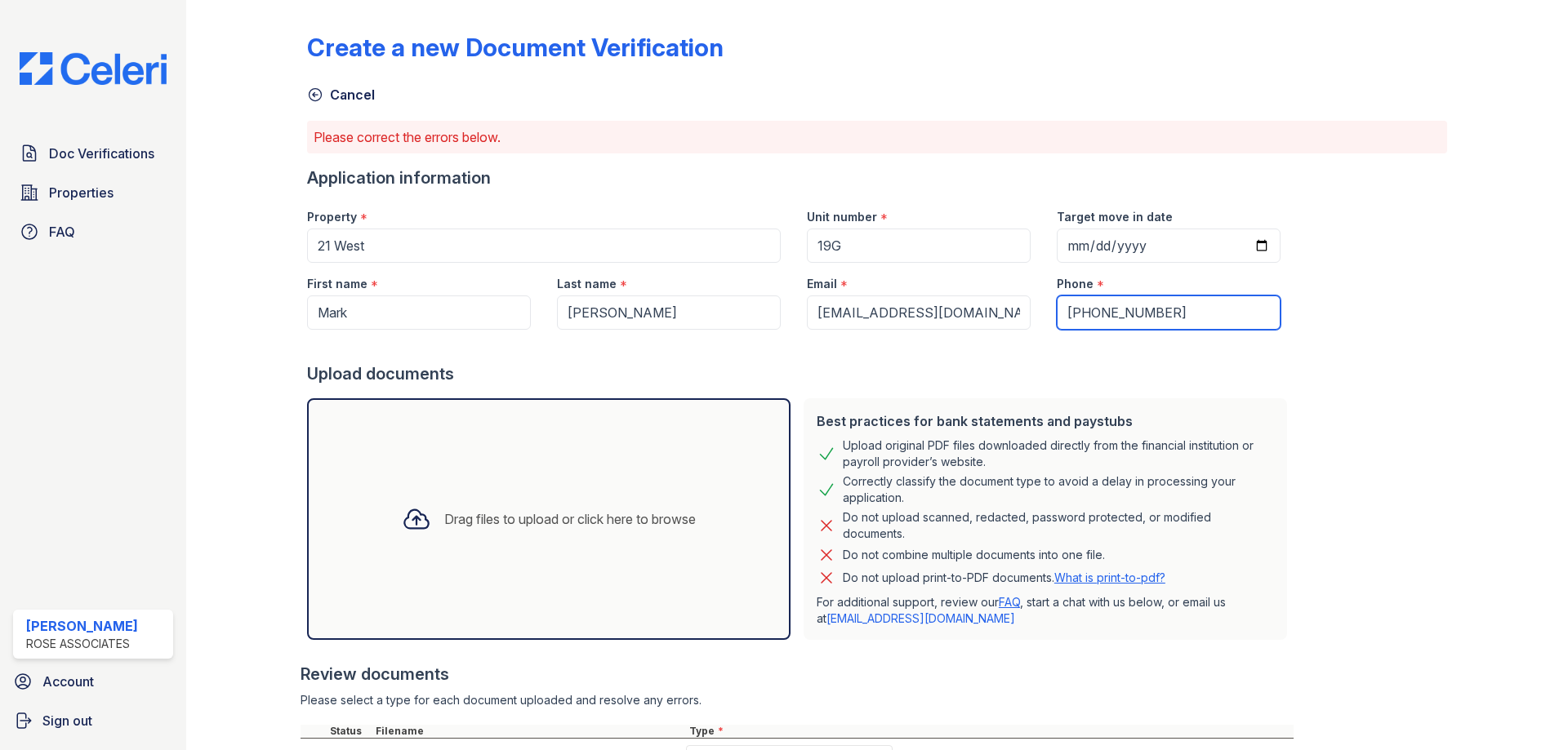
drag, startPoint x: 1142, startPoint y: 312, endPoint x: 988, endPoint y: 295, distance: 154.9
click at [988, 295] on div "First name * Mark Last name * Beatty Email * msbeatty@bellsouth.net Phone * +17…" at bounding box center [793, 296] width 999 height 67
paste input "(772) 341-014"
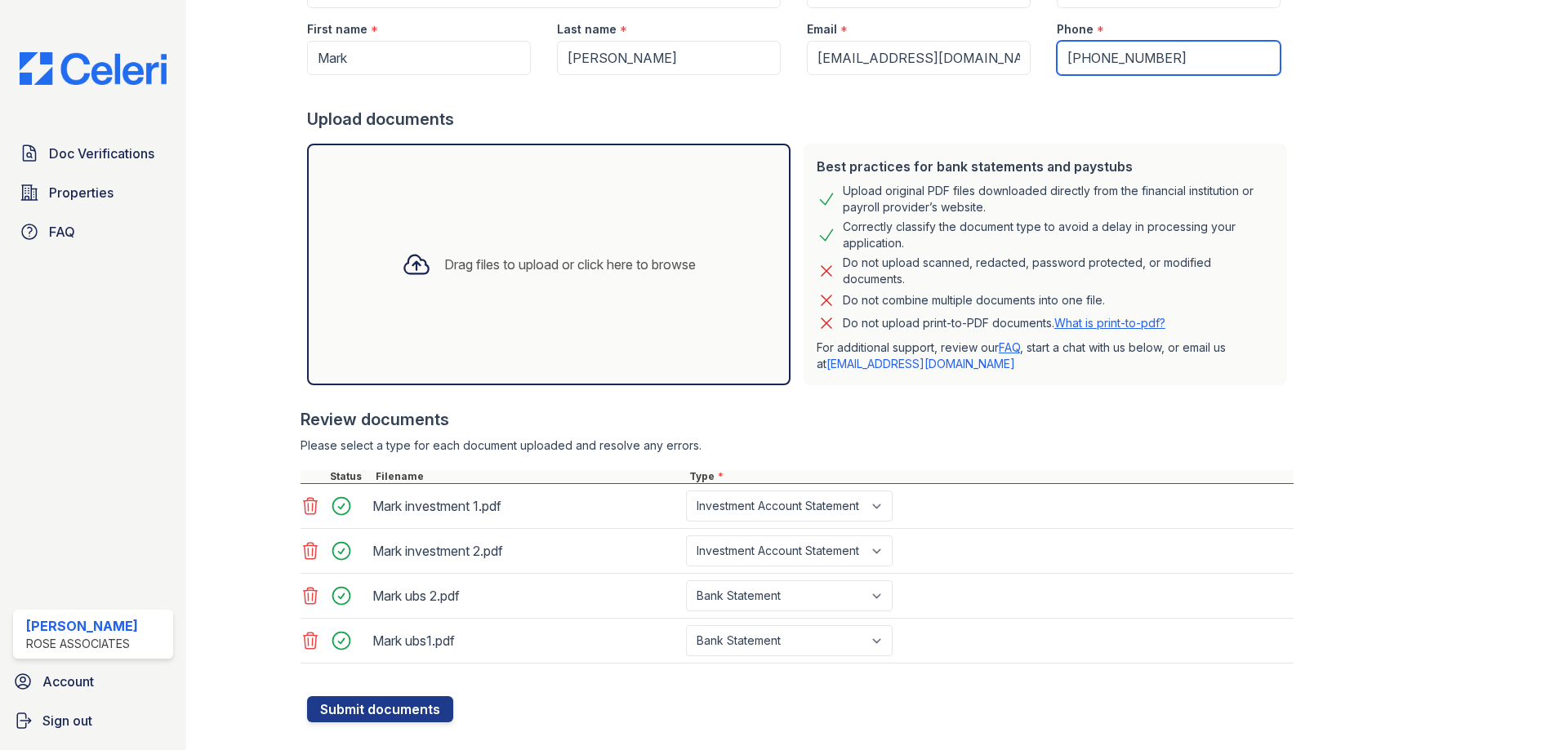
scroll to position [282, 0]
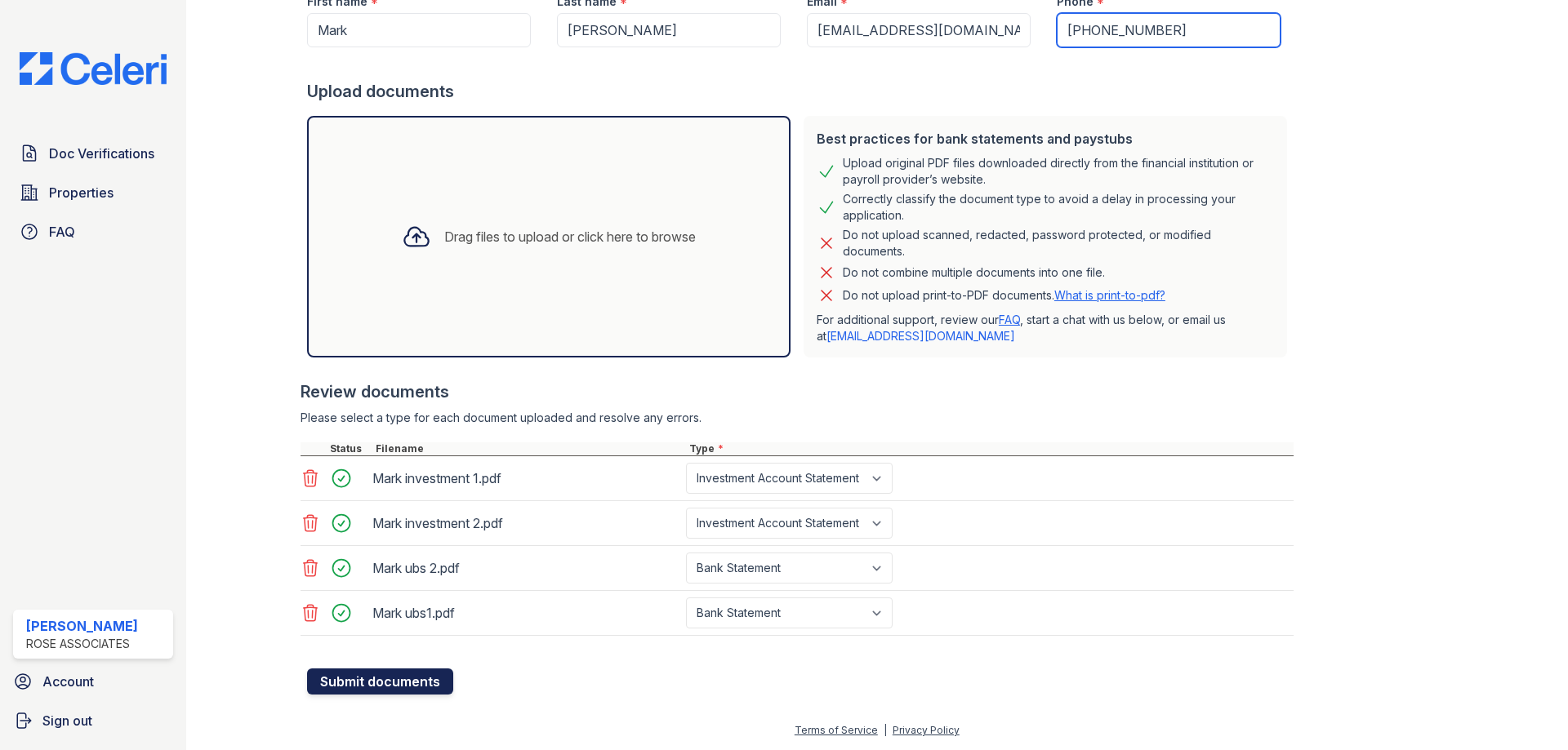
type input "(772) 341-0142"
click at [378, 688] on button "Submit documents" at bounding box center [380, 682] width 146 height 27
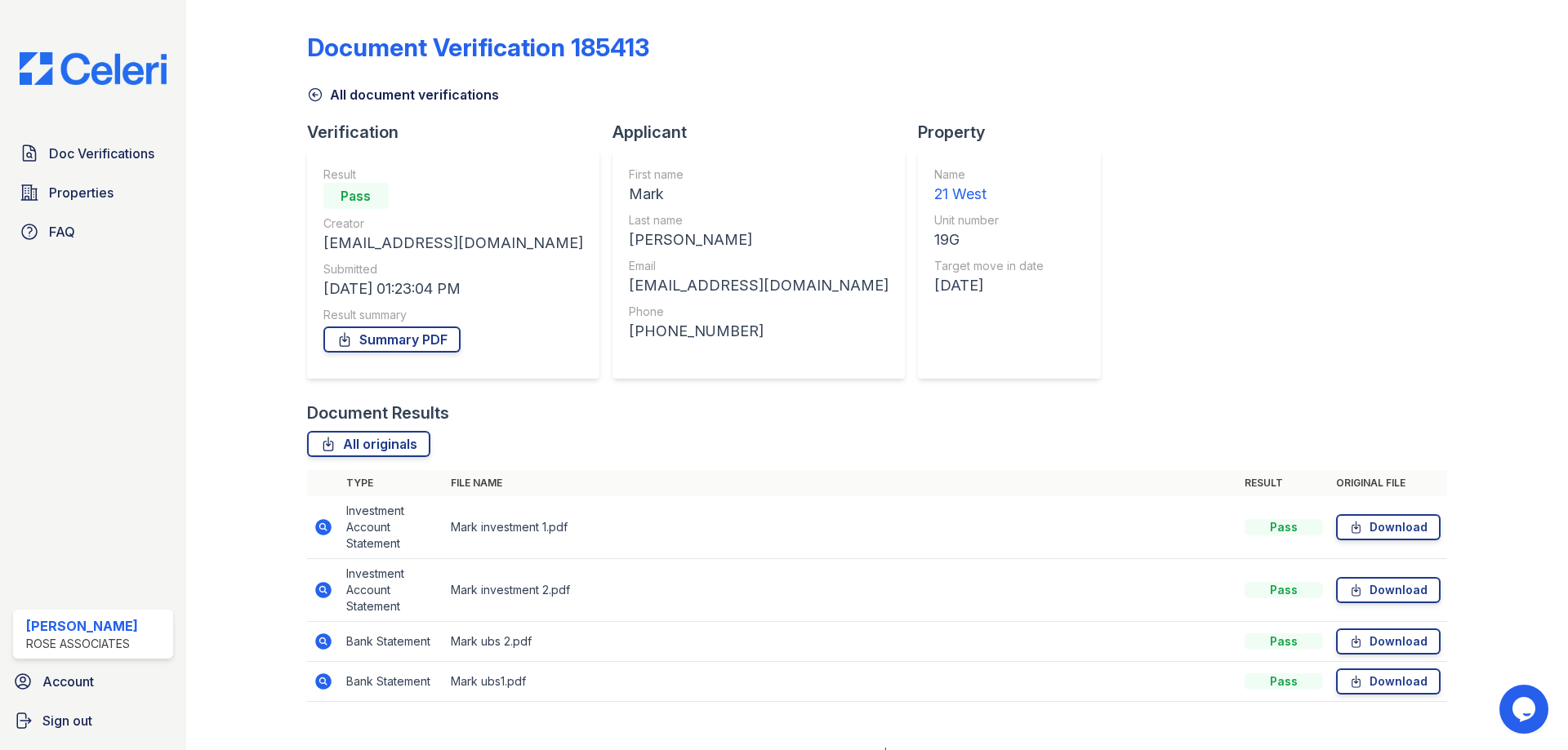
click at [252, 289] on div at bounding box center [259, 363] width 95 height 712
click at [61, 161] on span "Doc Verifications" at bounding box center [101, 153] width 105 height 20
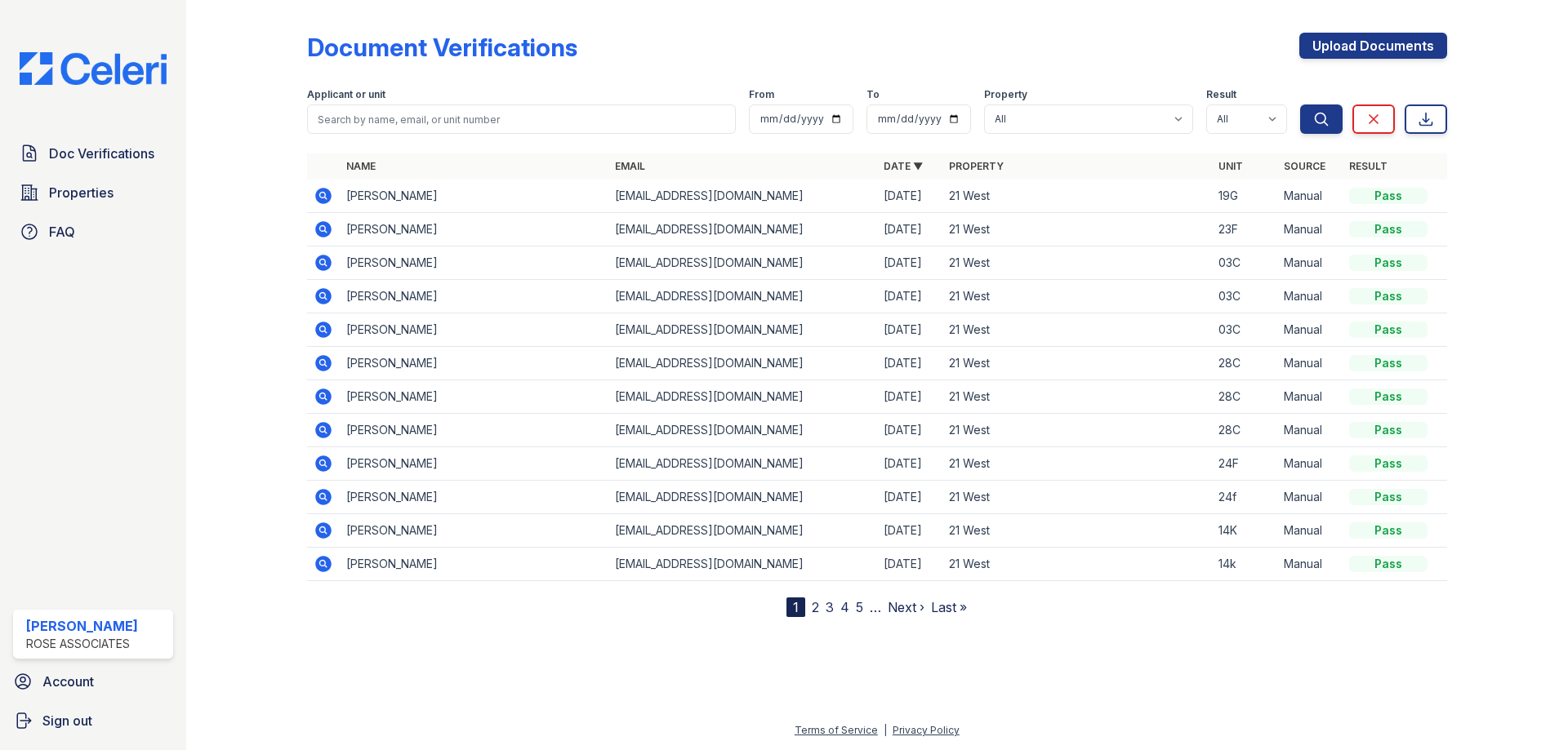
click at [361, 226] on td "Kevin Feng" at bounding box center [474, 229] width 269 height 33
click at [324, 228] on icon at bounding box center [322, 228] width 4 height 4
